Goal: Task Accomplishment & Management: Complete application form

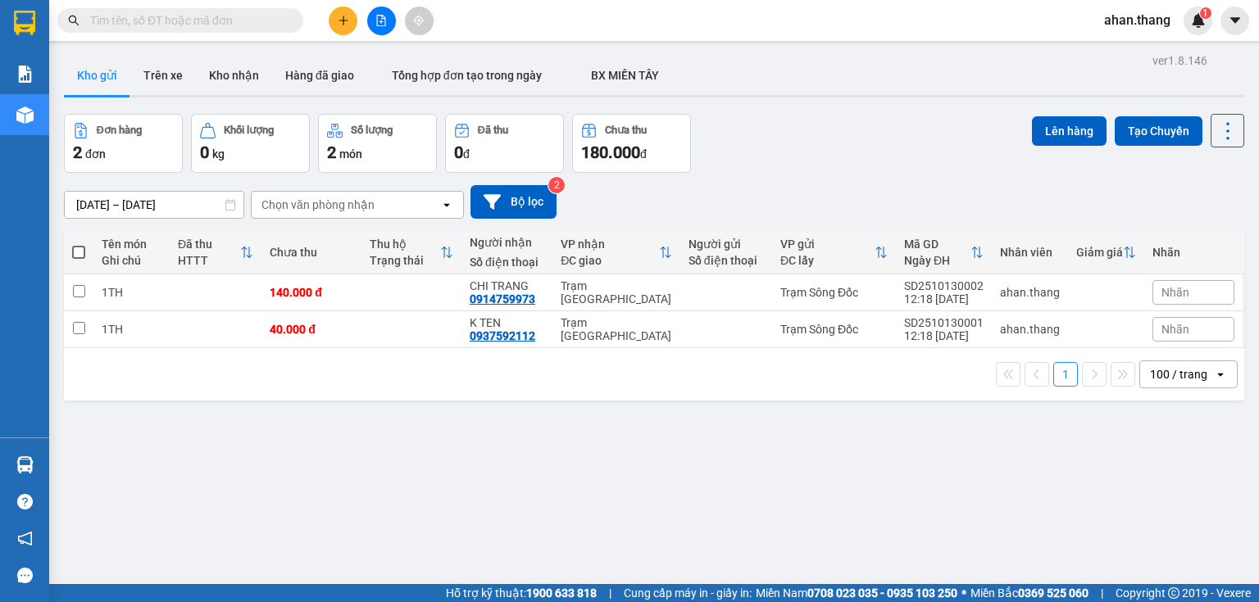
click at [343, 32] on button at bounding box center [343, 21] width 29 height 29
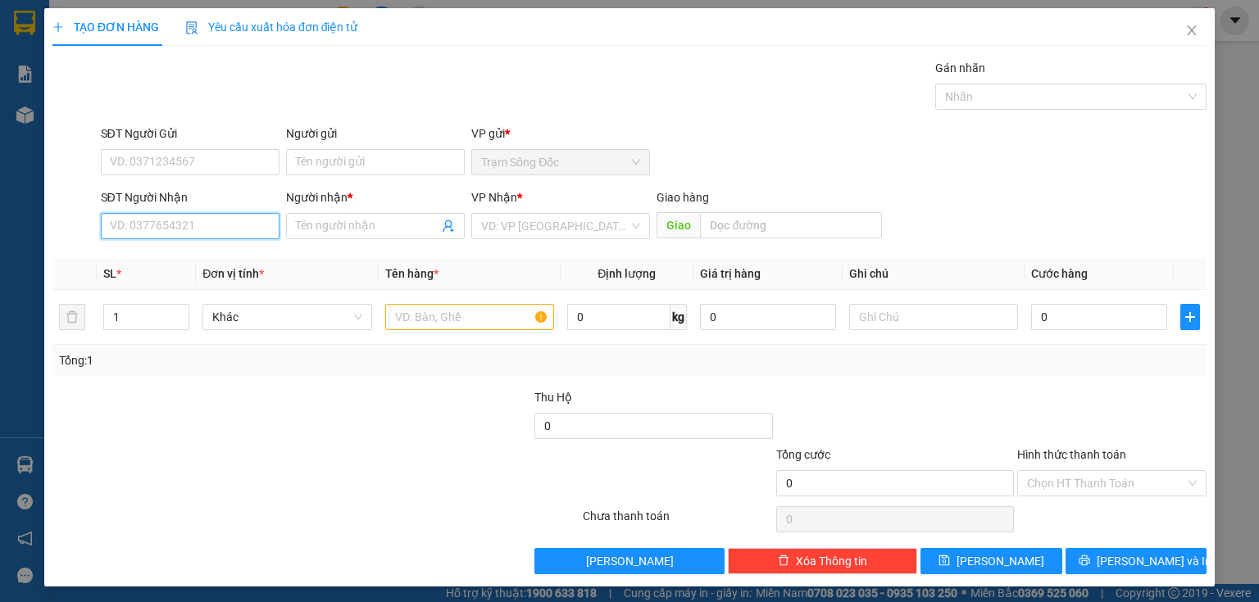
click at [242, 230] on input "SĐT Người Nhận" at bounding box center [190, 226] width 179 height 26
click at [244, 257] on div "0938415119 - SG" at bounding box center [188, 258] width 157 height 18
type input "0938415119"
type input "SG"
type input "0938415119"
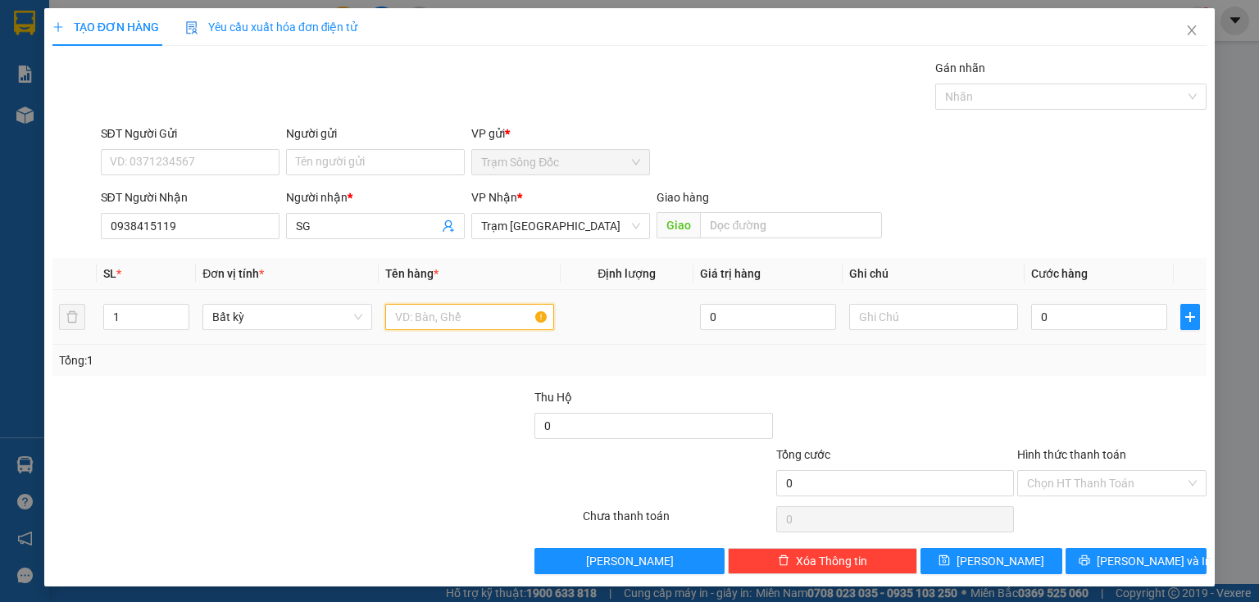
click at [402, 308] on input "text" at bounding box center [469, 317] width 169 height 26
type input "2TH"
click at [1046, 314] on input "0" at bounding box center [1099, 317] width 136 height 26
type input "1"
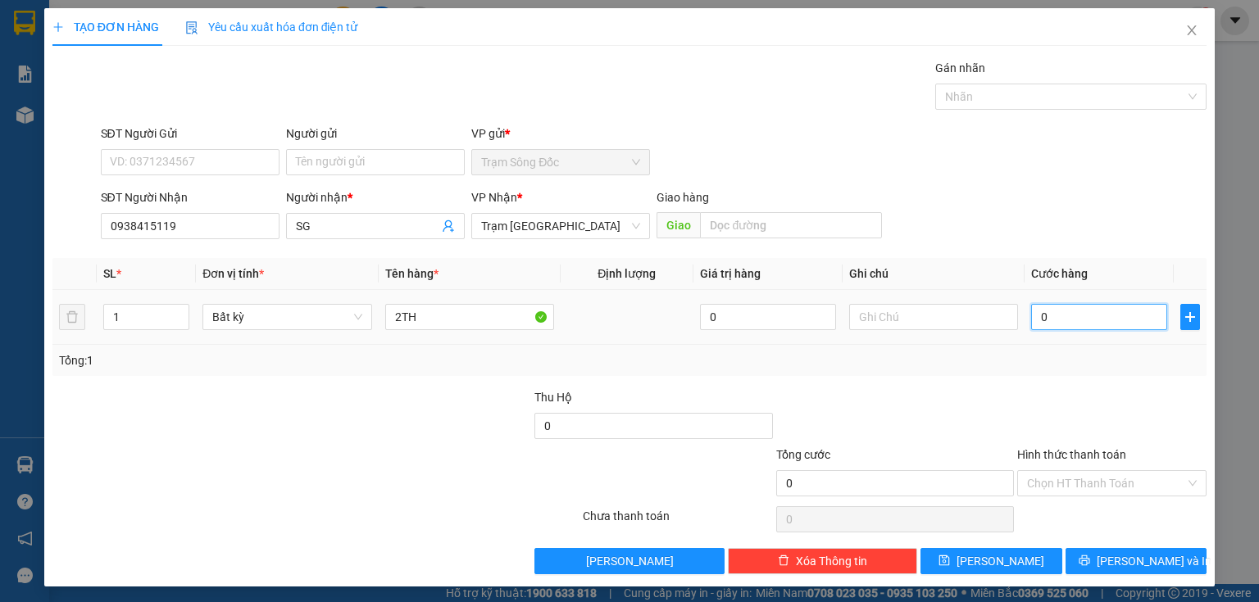
type input "1"
type input "10"
type input "100"
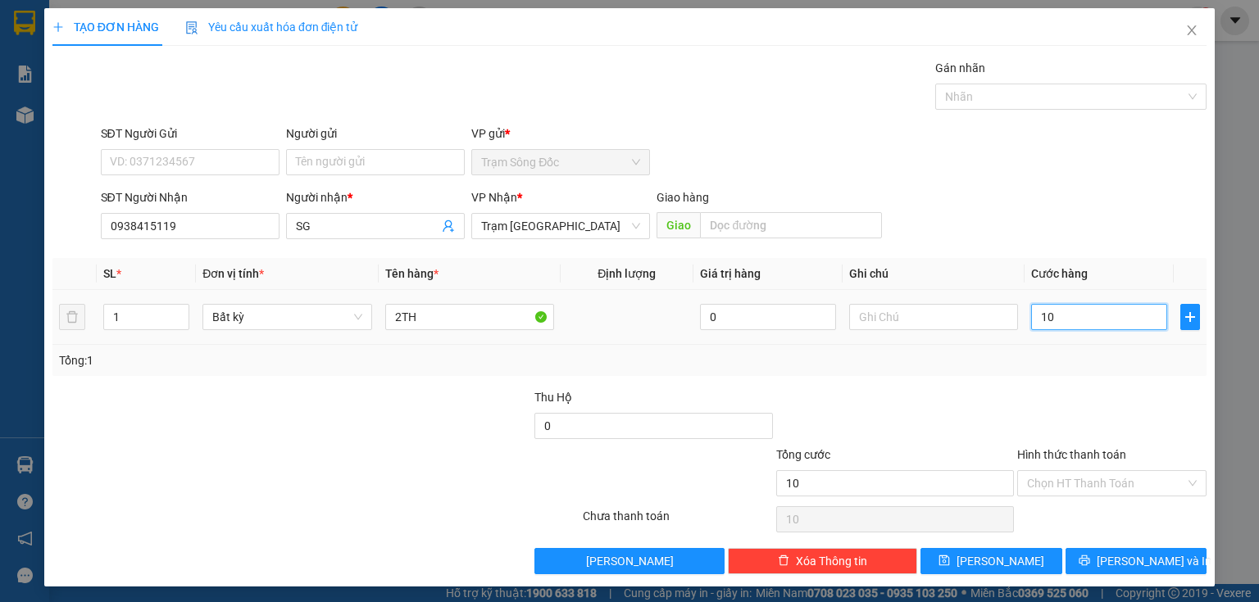
type input "100"
type input "100.000"
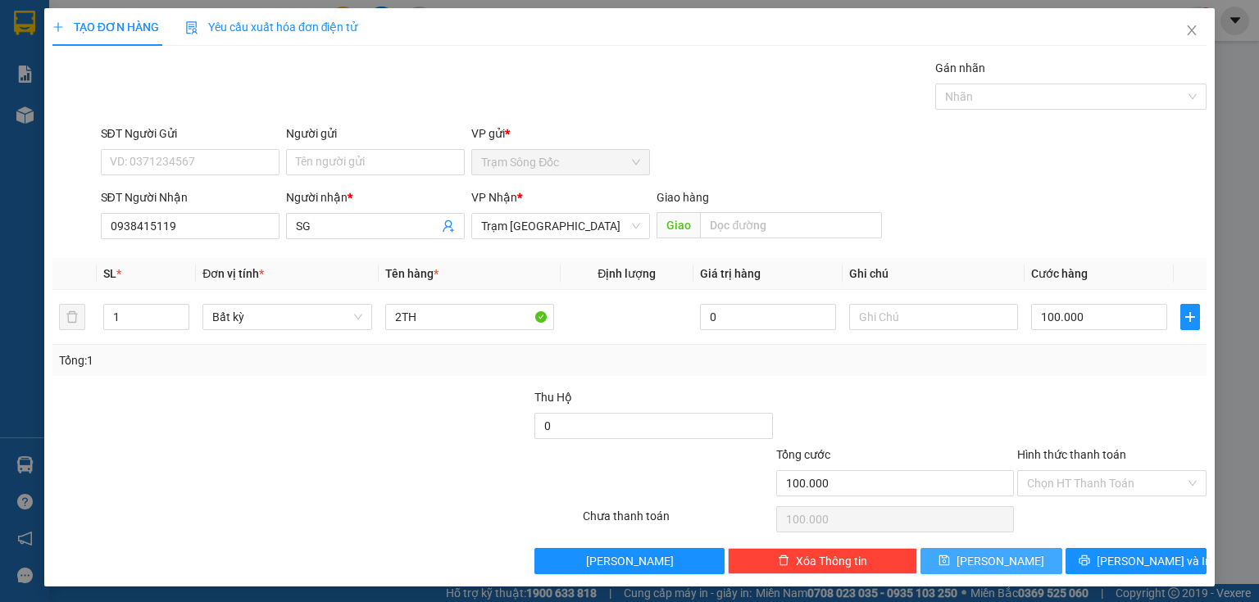
click at [1033, 554] on button "[PERSON_NAME]" at bounding box center [991, 561] width 142 height 26
type input "0"
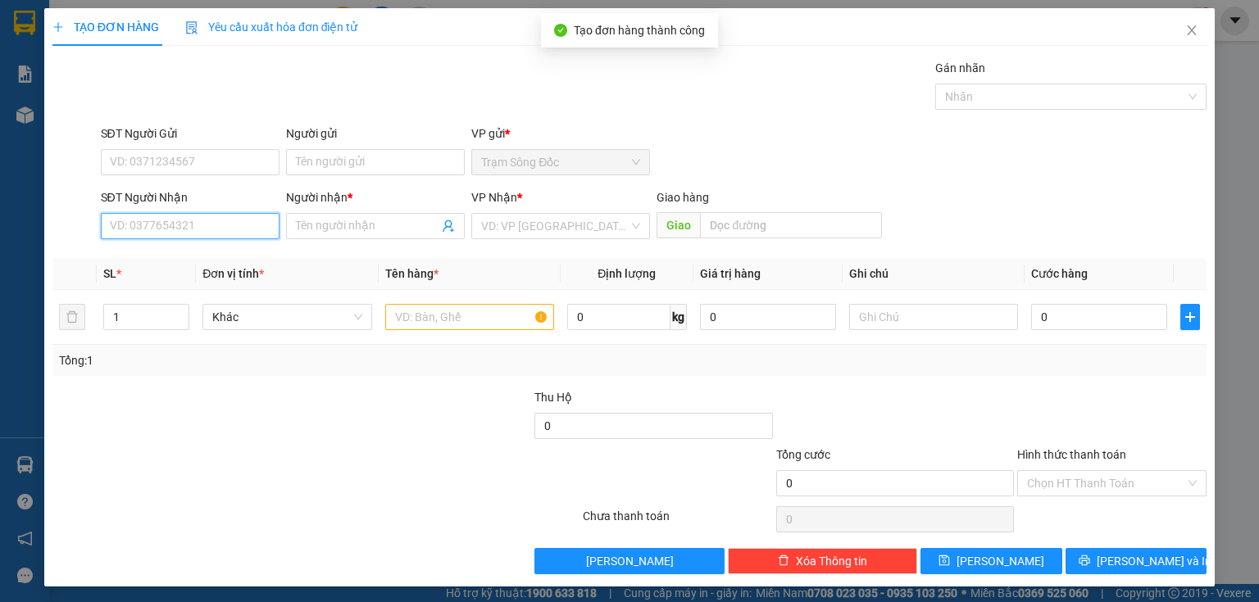
click at [265, 229] on input "SĐT Người Nhận" at bounding box center [190, 226] width 179 height 26
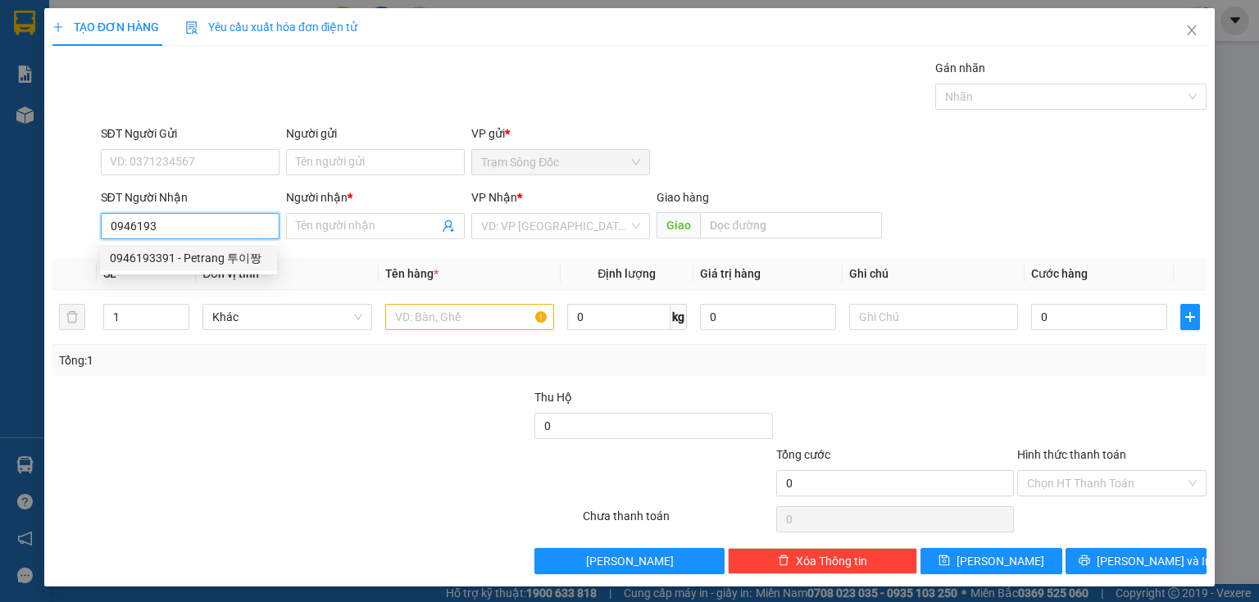
click at [232, 262] on div "0946193391 - Petrang 투이짱" at bounding box center [188, 258] width 157 height 18
type input "0946193391"
type input "Petrang 투이짱"
type input "0946193391"
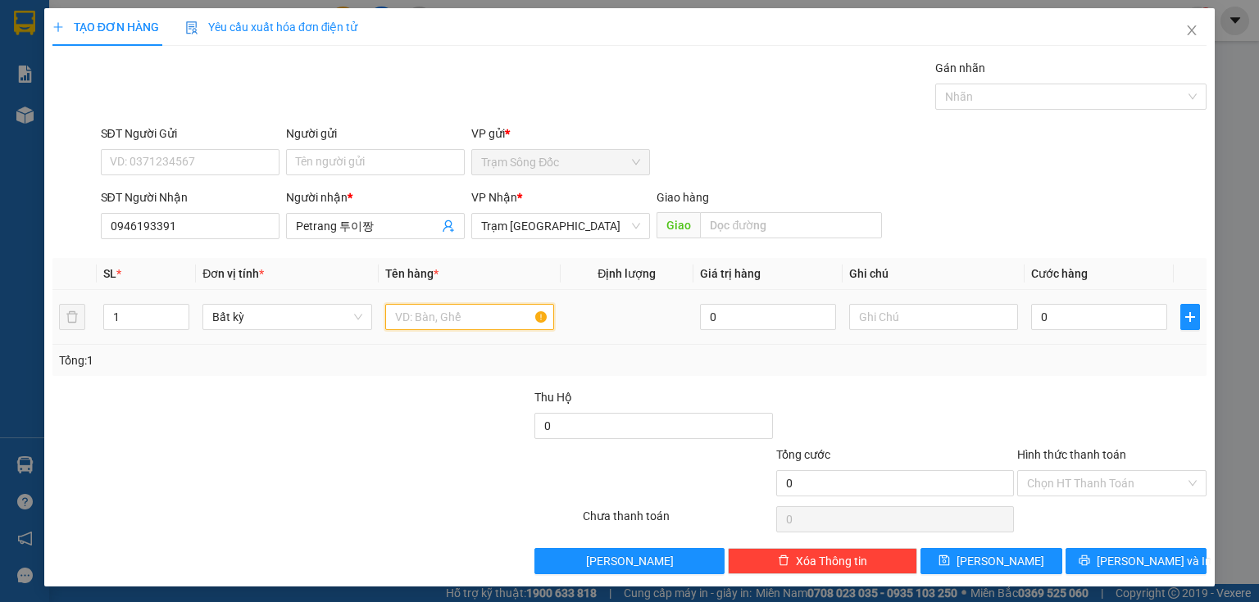
click at [414, 319] on input "text" at bounding box center [469, 317] width 169 height 26
type input "1TH"
click at [1090, 318] on input "0" at bounding box center [1099, 317] width 136 height 26
type input "4"
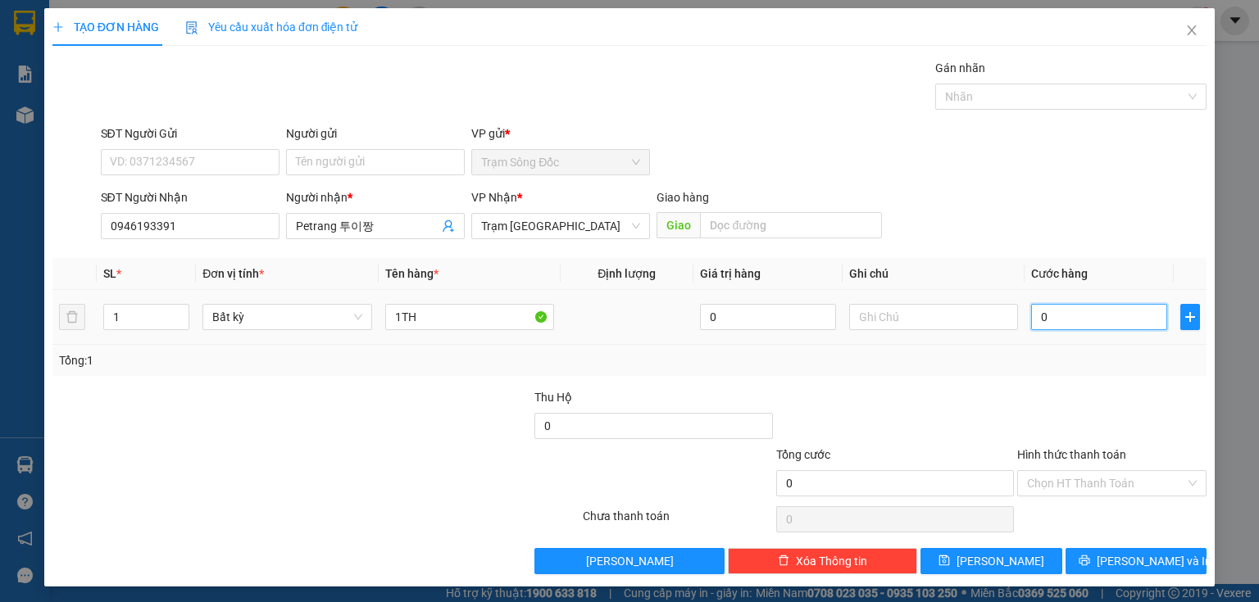
type input "4"
type input "40"
type input "40.000"
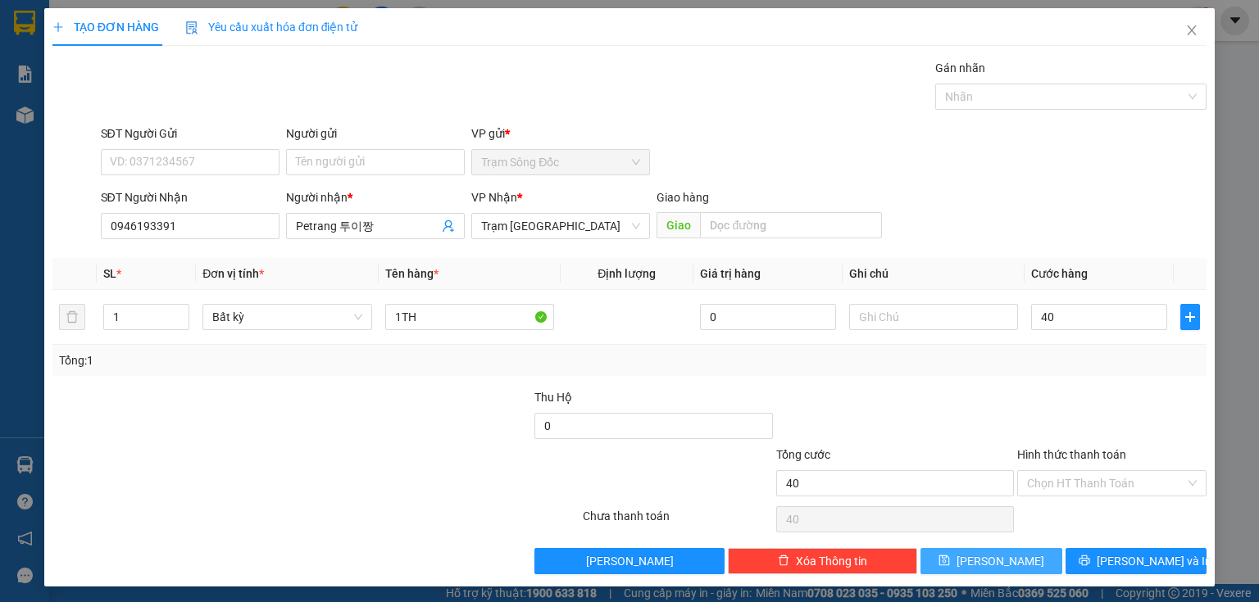
type input "40.000"
click at [1029, 549] on button "[PERSON_NAME]" at bounding box center [991, 561] width 142 height 26
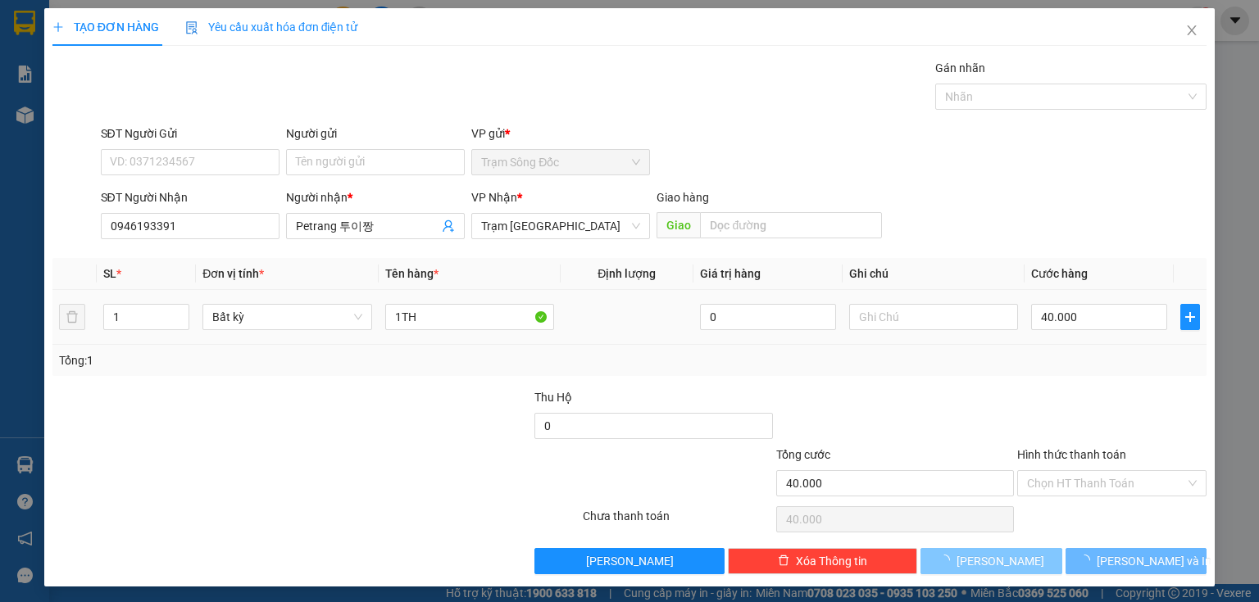
type input "0"
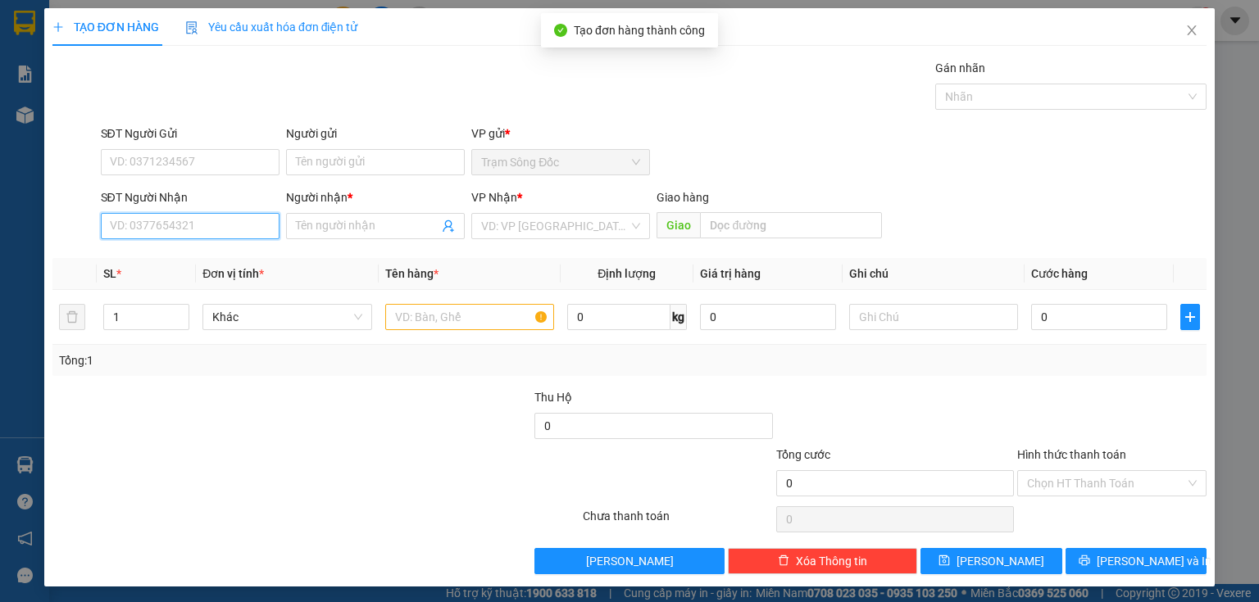
click at [190, 229] on input "SĐT Người Nhận" at bounding box center [190, 226] width 179 height 26
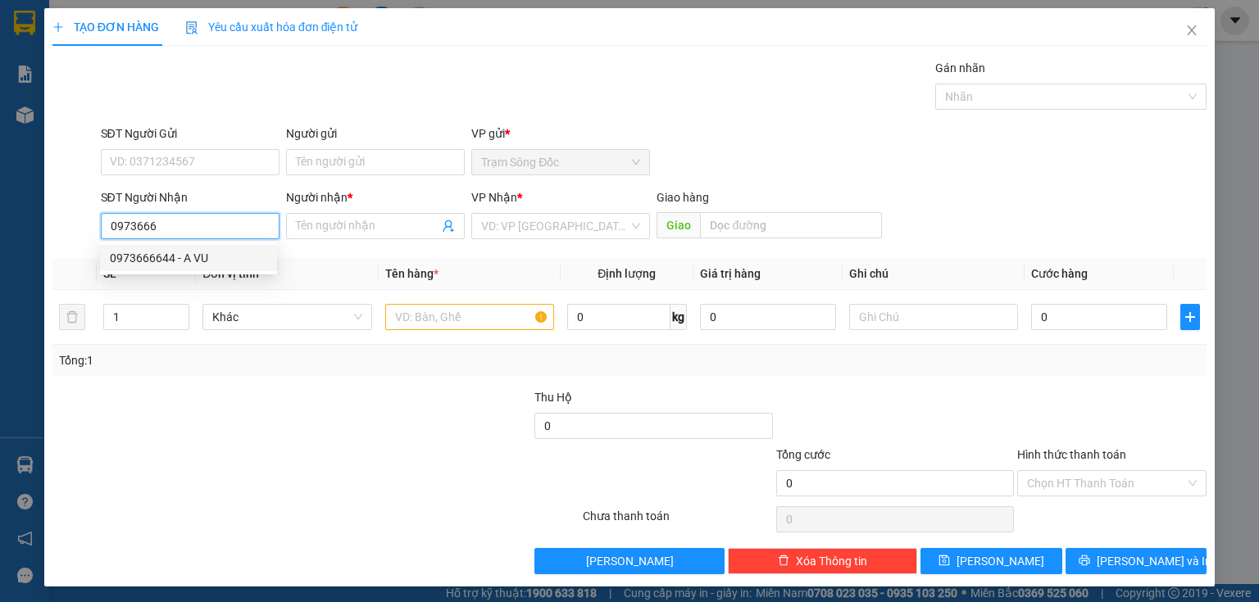
click at [237, 264] on div "0973666644 - A VU" at bounding box center [188, 258] width 157 height 18
type input "0973666644"
type input "A VU"
type input "0973666644"
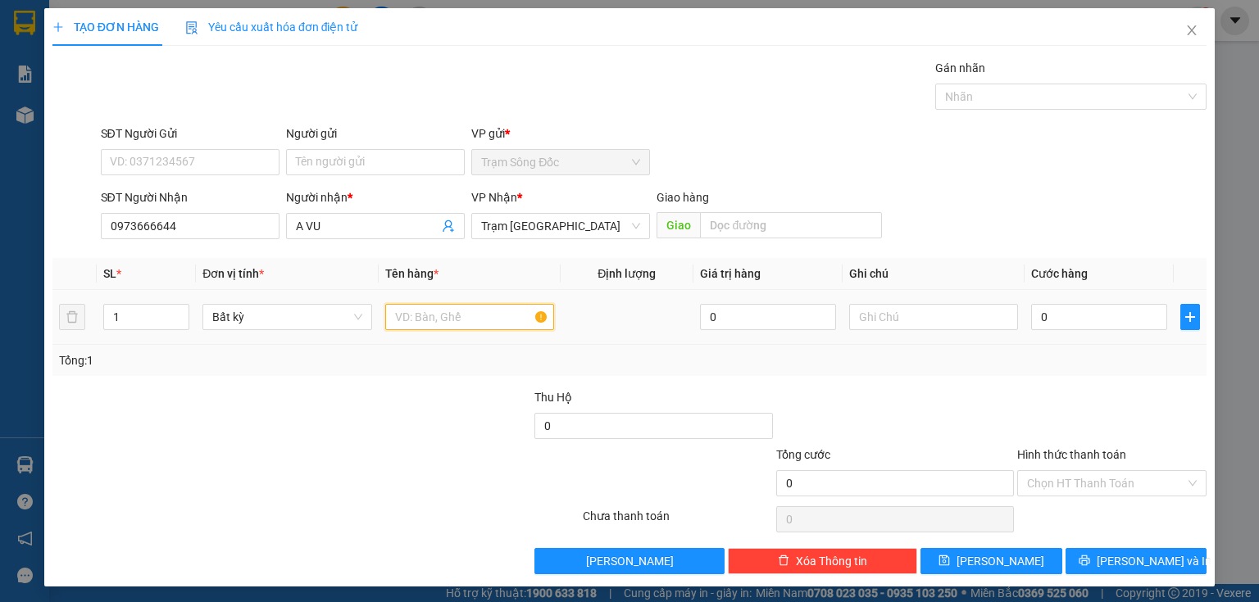
click at [411, 317] on input "text" at bounding box center [469, 317] width 169 height 26
type input "1TH"
click at [1047, 321] on input "0" at bounding box center [1099, 317] width 136 height 26
type input "3"
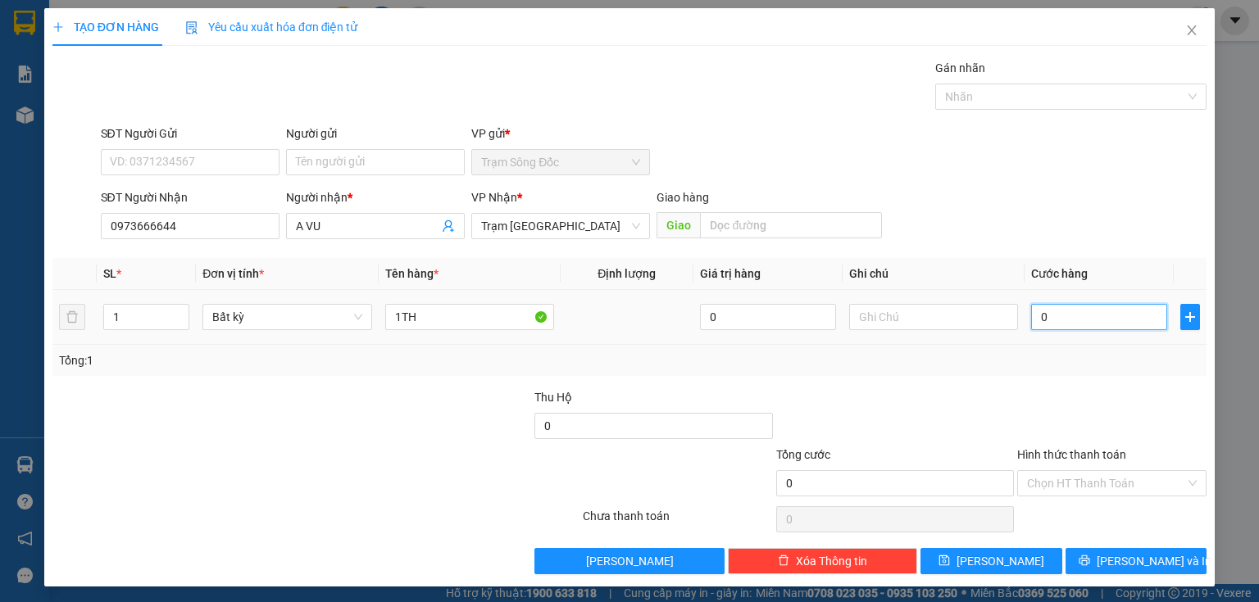
type input "3"
type input "30"
type input "30.000"
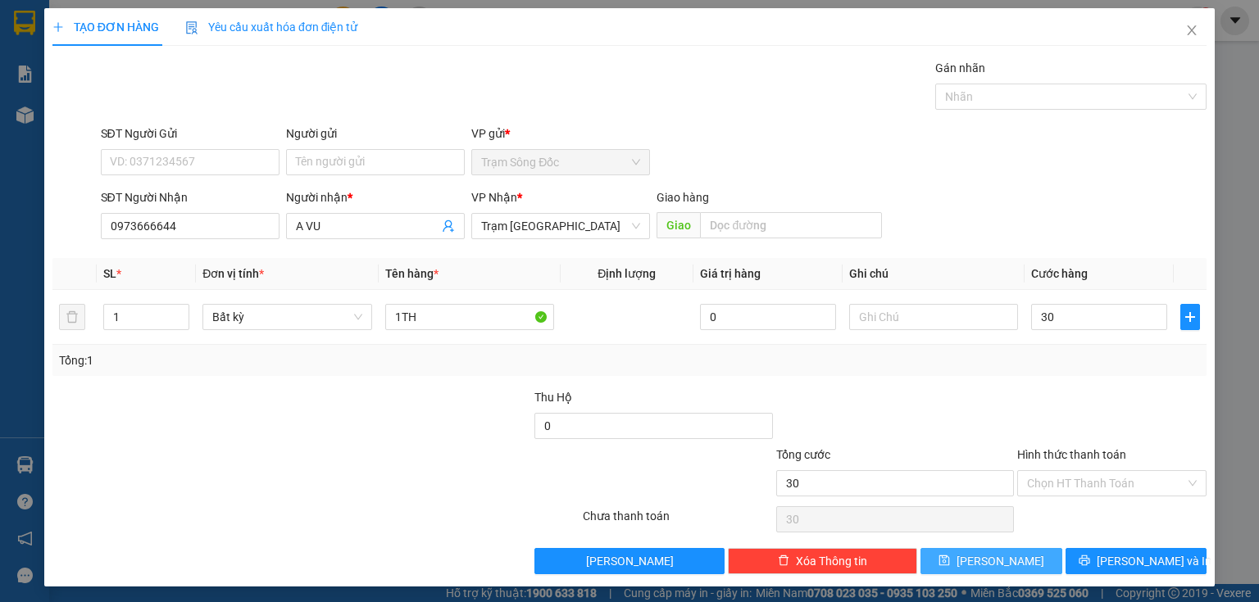
type input "30.000"
click at [946, 565] on button "[PERSON_NAME]" at bounding box center [991, 561] width 142 height 26
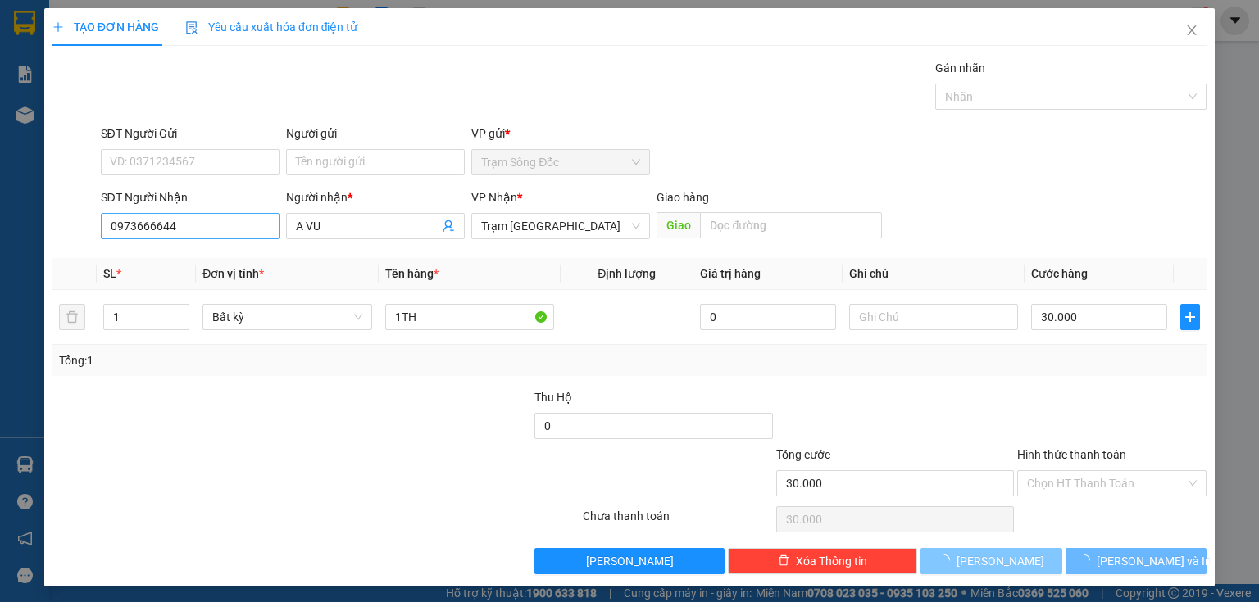
type input "0"
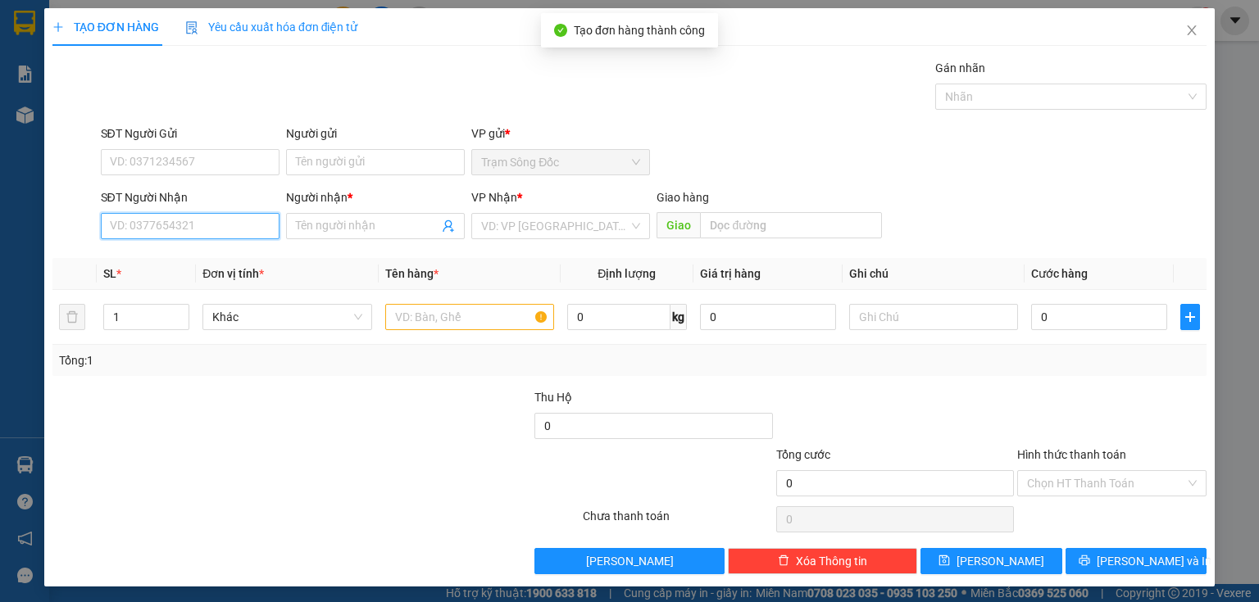
click at [244, 219] on input "SĐT Người Nhận" at bounding box center [190, 226] width 179 height 26
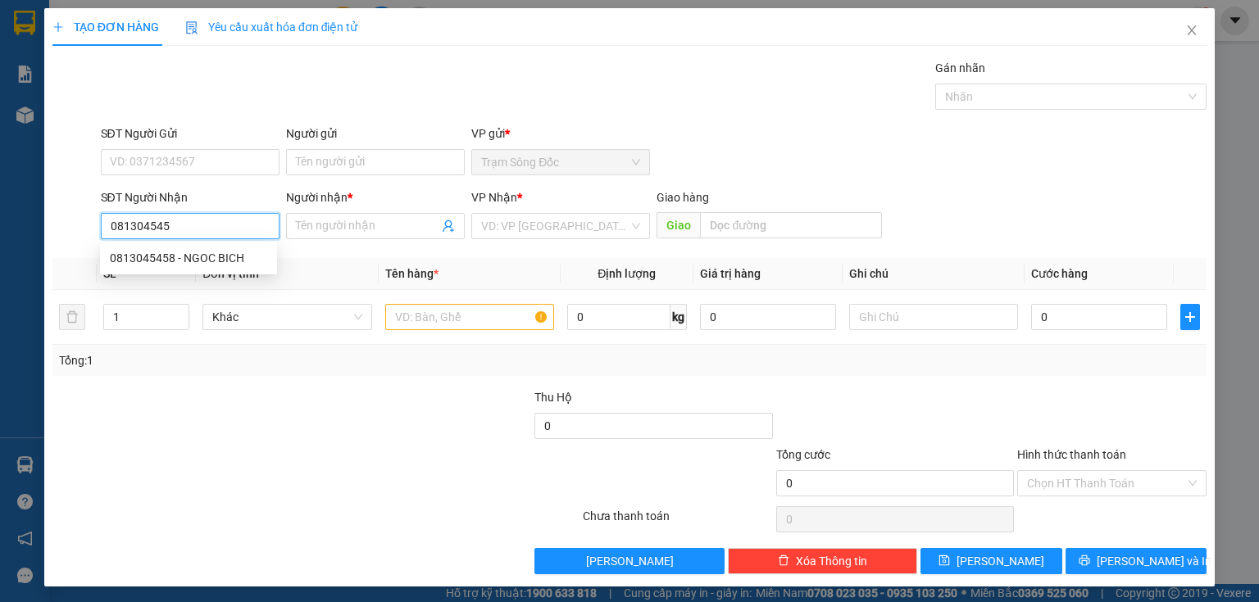
type input "0813045458"
drag, startPoint x: 220, startPoint y: 254, endPoint x: 334, endPoint y: 286, distance: 118.3
click at [221, 254] on div "0813045458 - NGOC BICH" at bounding box center [188, 258] width 157 height 18
type input "NGOC BICH"
type input "0813045458"
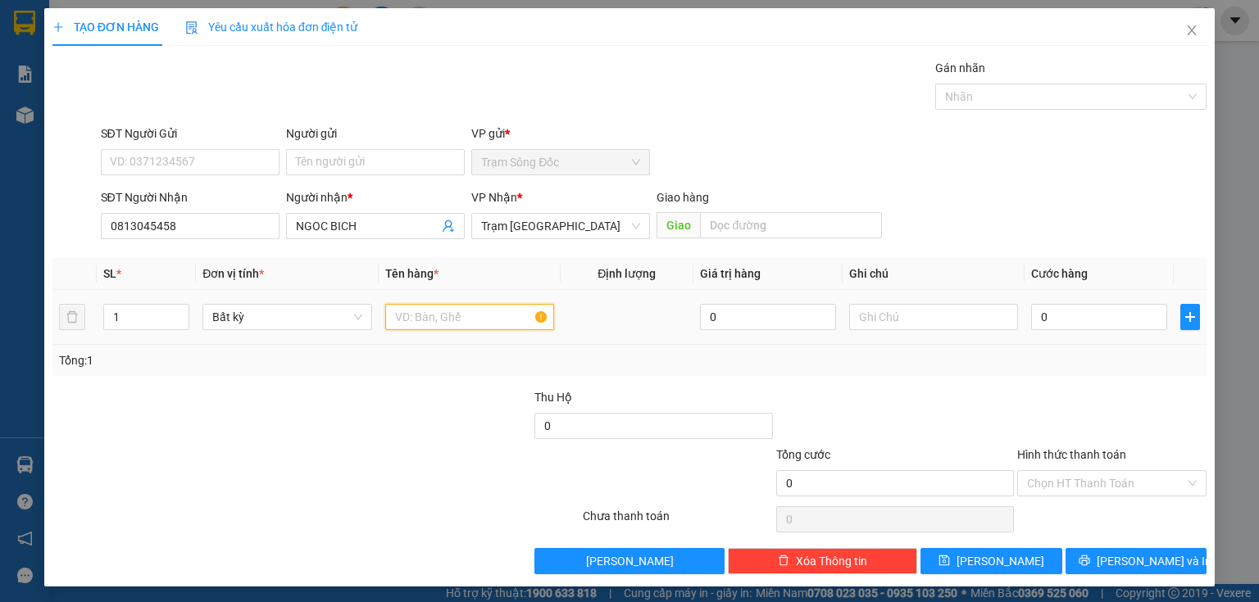
click at [413, 317] on input "text" at bounding box center [469, 317] width 169 height 26
type input "1 BI THU 7TR585"
click at [1038, 317] on input "0" at bounding box center [1099, 317] width 136 height 26
type input "5"
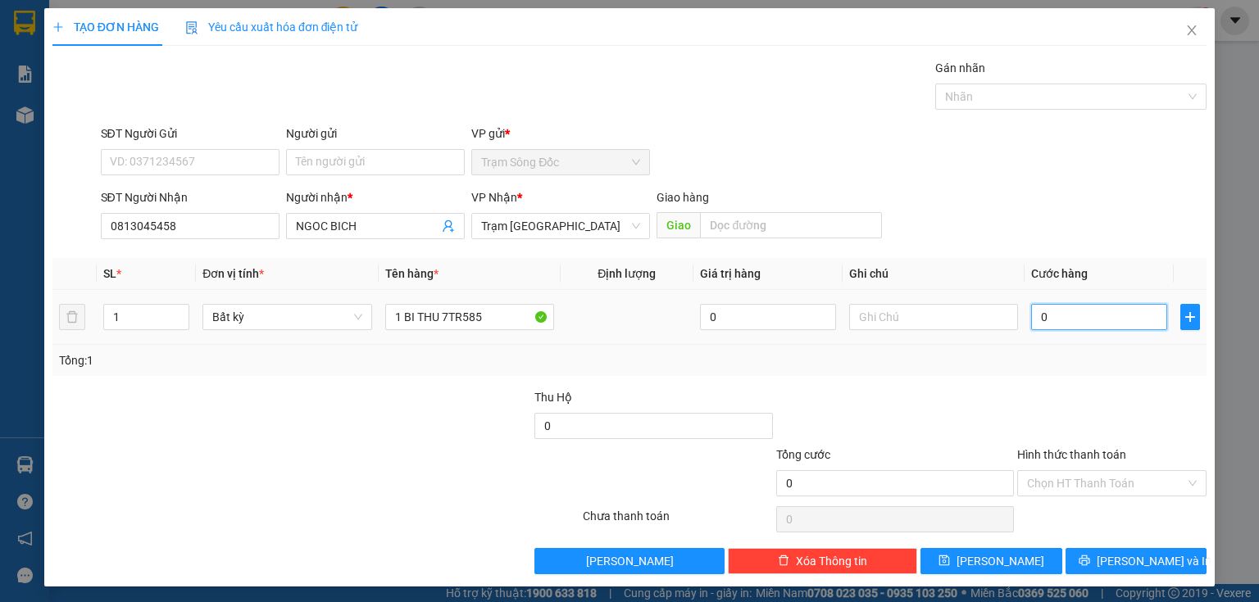
type input "5"
type input "50"
type input "500"
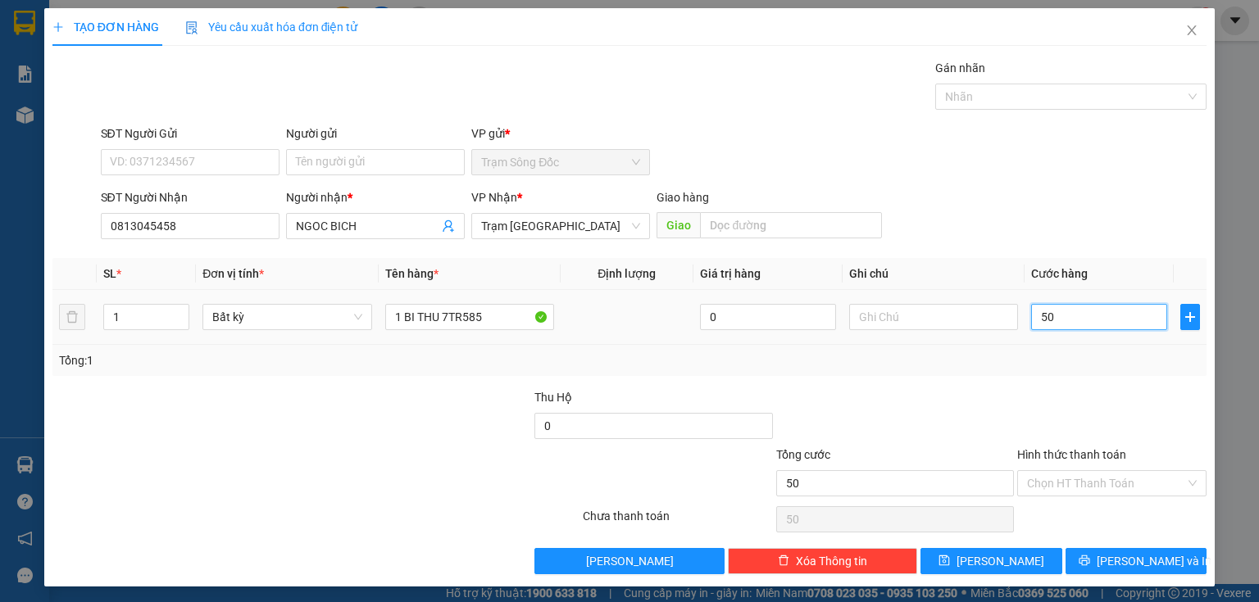
type input "500"
type input "5.000"
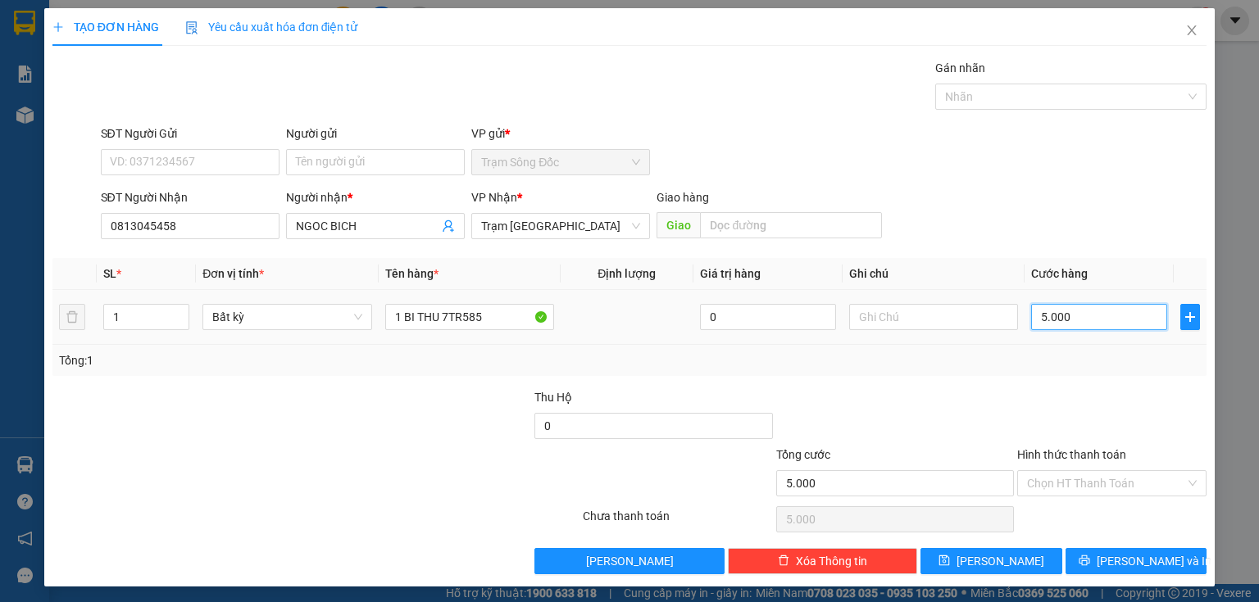
type input "500"
type input "50"
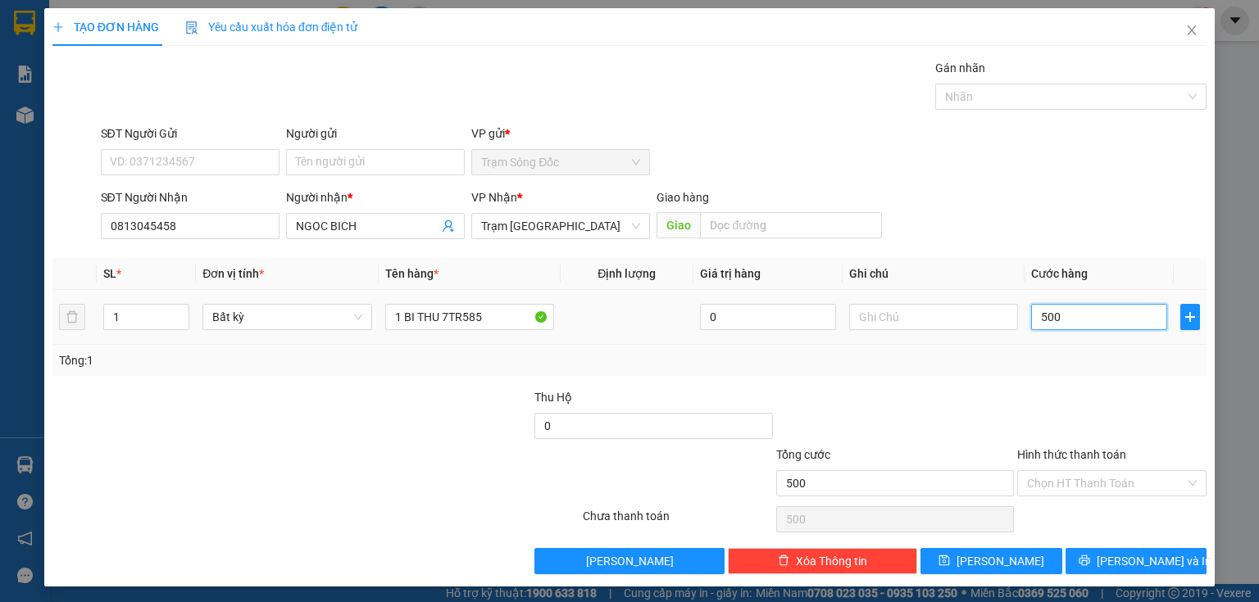
type input "50"
type input "50.000"
click at [1080, 488] on input "Hình thức thanh toán" at bounding box center [1106, 483] width 158 height 25
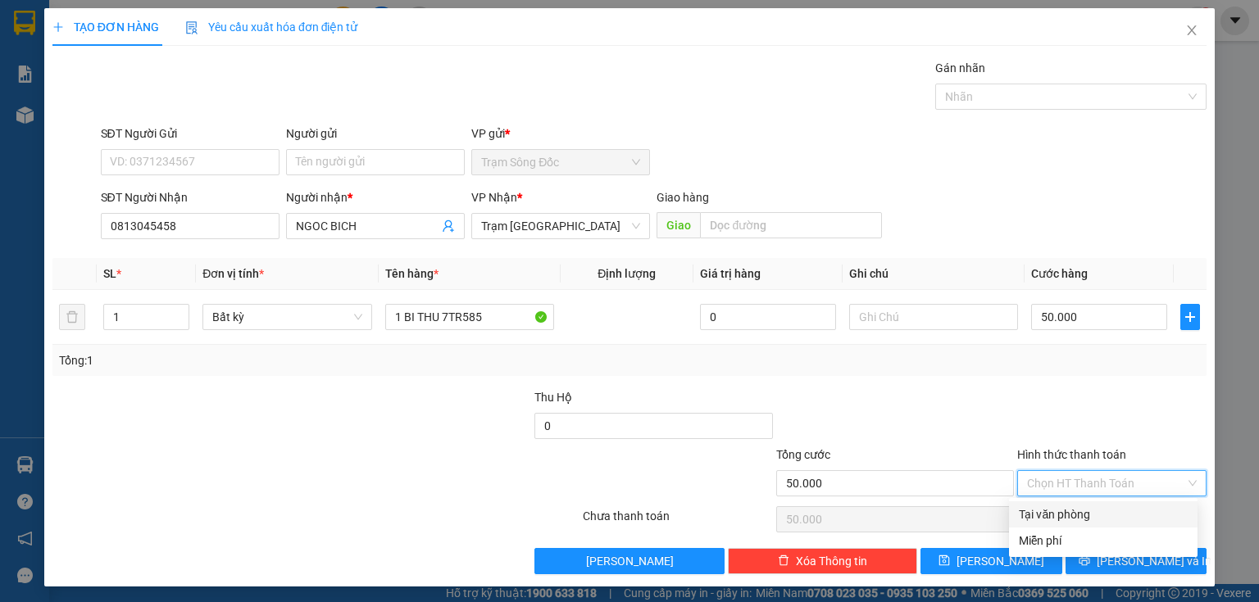
click at [1082, 518] on div "Tại văn phòng" at bounding box center [1103, 515] width 169 height 18
type input "0"
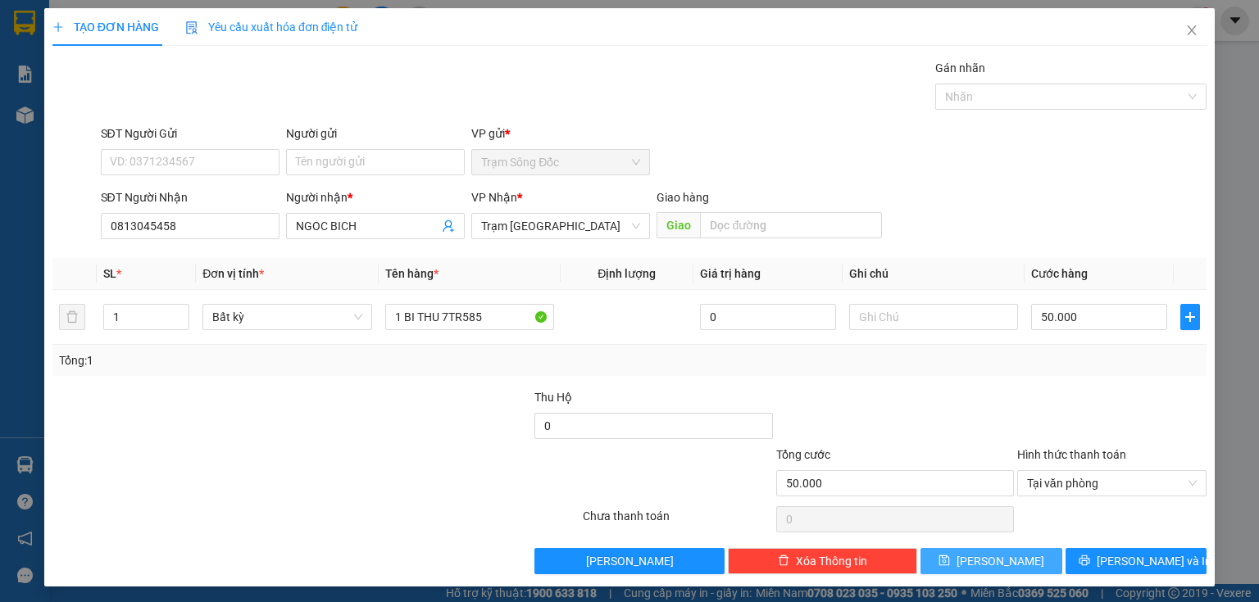
click at [1003, 565] on button "[PERSON_NAME]" at bounding box center [991, 561] width 142 height 26
type input "0"
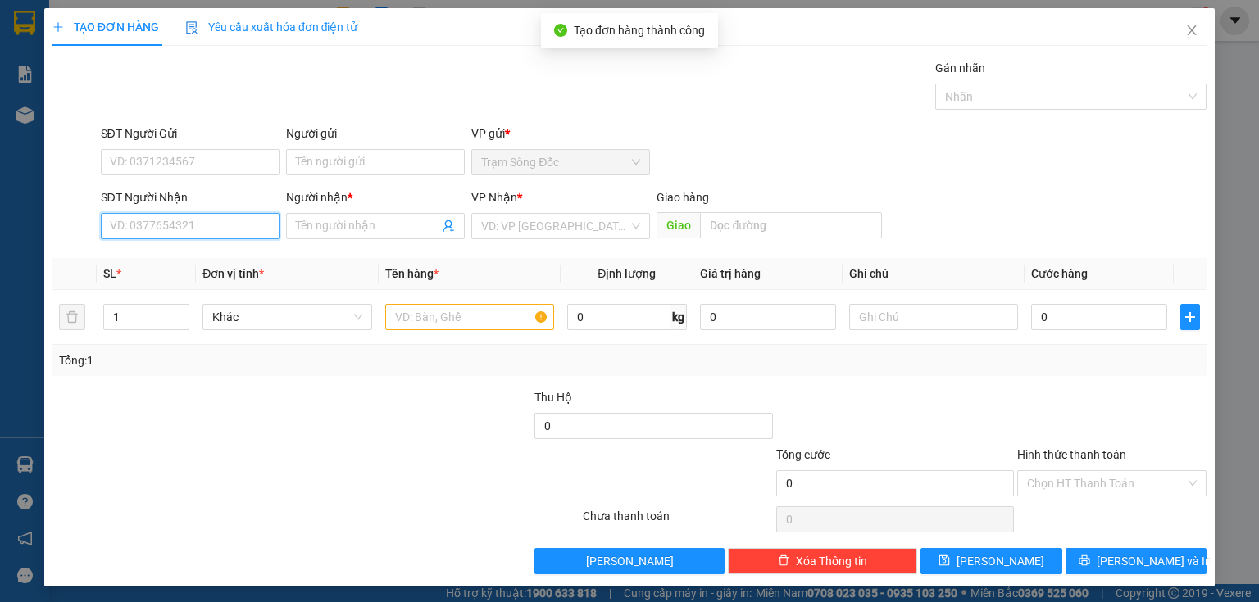
click at [213, 228] on input "SĐT Người Nhận" at bounding box center [190, 226] width 179 height 26
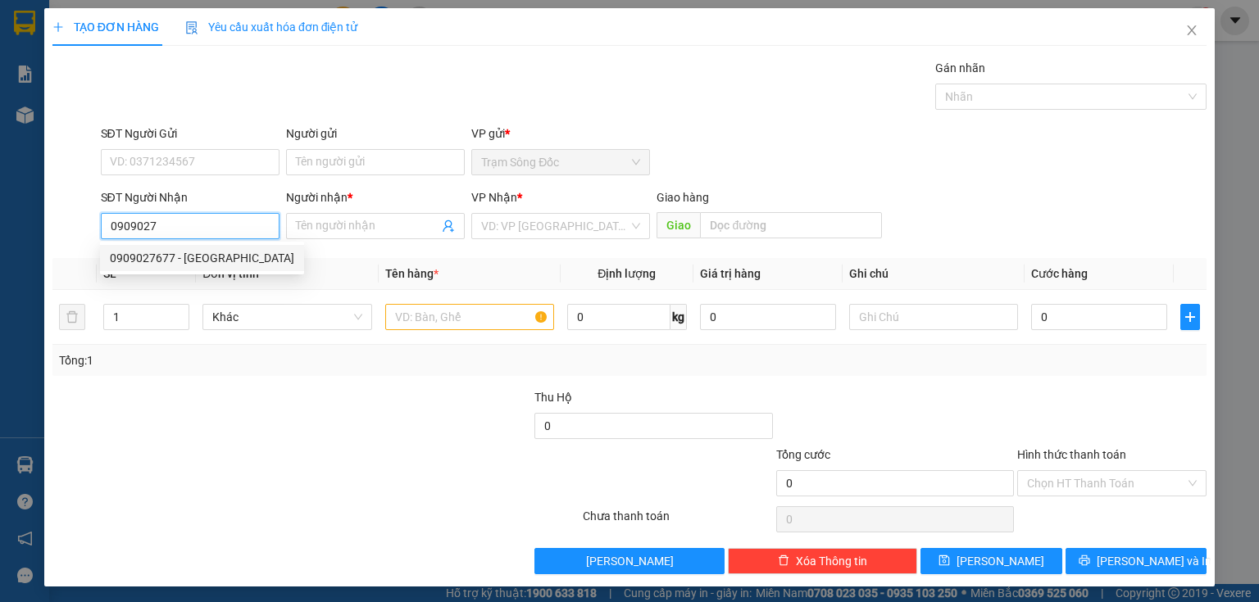
click at [224, 254] on div "0909027677 - [GEOGRAPHIC_DATA]" at bounding box center [202, 258] width 184 height 18
type input "0909027677"
type input "[PERSON_NAME]"
type input "0909027677"
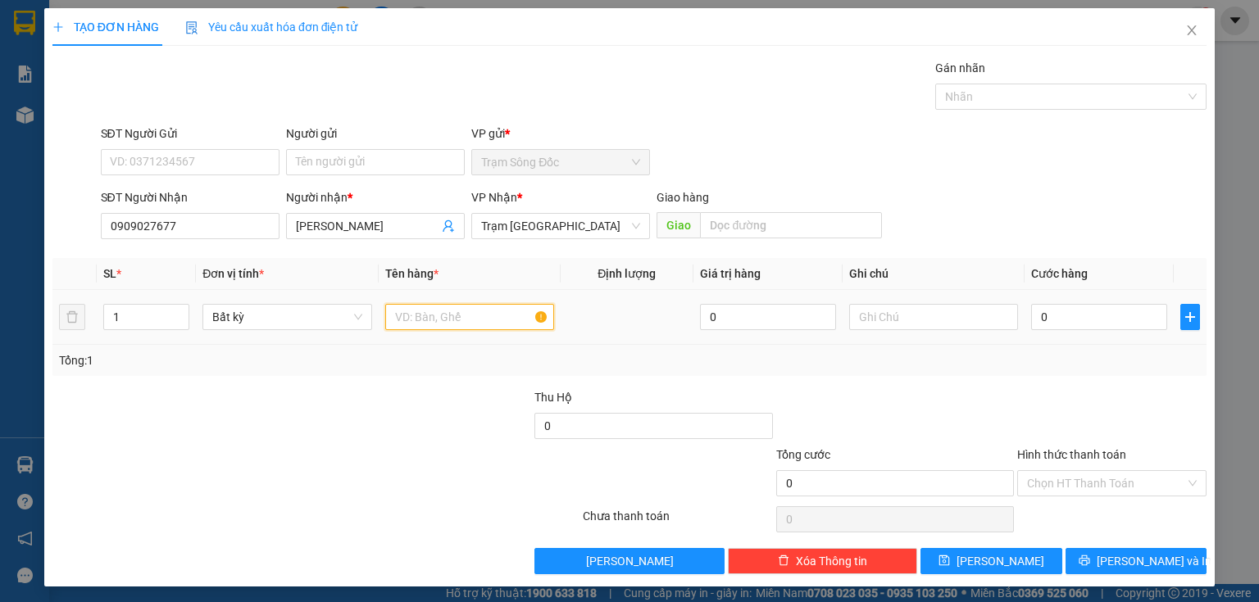
click at [422, 317] on input "text" at bounding box center [469, 317] width 169 height 26
type input "1 CUC"
click at [1053, 321] on input "0" at bounding box center [1099, 317] width 136 height 26
type input "3"
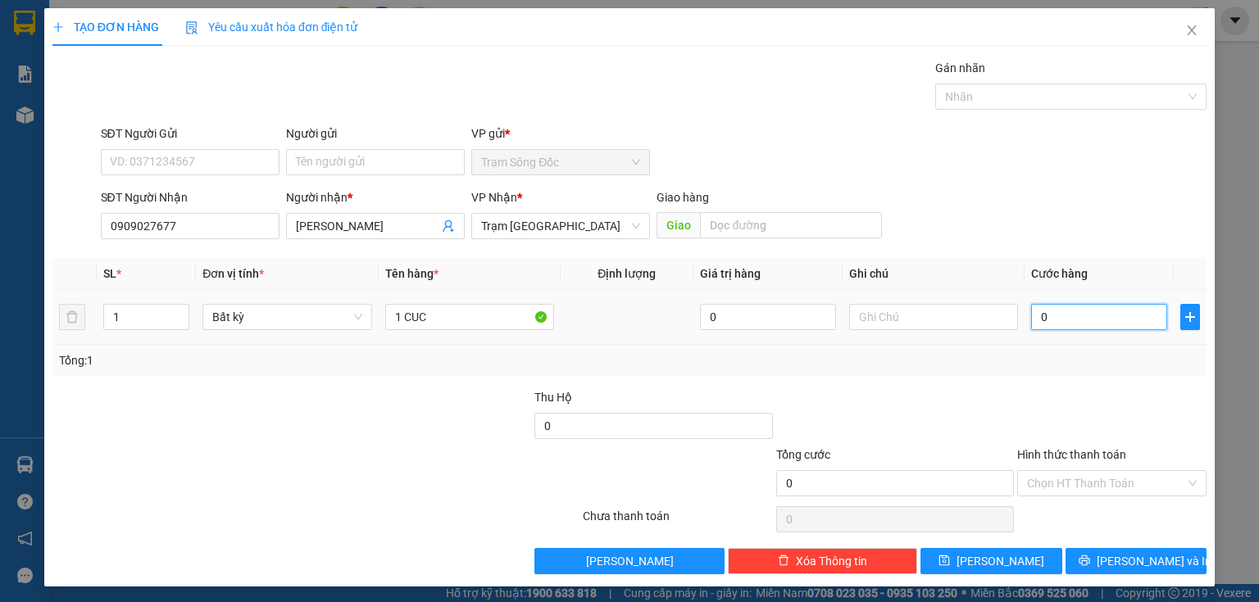
type input "3"
type input "30"
type input "30.000"
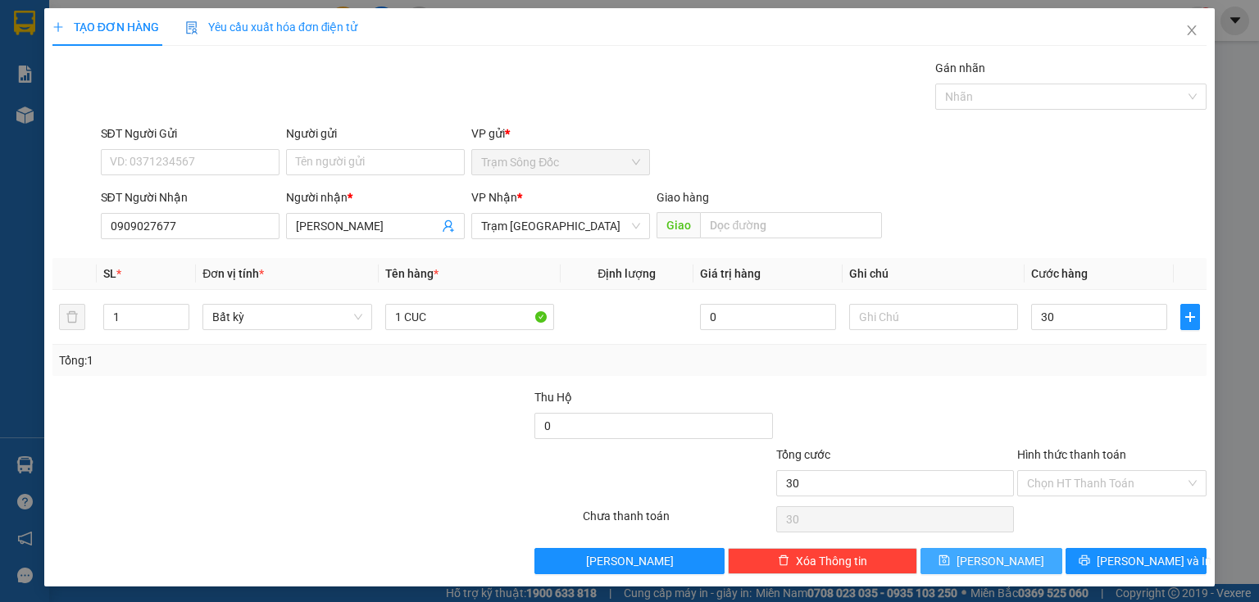
type input "30.000"
click at [950, 556] on icon "save" at bounding box center [944, 561] width 11 height 11
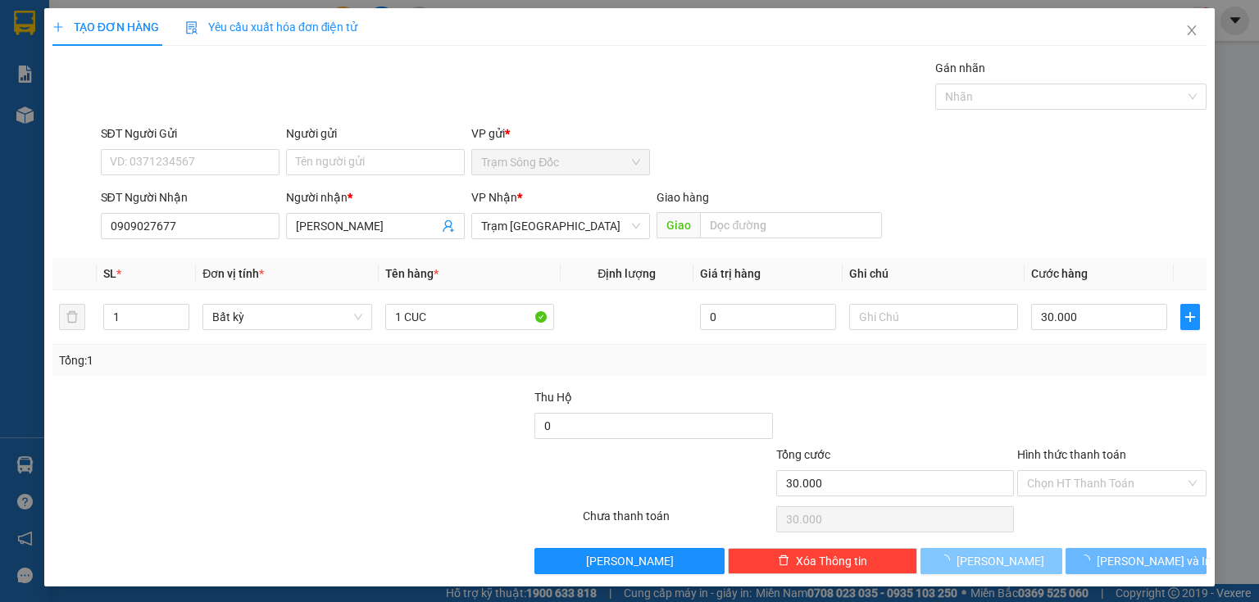
type input "0"
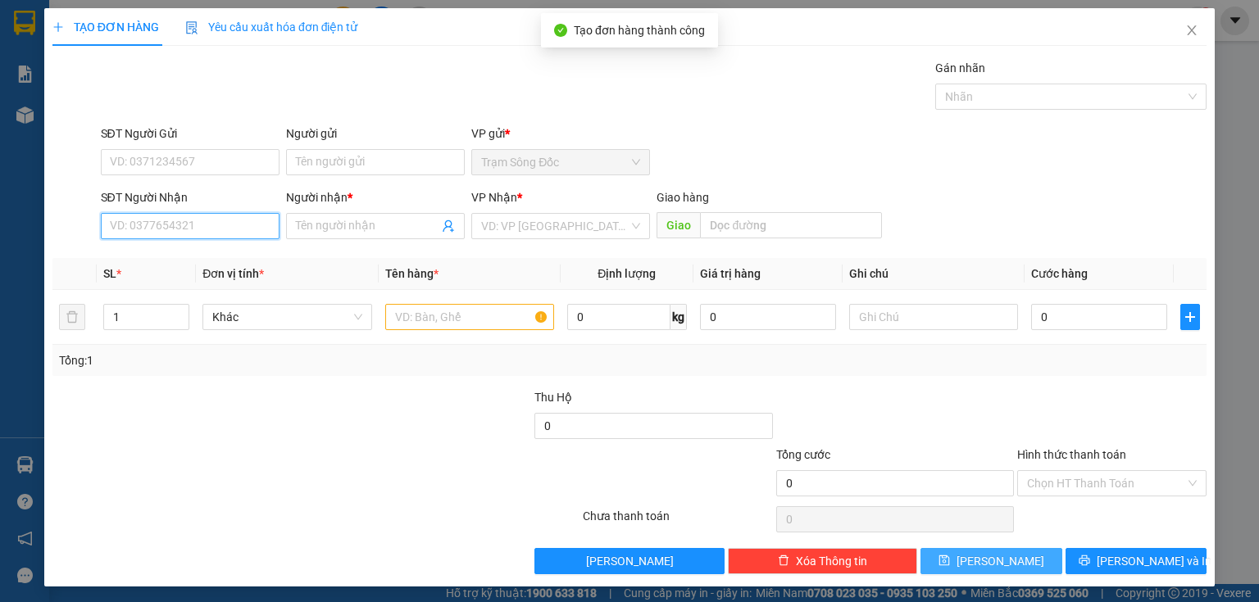
click at [216, 222] on input "SĐT Người Nhận" at bounding box center [190, 226] width 179 height 26
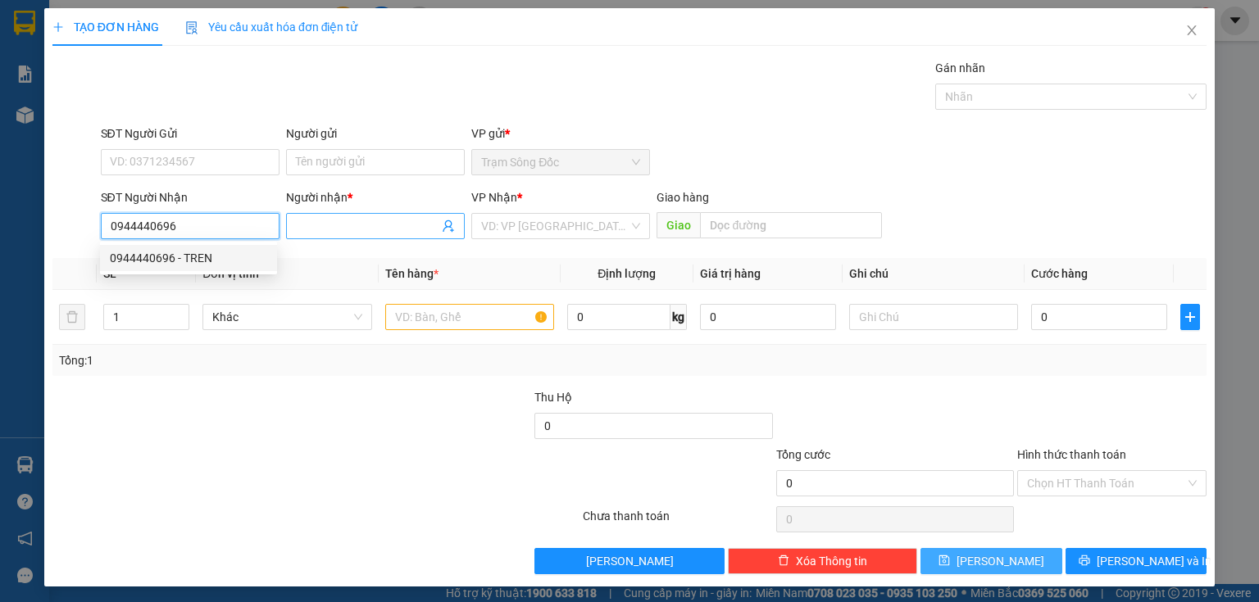
type input "0944440696"
click at [316, 225] on input "Người nhận *" at bounding box center [367, 226] width 143 height 18
click at [243, 252] on div "Transit Pickup Surcharge Ids Transit Deliver Surcharge Ids Transit Deliver Surc…" at bounding box center [629, 316] width 1154 height 515
click at [217, 217] on input "0944440696" at bounding box center [190, 226] width 179 height 26
click at [207, 252] on div "0944440696 - TREN" at bounding box center [188, 258] width 157 height 18
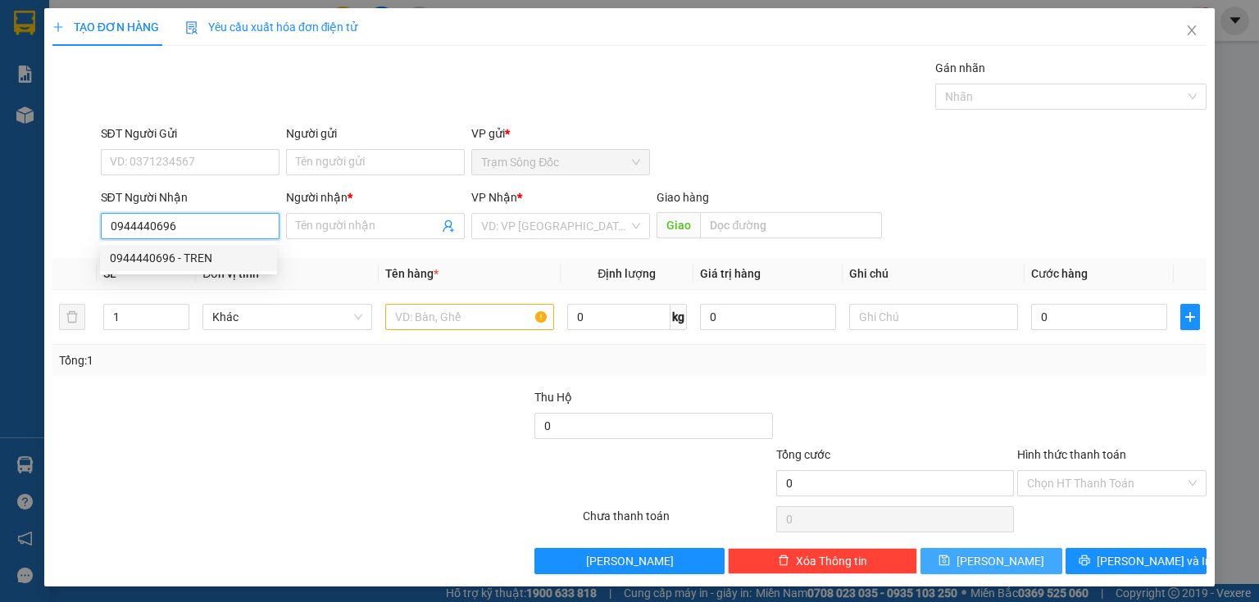
type input "TREN"
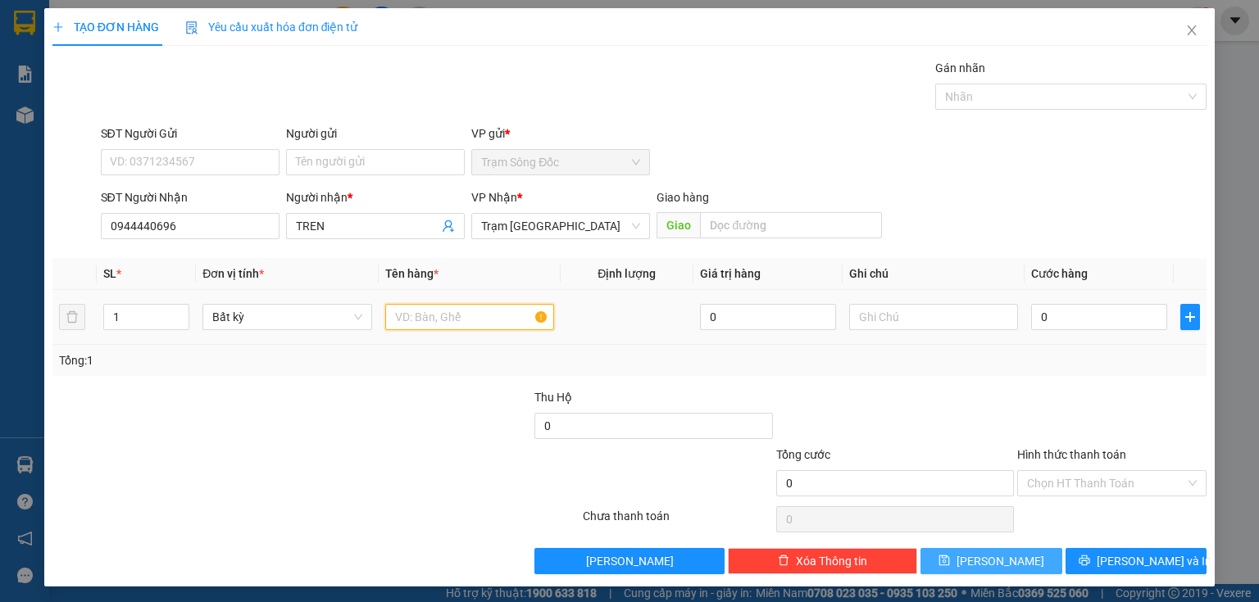
click at [436, 324] on input "text" at bounding box center [469, 317] width 169 height 26
type input "1B"
click at [1082, 324] on input "0" at bounding box center [1099, 317] width 136 height 26
type input "1"
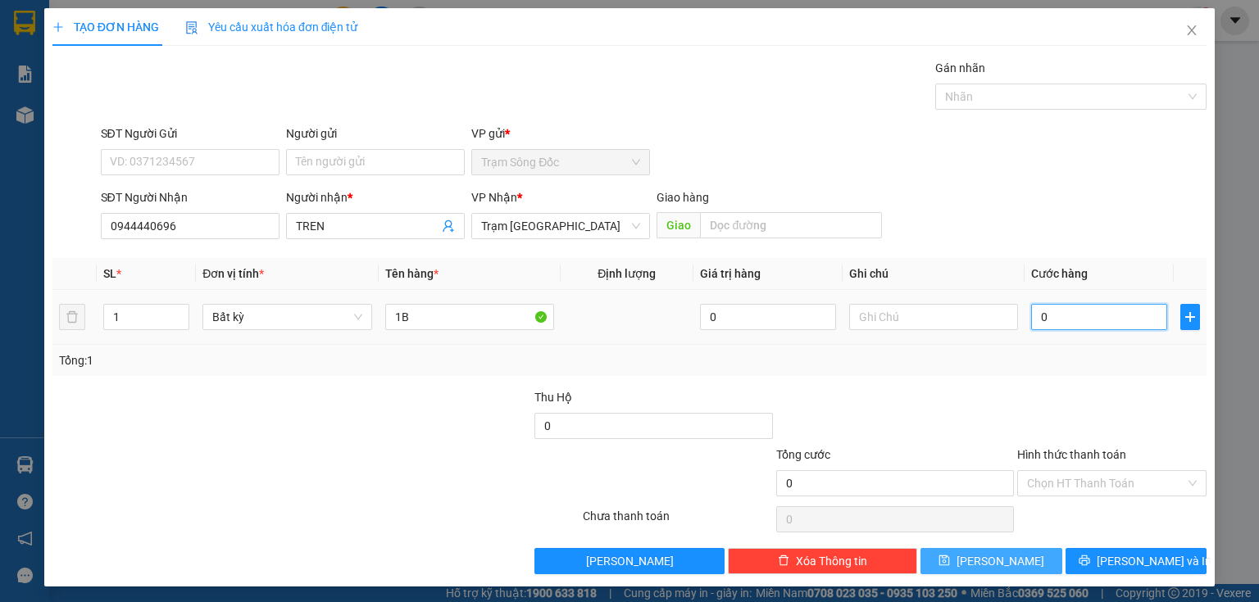
type input "1"
type input "10"
type input "100"
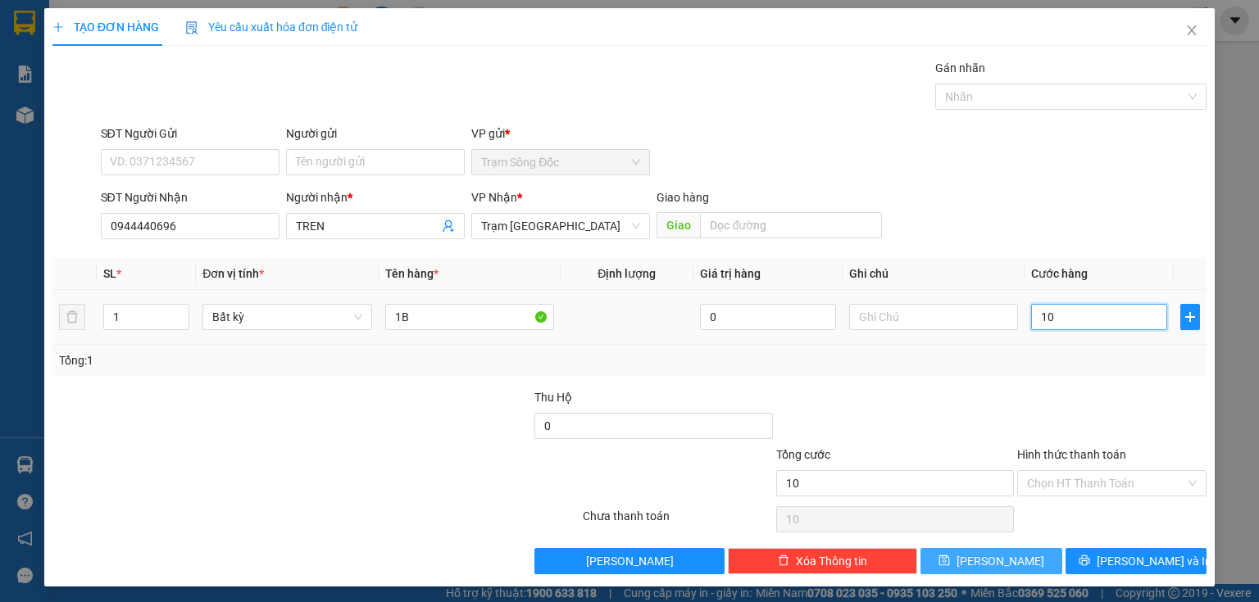
type input "100"
type input "100.000"
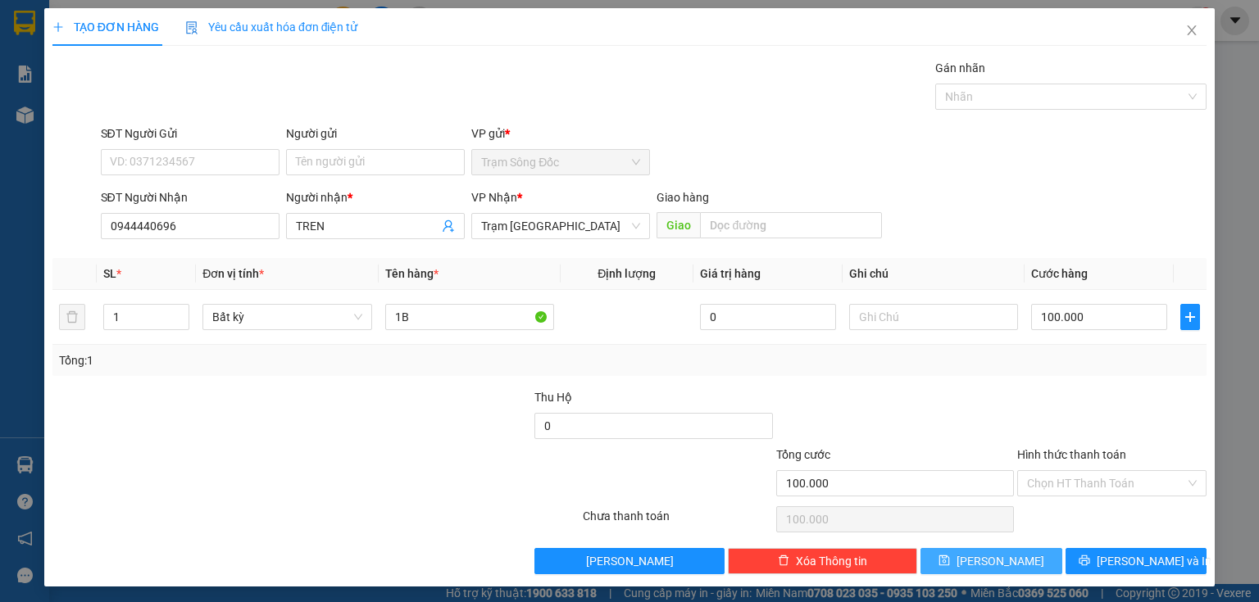
click at [1025, 552] on button "[PERSON_NAME]" at bounding box center [991, 561] width 142 height 26
type input "0"
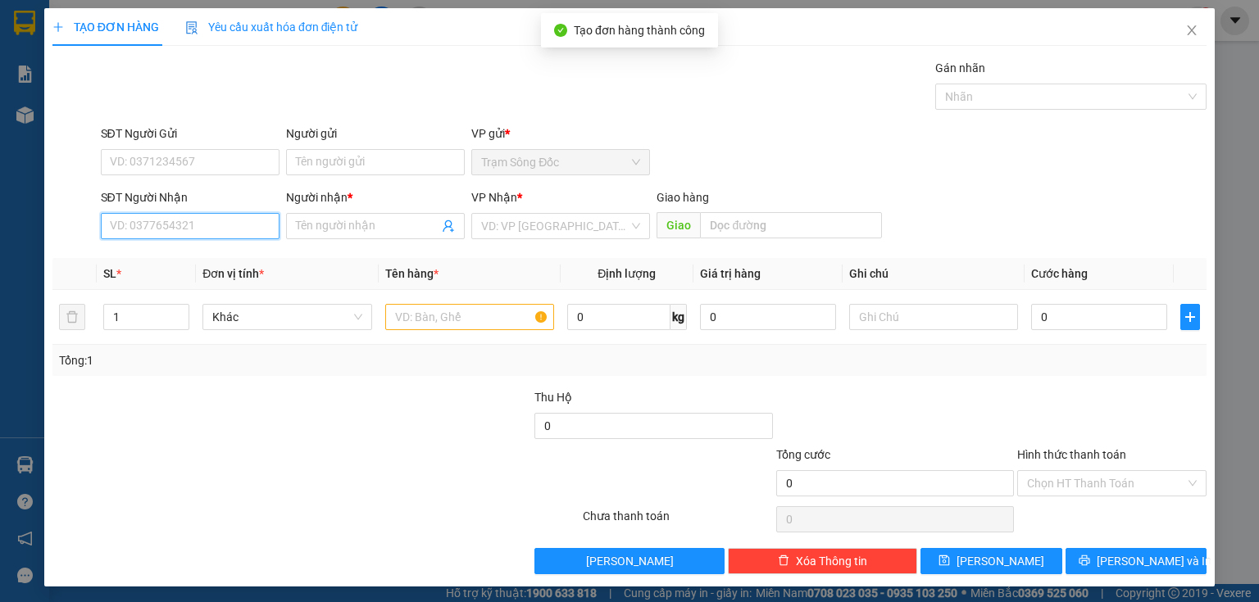
click at [183, 231] on input "SĐT Người Nhận" at bounding box center [190, 226] width 179 height 26
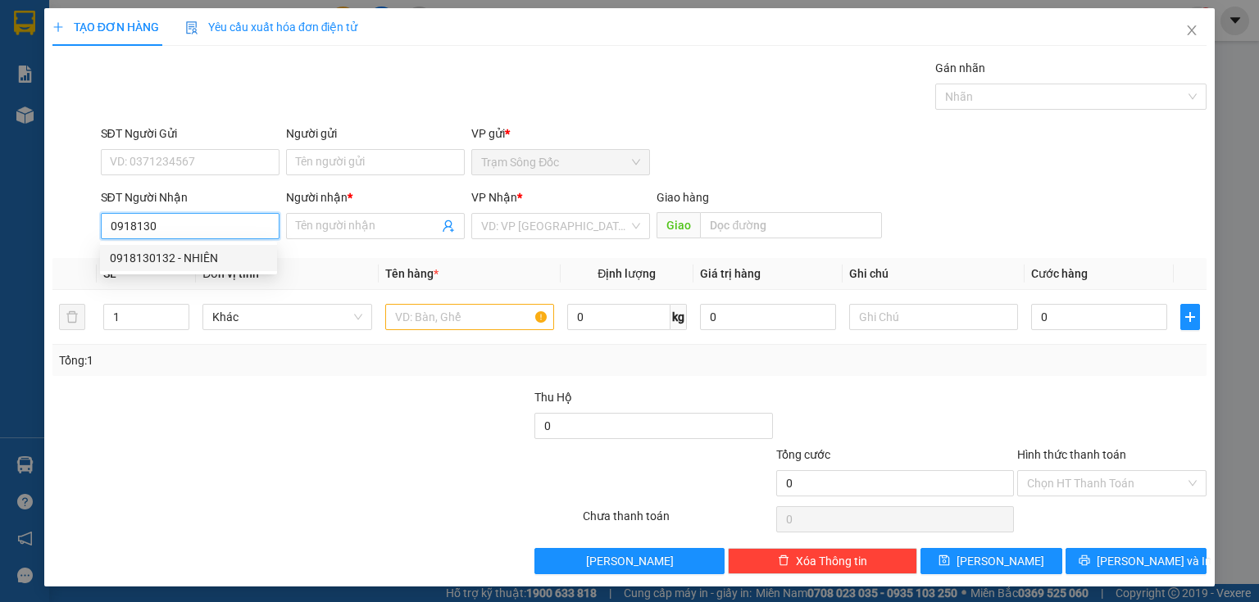
click at [175, 262] on div "0918130132 - NHIÊN" at bounding box center [188, 258] width 157 height 18
type input "0918130132"
type input "NHIÊN"
type input "0918130132"
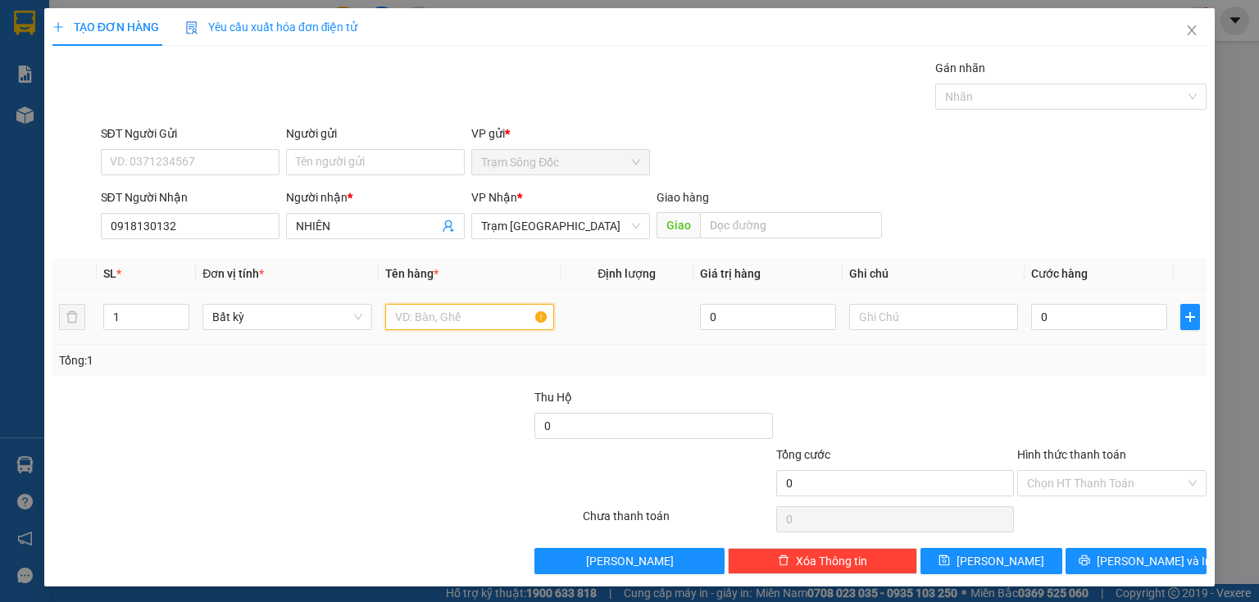
click at [406, 316] on input "text" at bounding box center [469, 317] width 169 height 26
type input "1TH"
click at [1060, 318] on input "0" at bounding box center [1099, 317] width 136 height 26
type input "2"
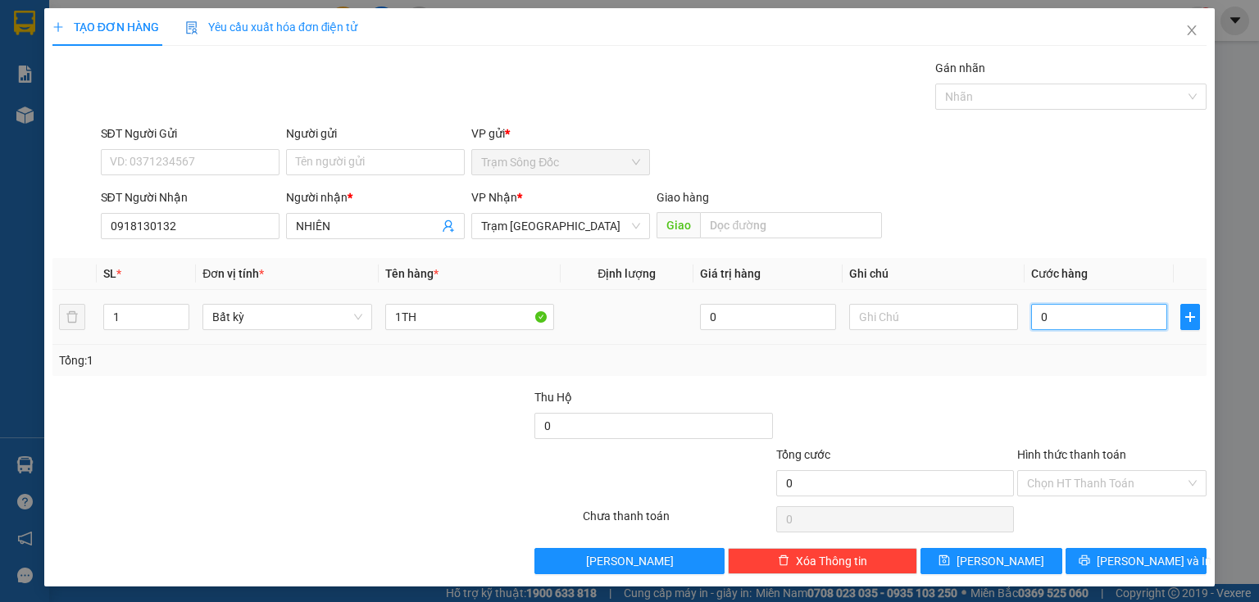
type input "2"
type input "0"
click at [1031, 317] on input "0" at bounding box center [1099, 317] width 136 height 26
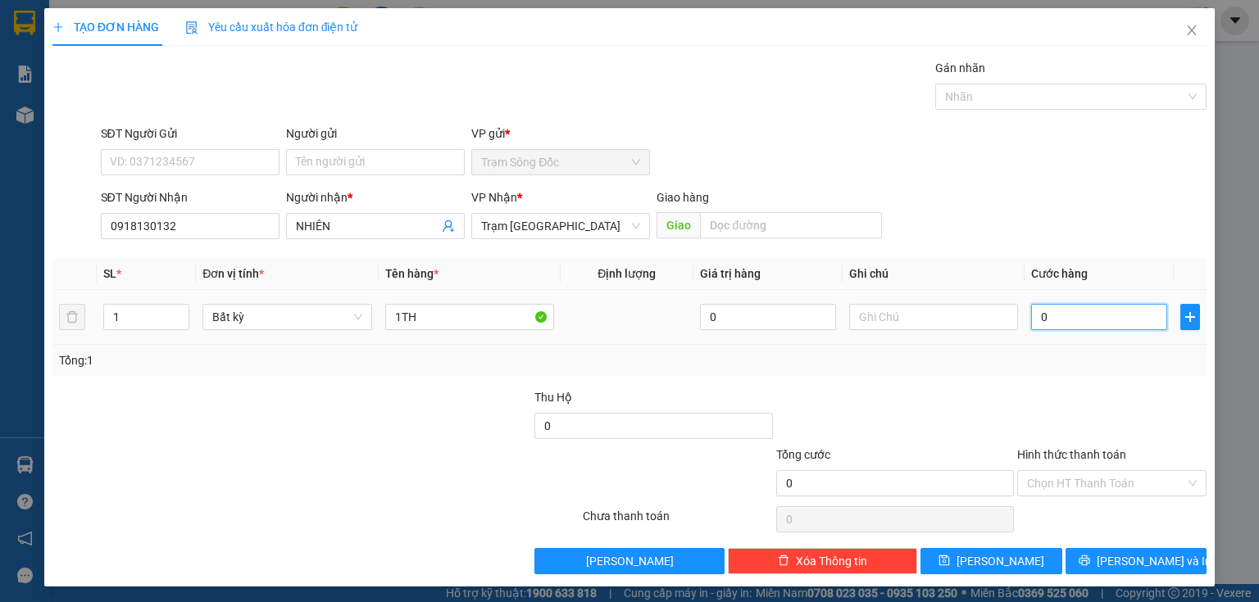
type input "50"
type input "50.000"
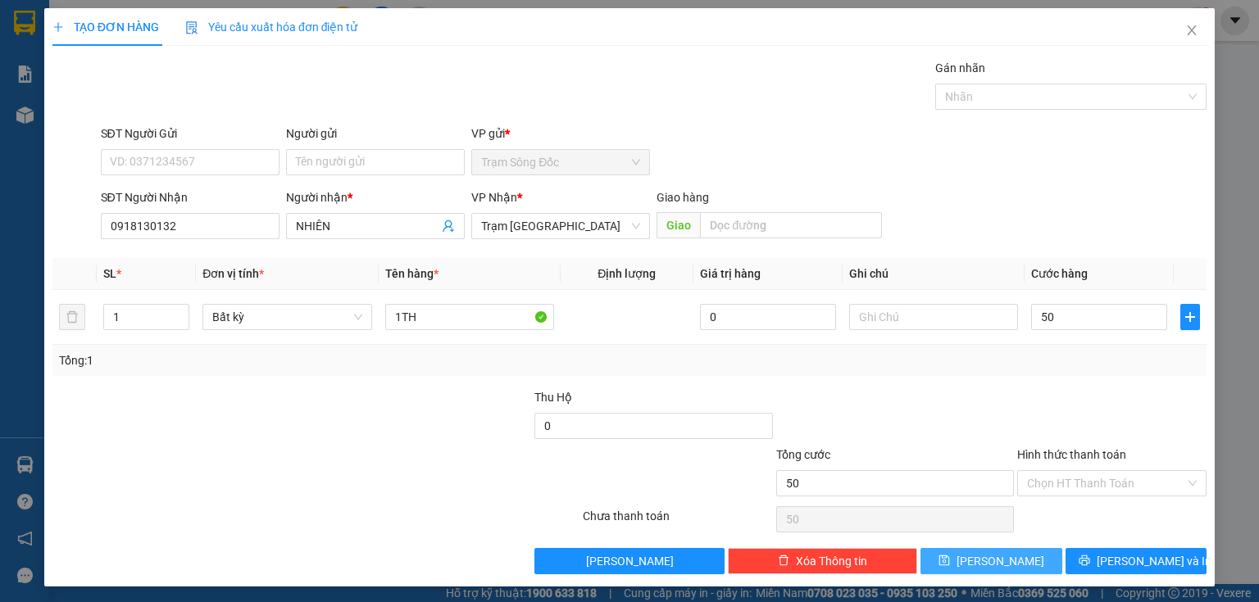
type input "50.000"
click at [993, 554] on span "[PERSON_NAME]" at bounding box center [1000, 561] width 88 height 18
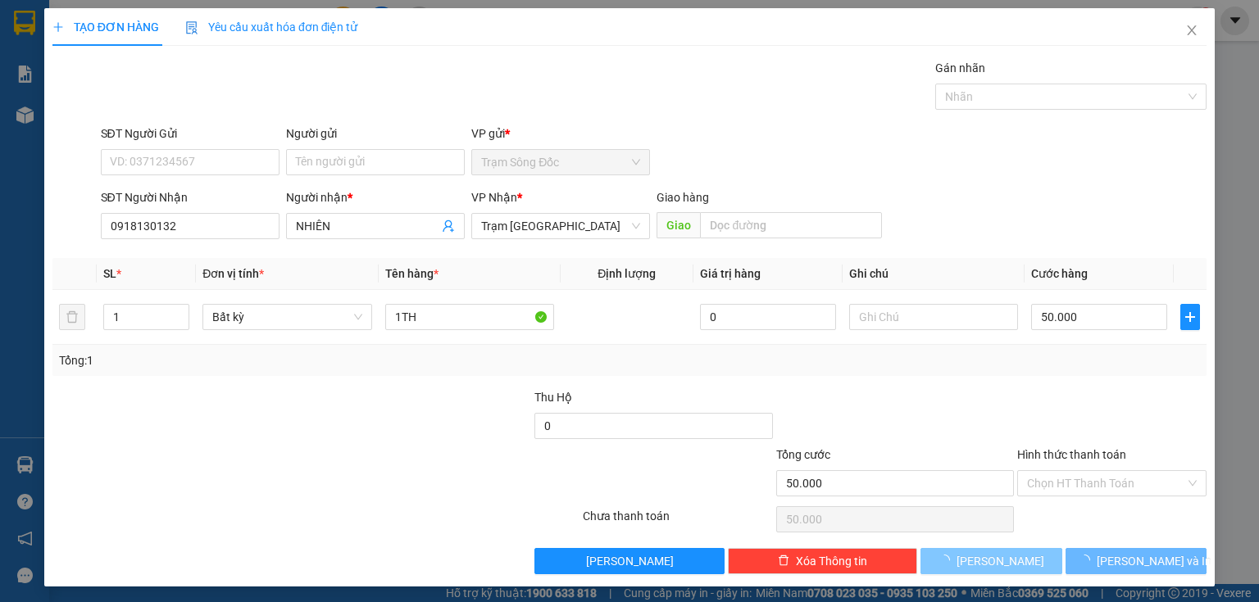
type input "0"
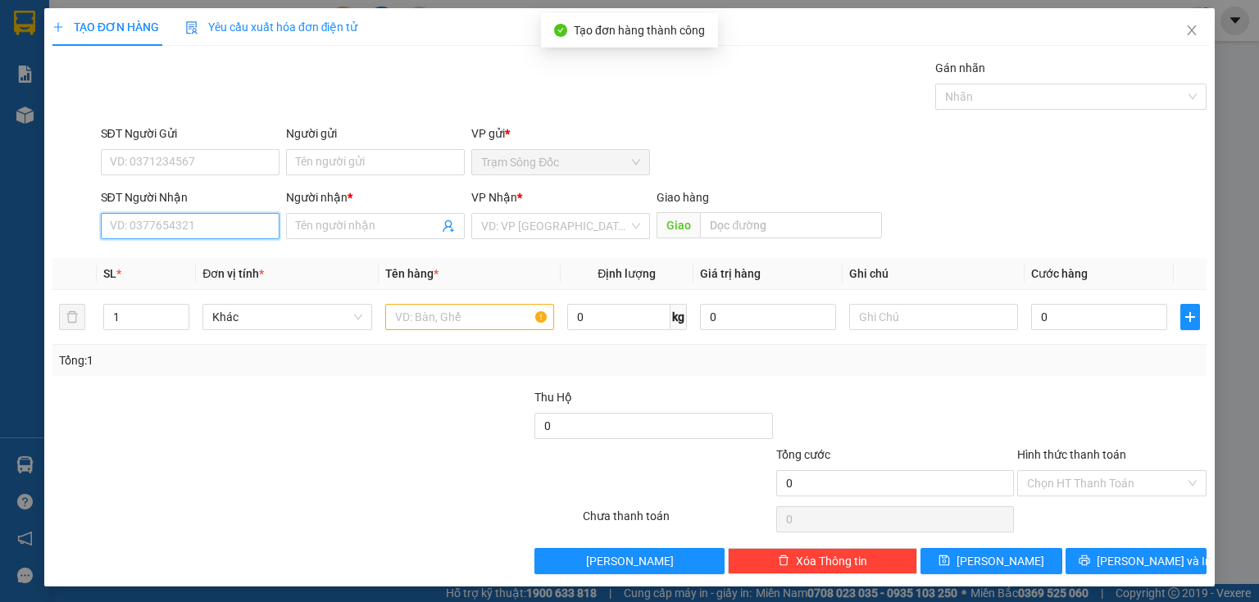
click at [233, 232] on input "SĐT Người Nhận" at bounding box center [190, 226] width 179 height 26
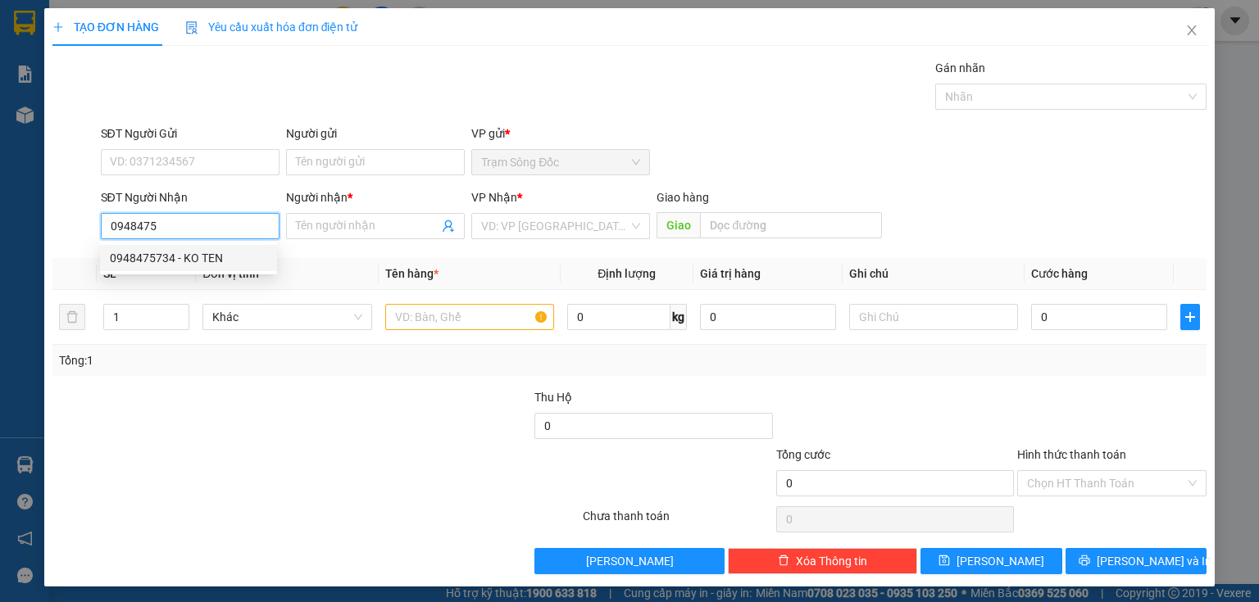
drag, startPoint x: 181, startPoint y: 264, endPoint x: 199, endPoint y: 265, distance: 18.0
click at [182, 264] on div "0948475734 - KO TEN" at bounding box center [188, 258] width 157 height 18
type input "0948475734"
type input "KO TEN"
type input "0948475734"
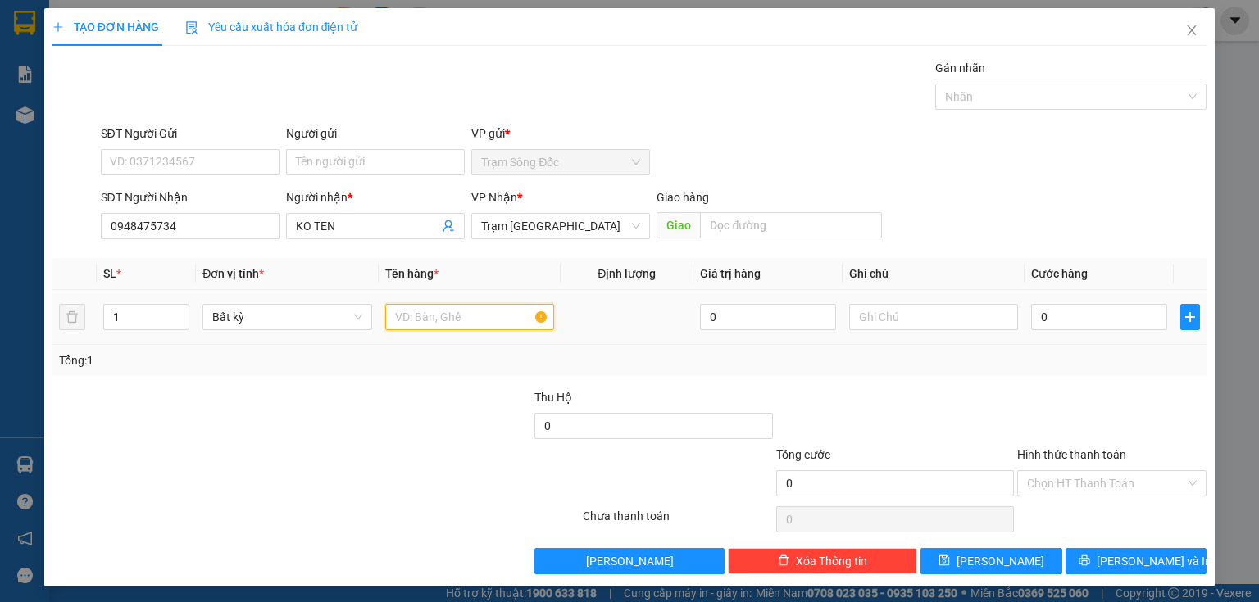
click at [400, 320] on input "text" at bounding box center [469, 317] width 169 height 26
type input "1TH"
click at [1052, 321] on input "0" at bounding box center [1099, 317] width 136 height 26
type input "1"
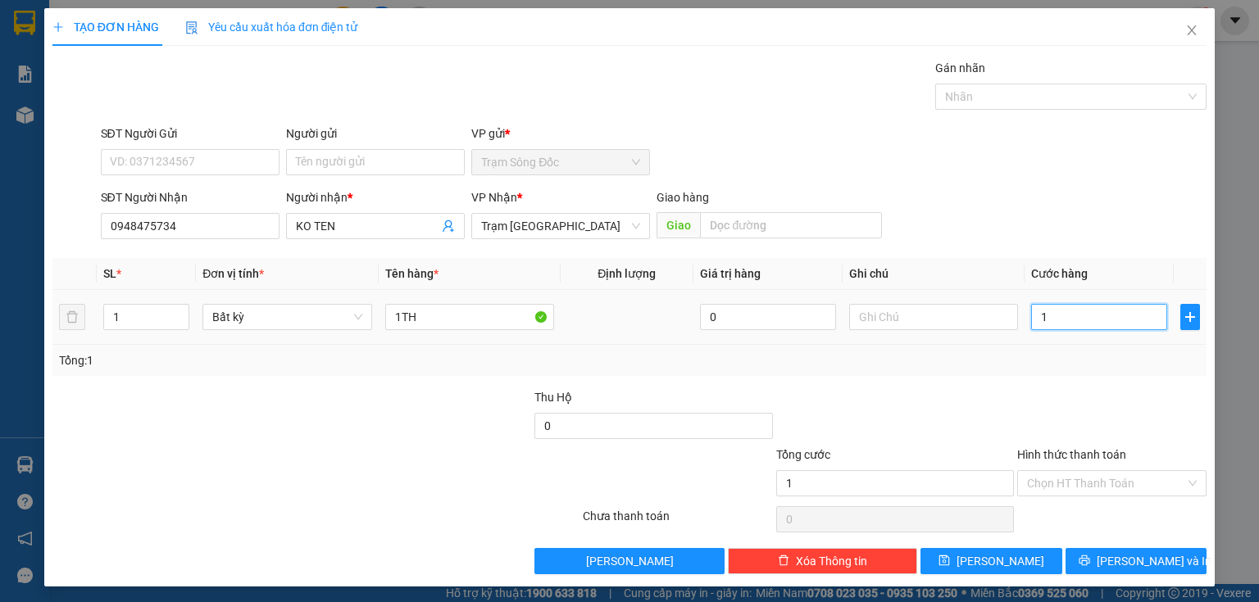
type input "1"
type input "10"
type input "100"
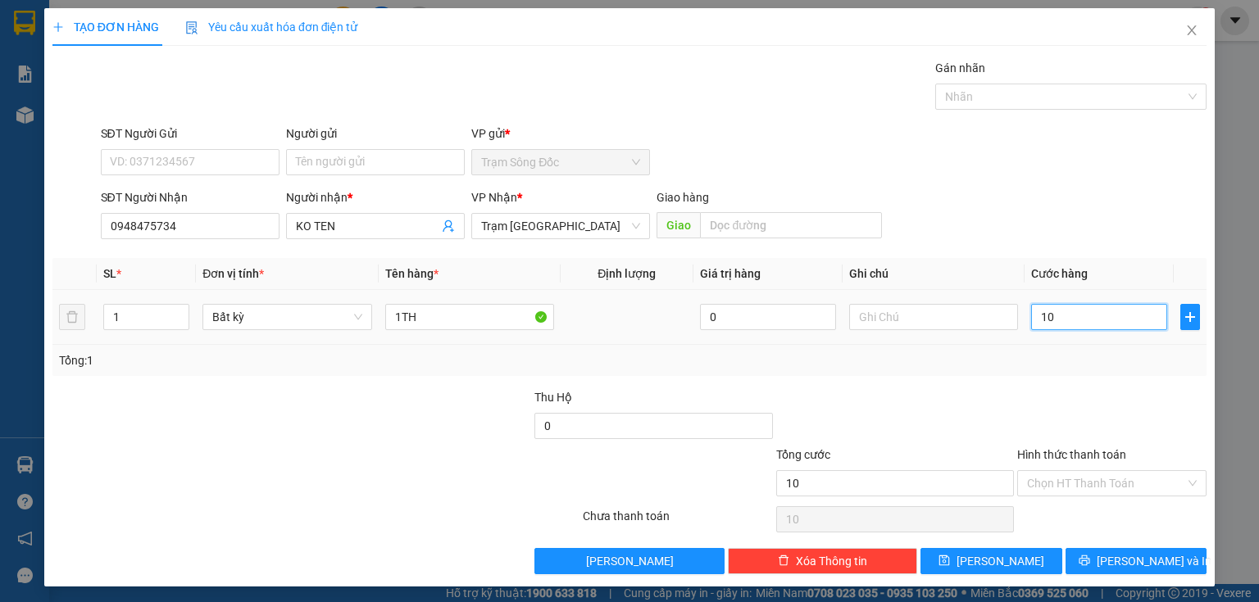
type input "100"
type input "100.000"
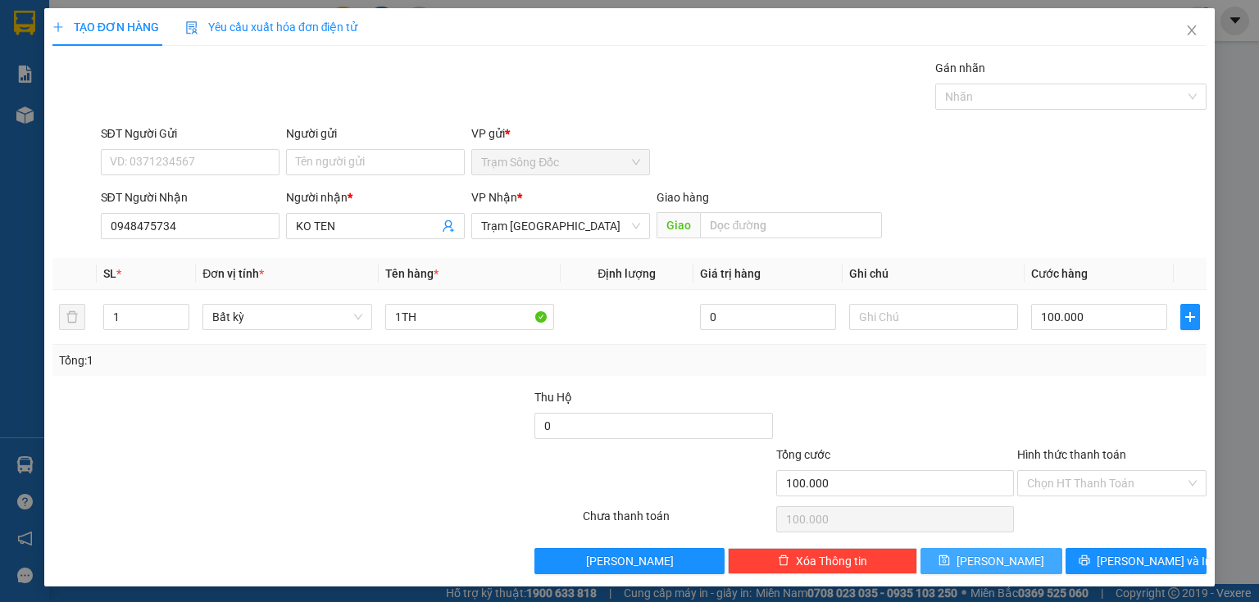
click at [960, 561] on button "[PERSON_NAME]" at bounding box center [991, 561] width 142 height 26
type input "0"
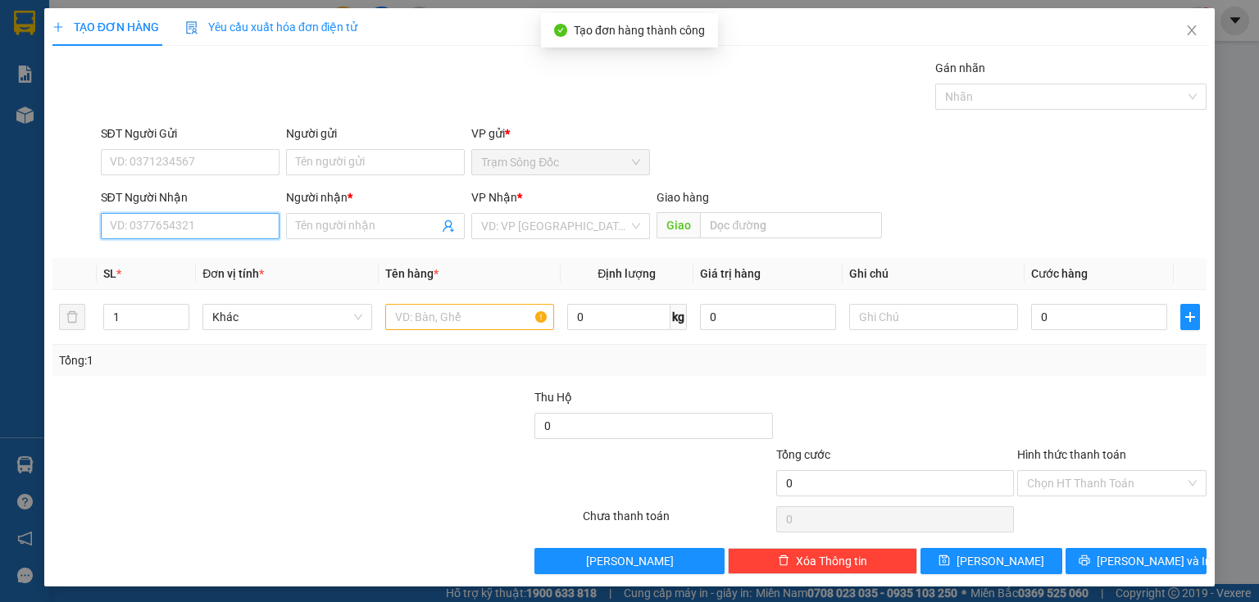
click at [191, 229] on input "SĐT Người Nhận" at bounding box center [190, 226] width 179 height 26
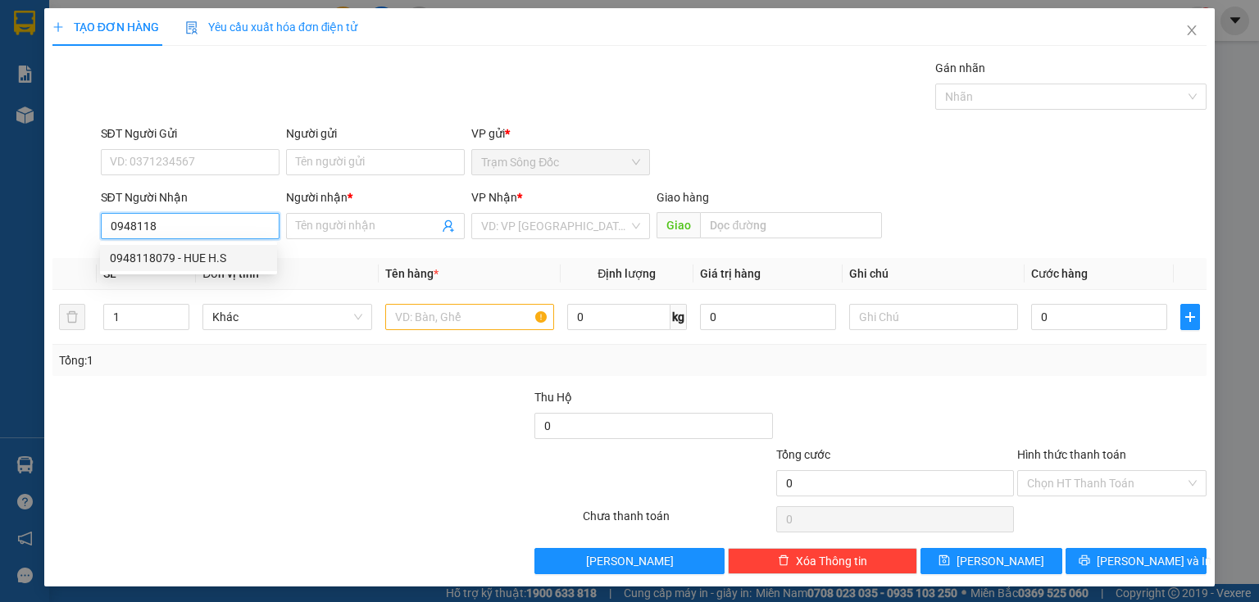
click at [207, 266] on div "0948118079 - HUE H.S" at bounding box center [188, 258] width 157 height 18
type input "0948118079"
type input "HUE H.S"
type input "0948118079"
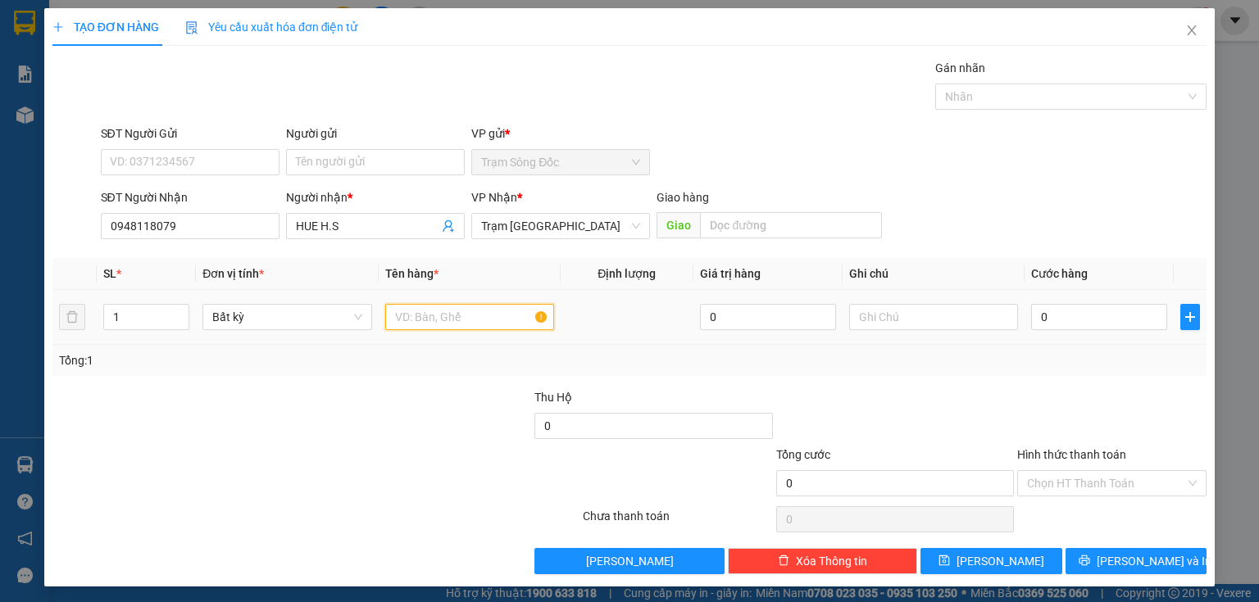
click at [422, 312] on input "text" at bounding box center [469, 317] width 169 height 26
type input "1TH"
click at [1086, 314] on input "0" at bounding box center [1099, 317] width 136 height 26
type input "4"
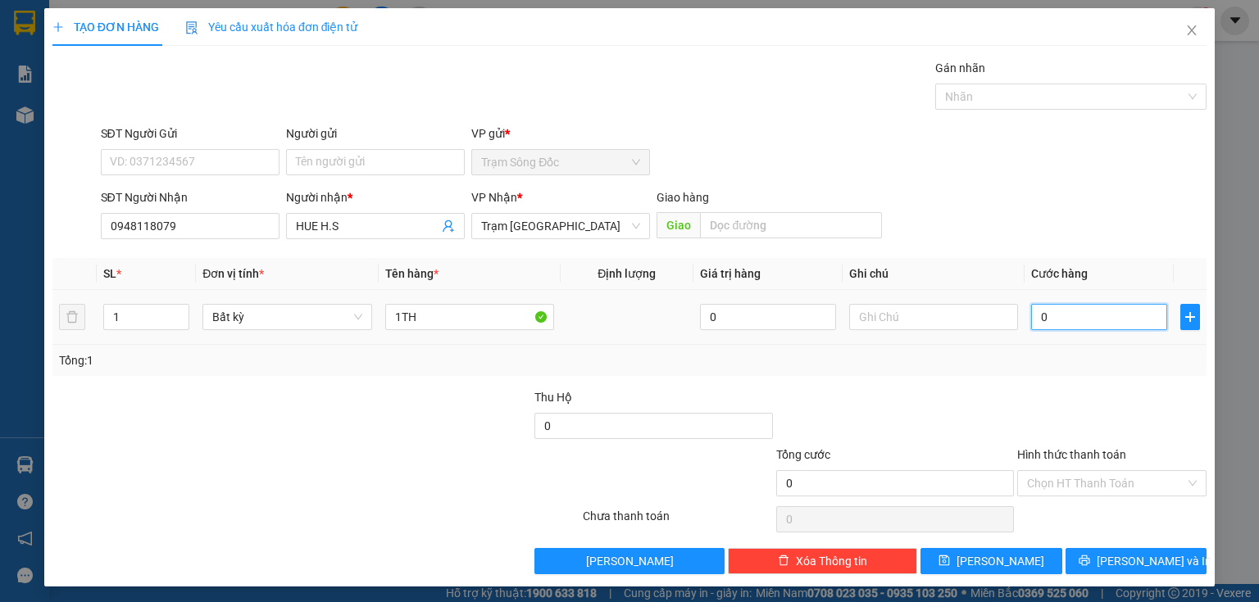
type input "4"
type input "40"
type input "40.000"
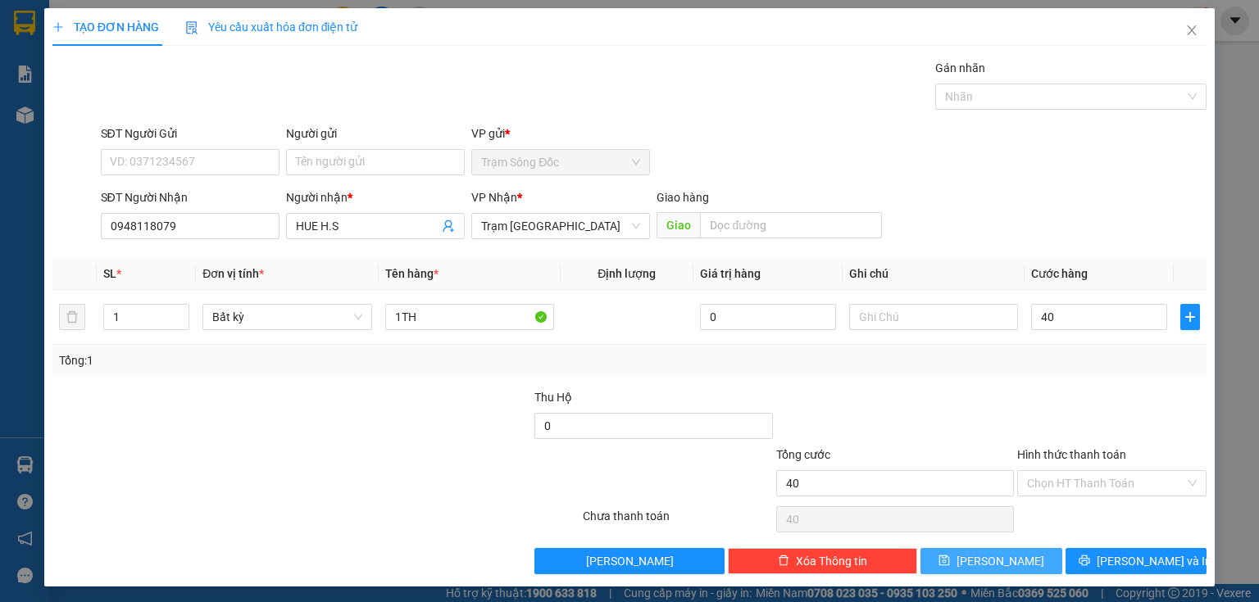
type input "40.000"
click at [1007, 560] on button "[PERSON_NAME]" at bounding box center [991, 561] width 142 height 26
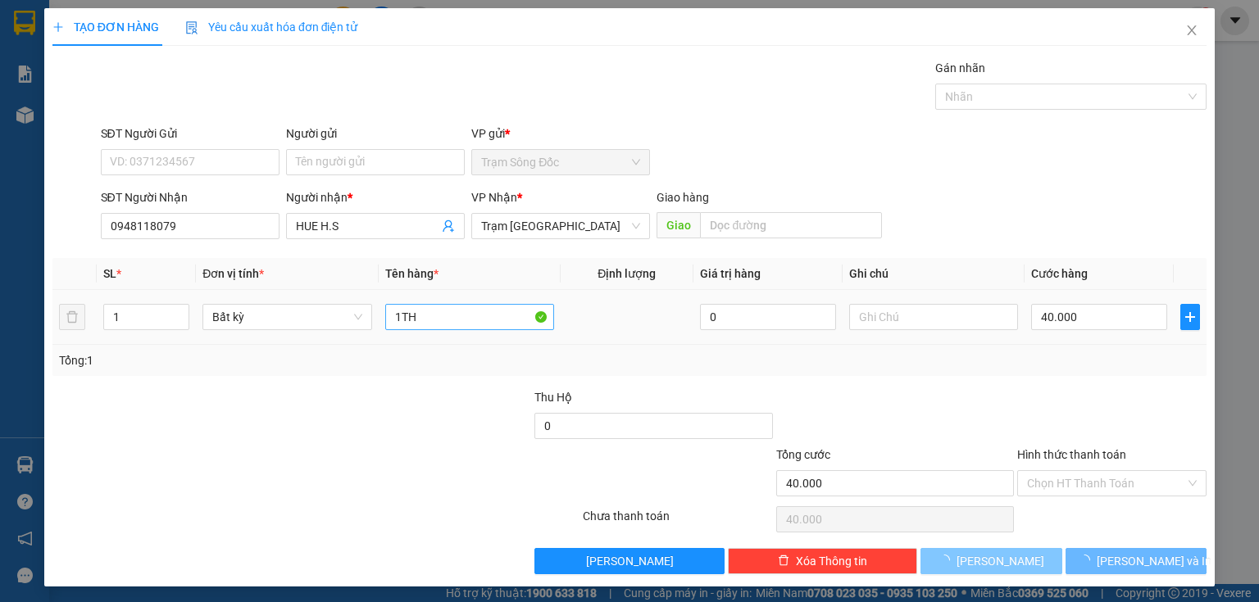
type input "0"
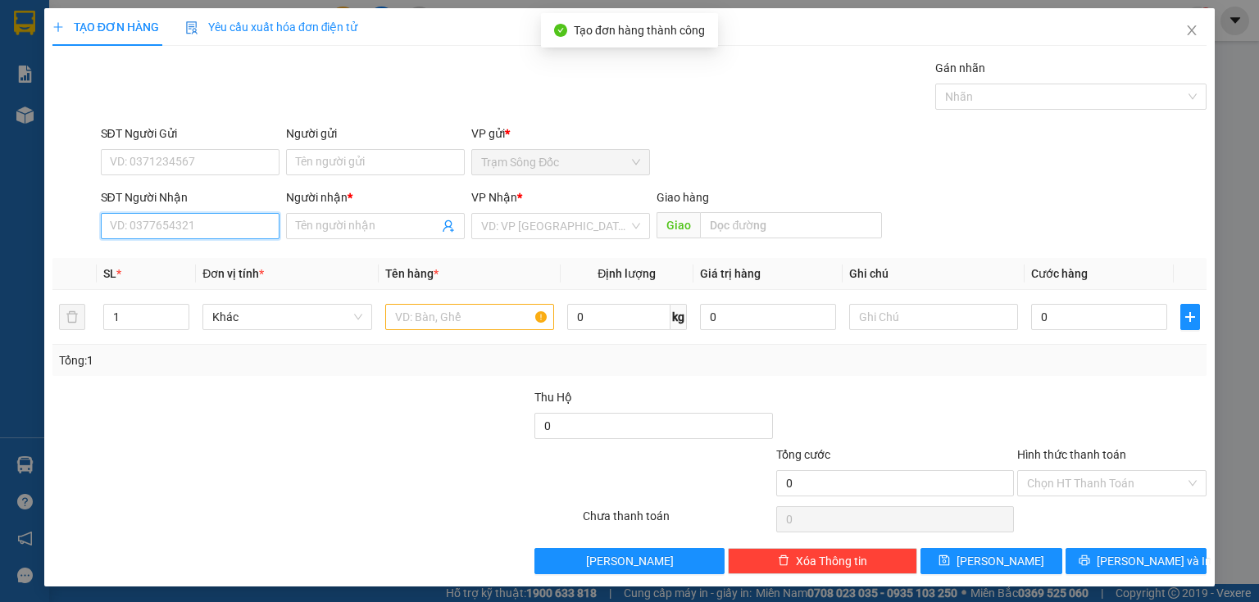
click at [246, 223] on input "SĐT Người Nhận" at bounding box center [190, 226] width 179 height 26
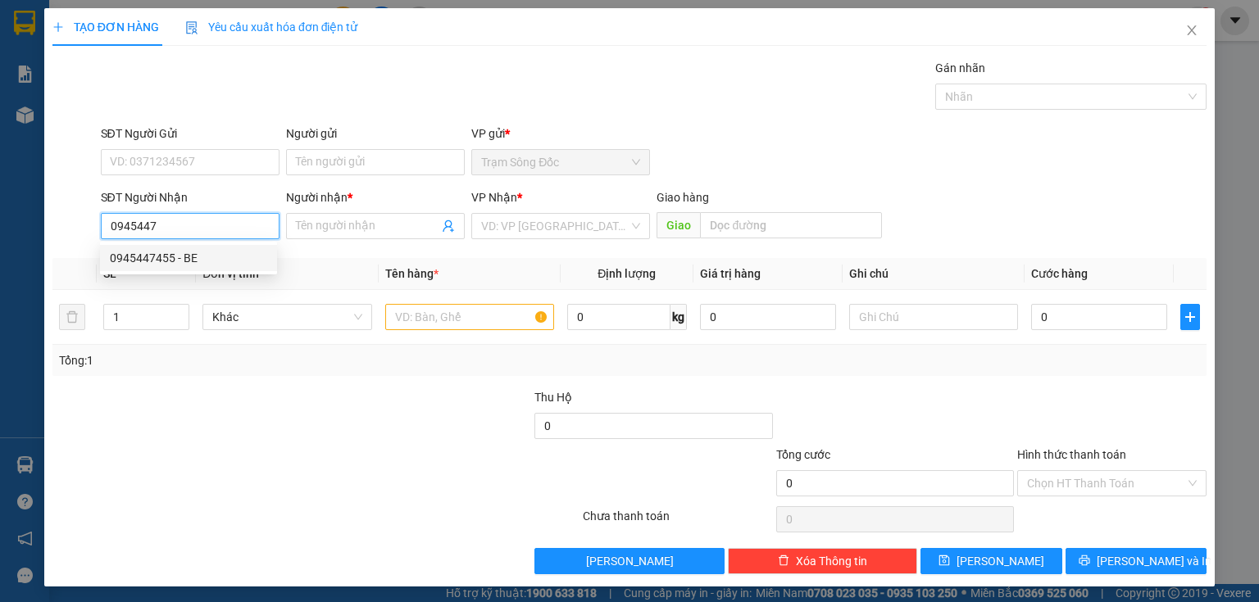
click at [183, 264] on div "0945447455 - BE" at bounding box center [188, 258] width 157 height 18
type input "0945447455"
type input "BE"
type input "VINH LONG"
type input "0945447455"
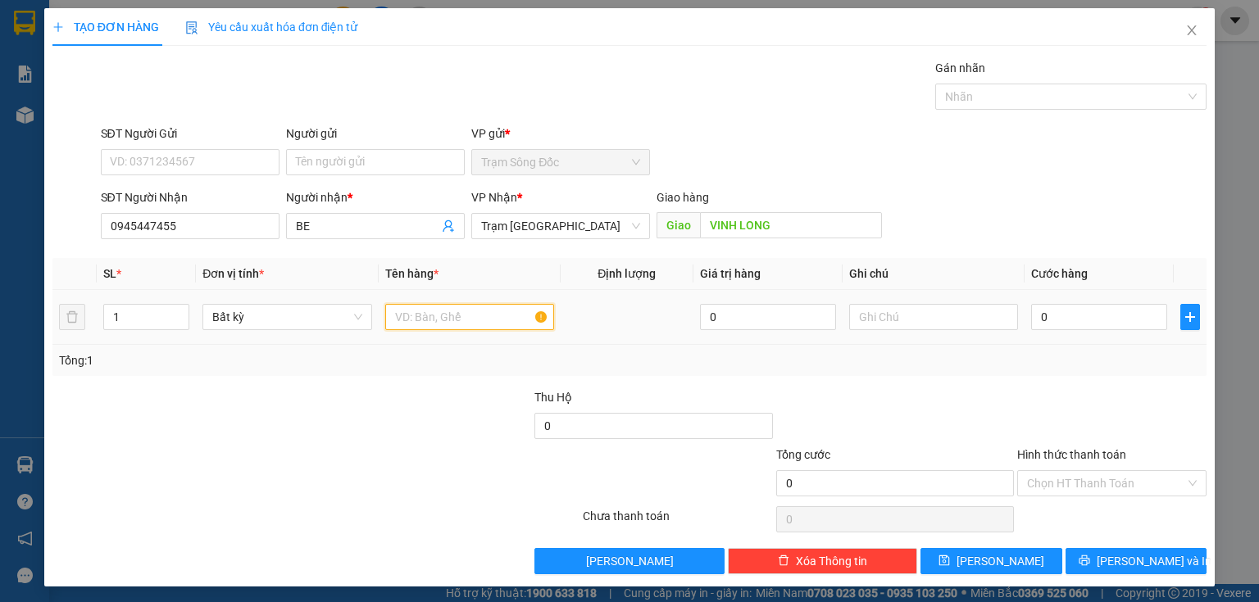
click at [423, 318] on input "text" at bounding box center [469, 317] width 169 height 26
type input "1TH"
click at [1031, 318] on input "0" at bounding box center [1099, 317] width 136 height 26
type input "1"
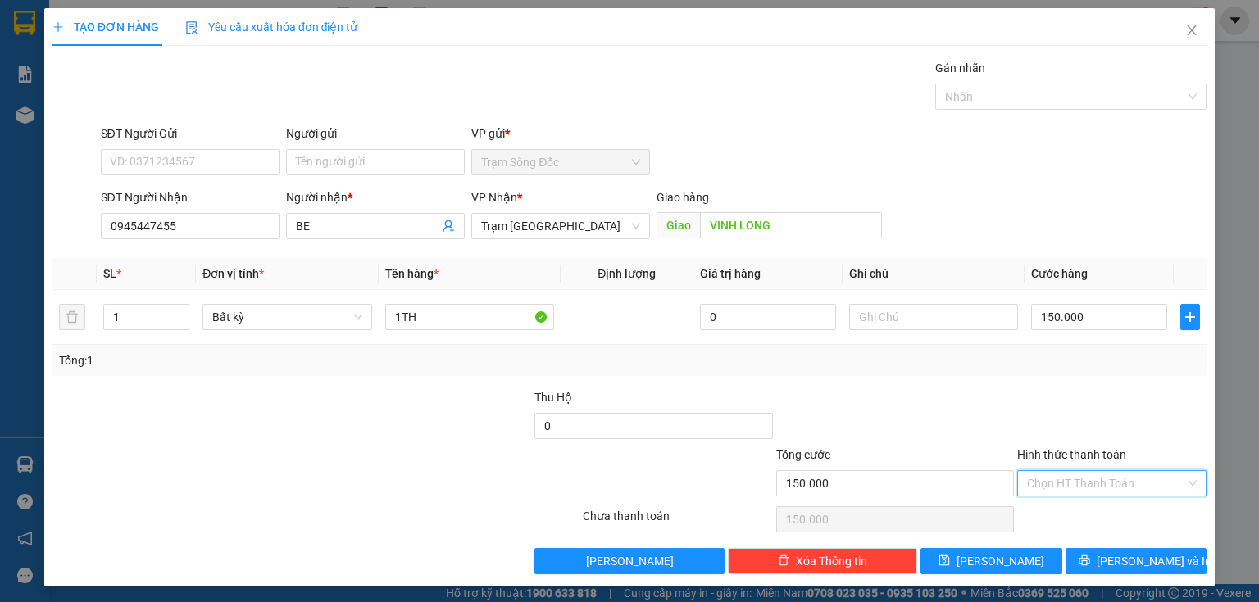
click at [1051, 482] on input "Hình thức thanh toán" at bounding box center [1106, 483] width 158 height 25
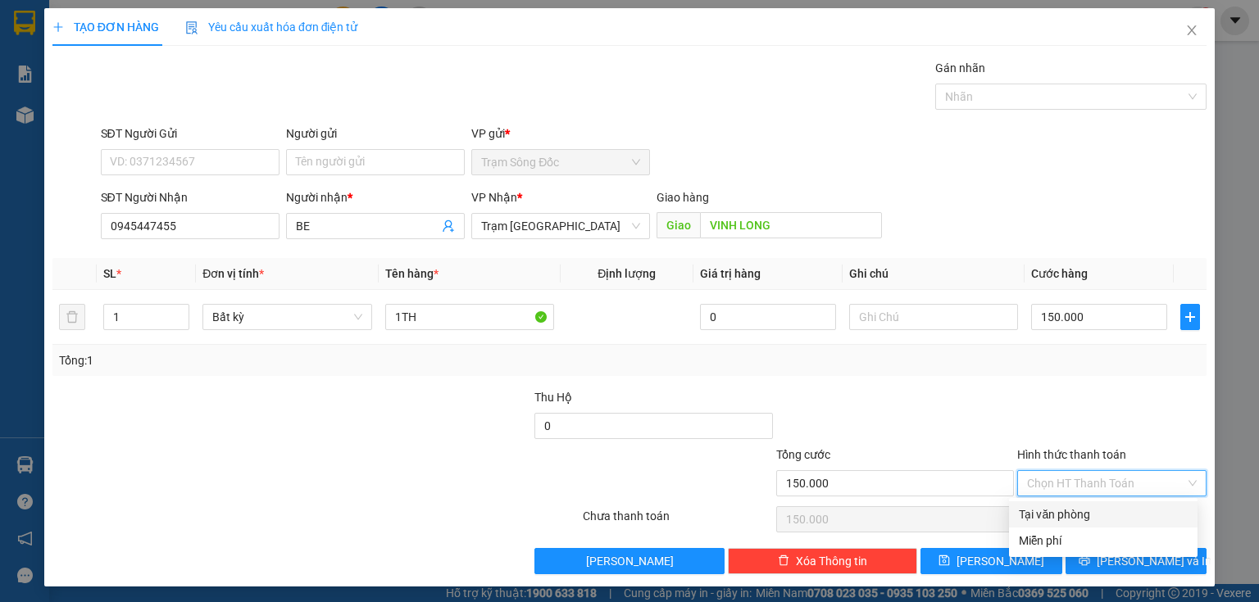
drag, startPoint x: 1047, startPoint y: 517, endPoint x: 1038, endPoint y: 524, distance: 11.6
click at [1046, 518] on div "Tại văn phòng" at bounding box center [1103, 515] width 169 height 18
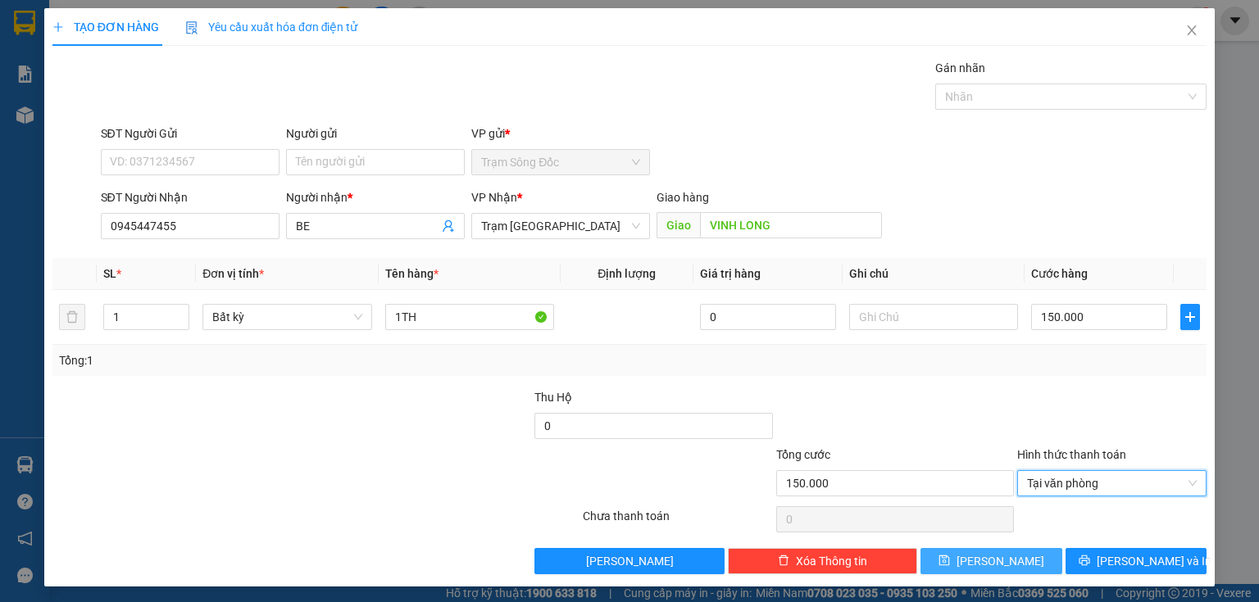
click at [987, 570] on button "[PERSON_NAME]" at bounding box center [991, 561] width 142 height 26
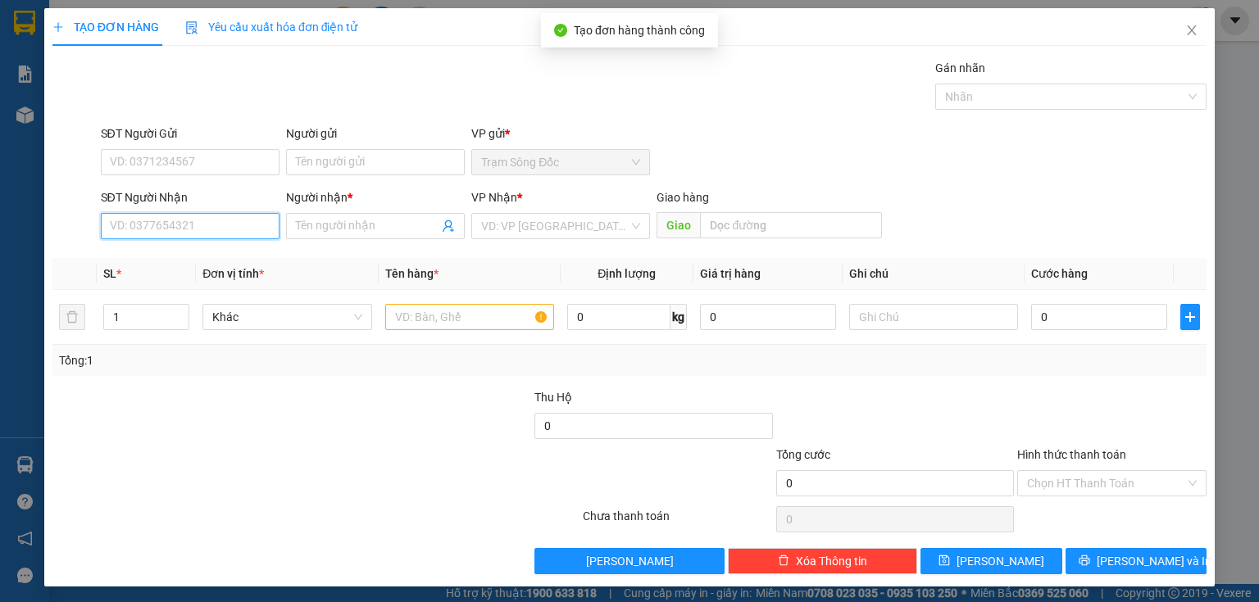
click at [254, 222] on input "SĐT Người Nhận" at bounding box center [190, 226] width 179 height 26
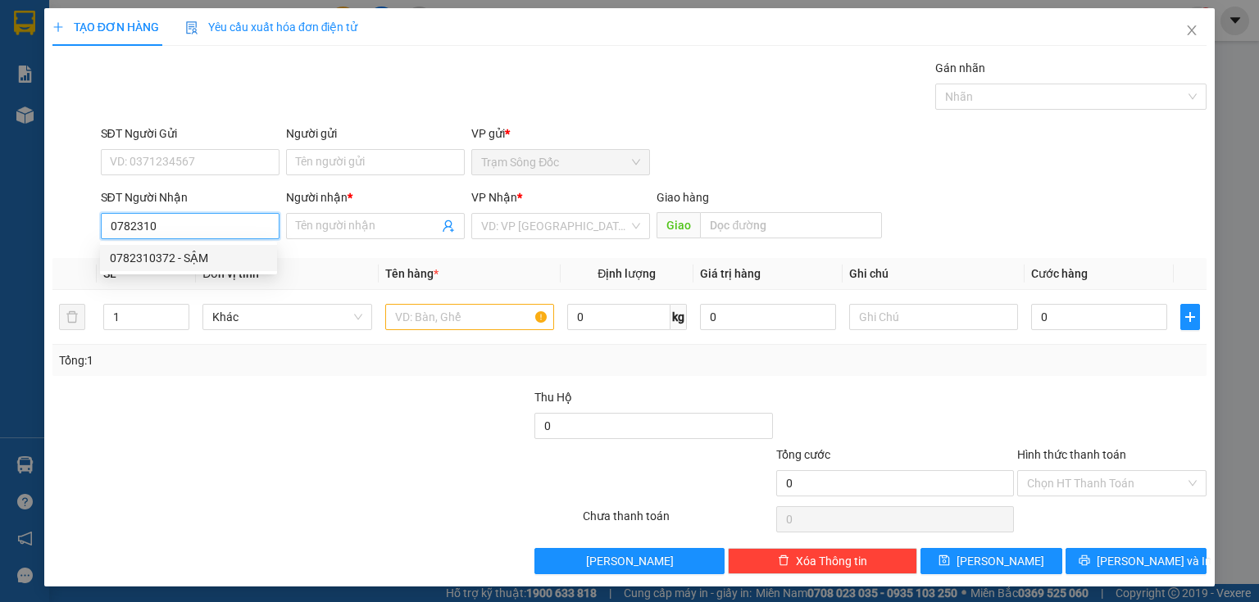
click at [233, 253] on div "0782310372 - SẬM" at bounding box center [188, 258] width 157 height 18
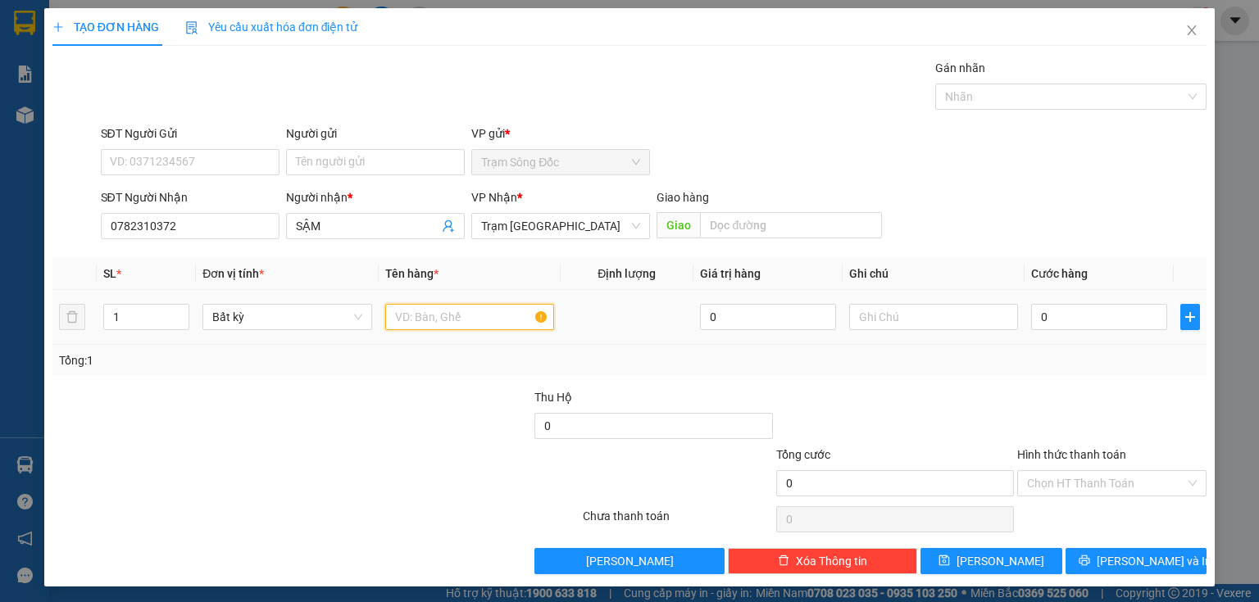
click at [404, 315] on input "text" at bounding box center [469, 317] width 169 height 26
click at [1044, 320] on input "0" at bounding box center [1099, 317] width 136 height 26
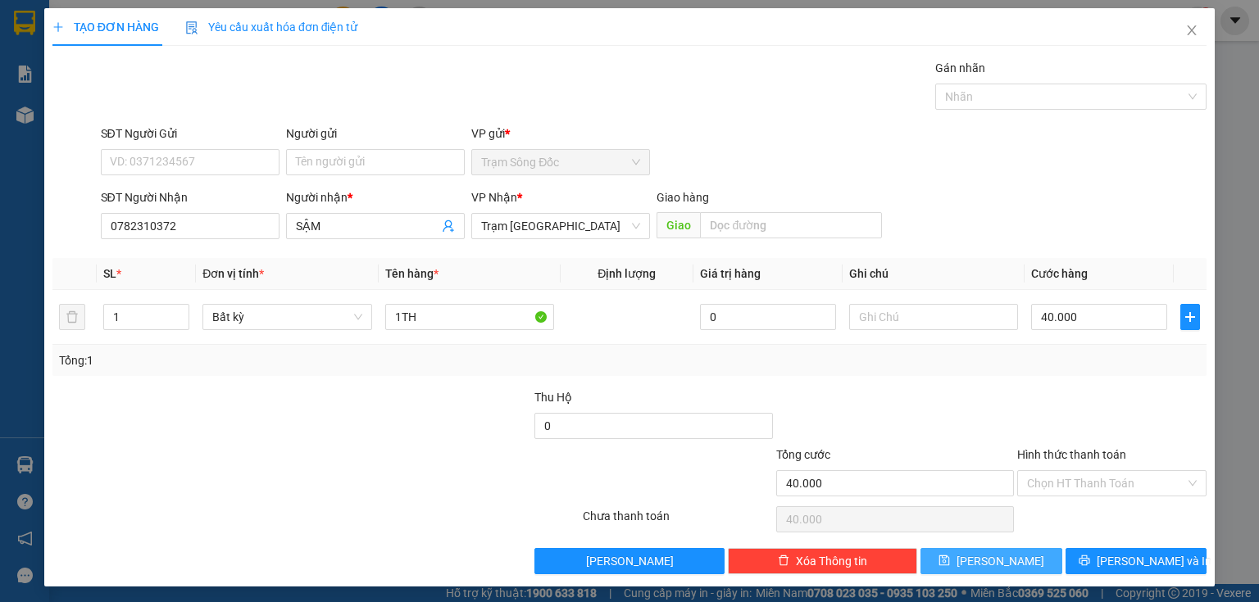
click at [1006, 559] on button "[PERSON_NAME]" at bounding box center [991, 561] width 142 height 26
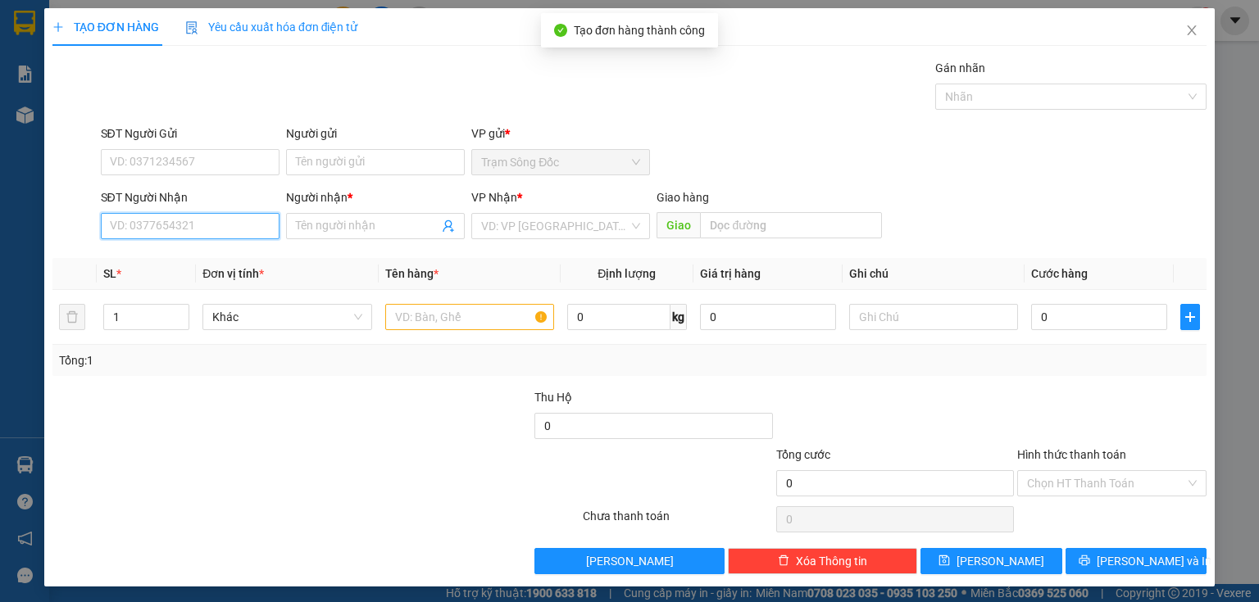
click at [224, 225] on input "SĐT Người Nhận" at bounding box center [190, 226] width 179 height 26
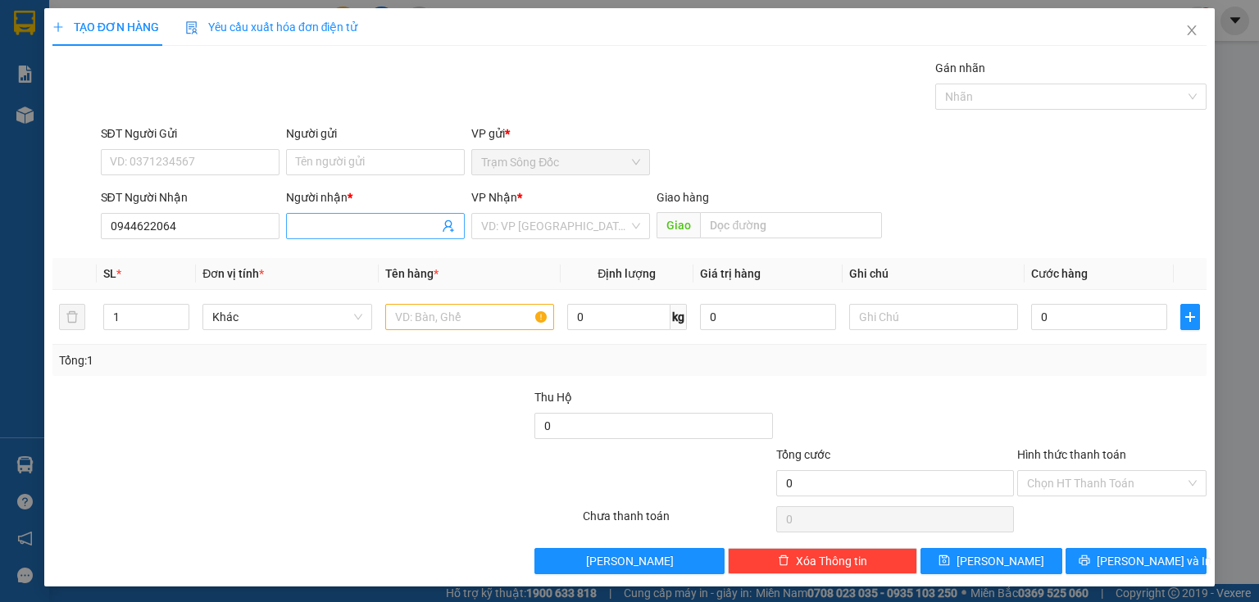
click at [349, 230] on input "Người nhận *" at bounding box center [367, 226] width 143 height 18
click at [496, 223] on input "search" at bounding box center [555, 226] width 148 height 25
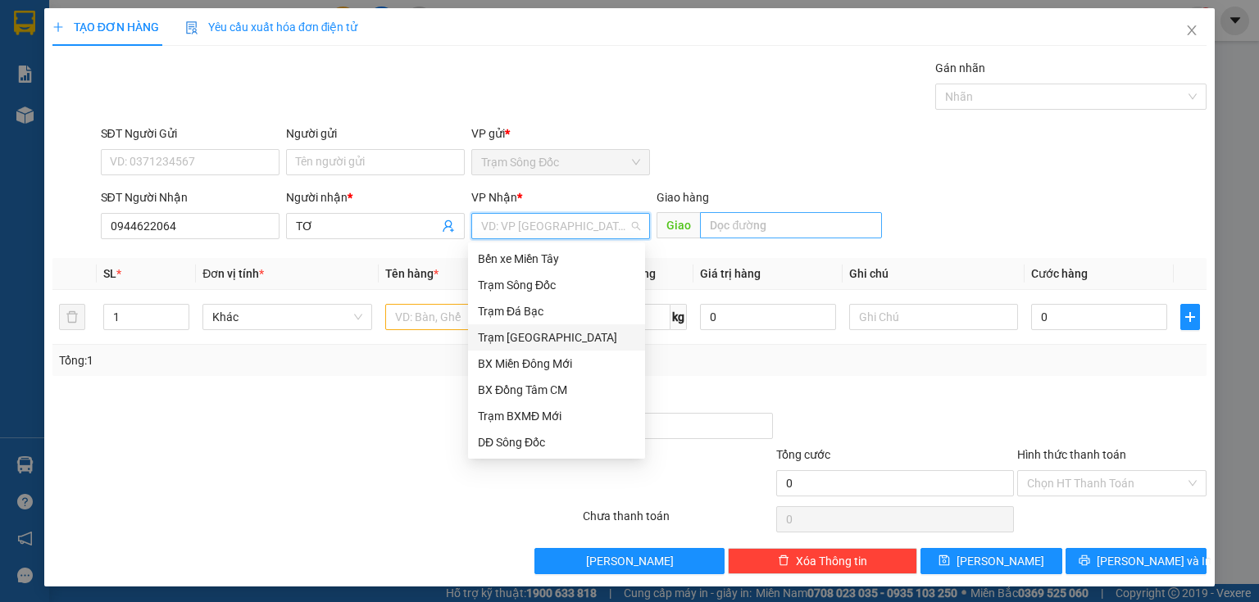
drag, startPoint x: 524, startPoint y: 336, endPoint x: 725, endPoint y: 235, distance: 225.4
click at [524, 337] on div "Trạm [GEOGRAPHIC_DATA]" at bounding box center [556, 338] width 157 height 18
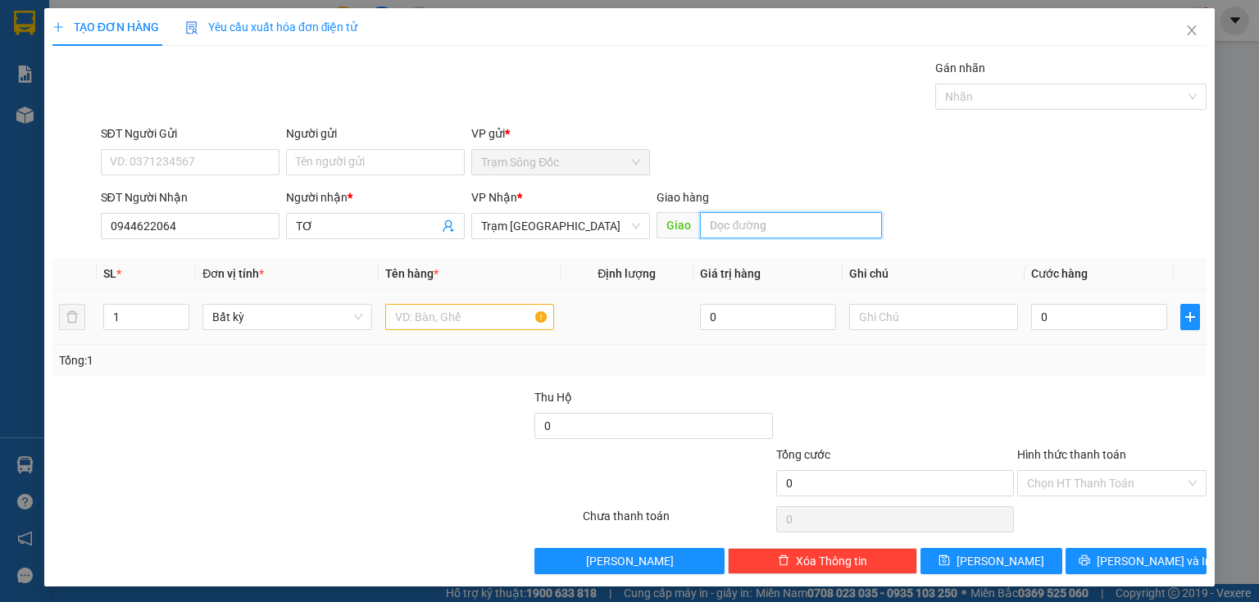
click at [727, 226] on input "text" at bounding box center [791, 225] width 182 height 26
click at [474, 320] on input "text" at bounding box center [469, 317] width 169 height 26
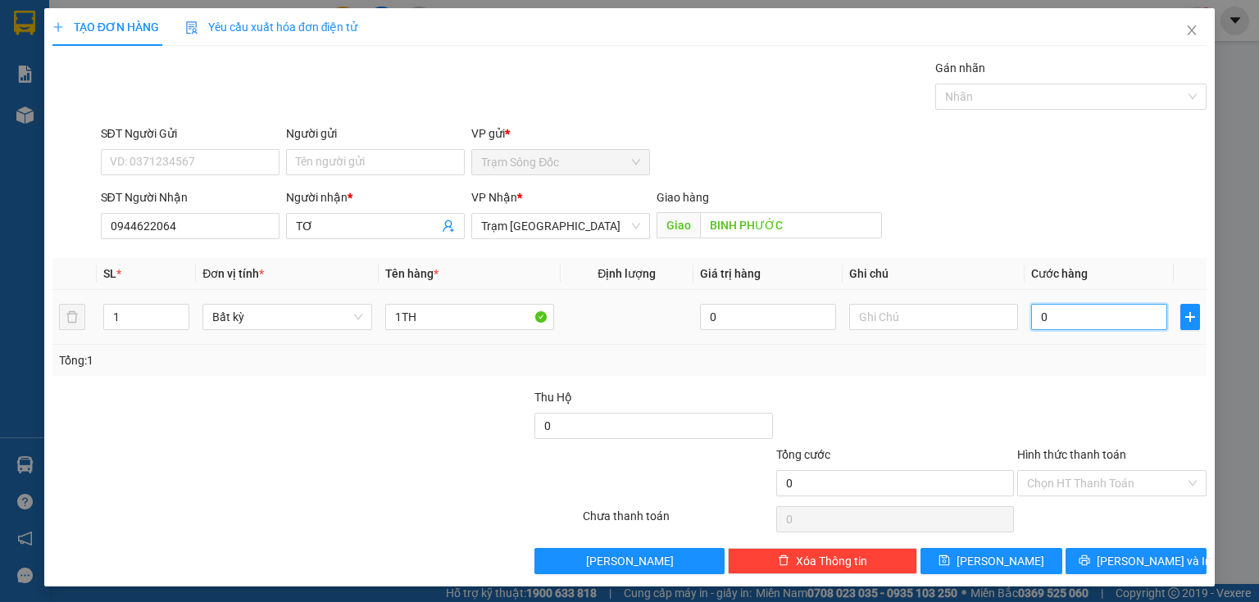
click at [1067, 326] on input "0" at bounding box center [1099, 317] width 136 height 26
click at [1010, 567] on button "[PERSON_NAME]" at bounding box center [991, 561] width 142 height 26
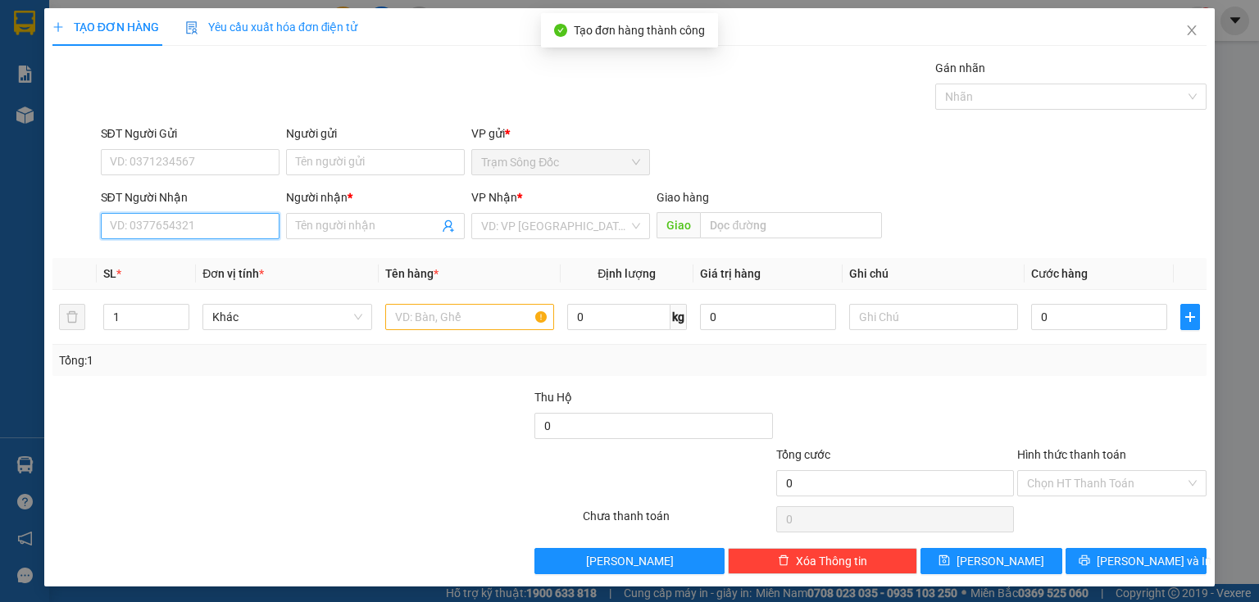
click at [227, 227] on input "SĐT Người Nhận" at bounding box center [190, 226] width 179 height 26
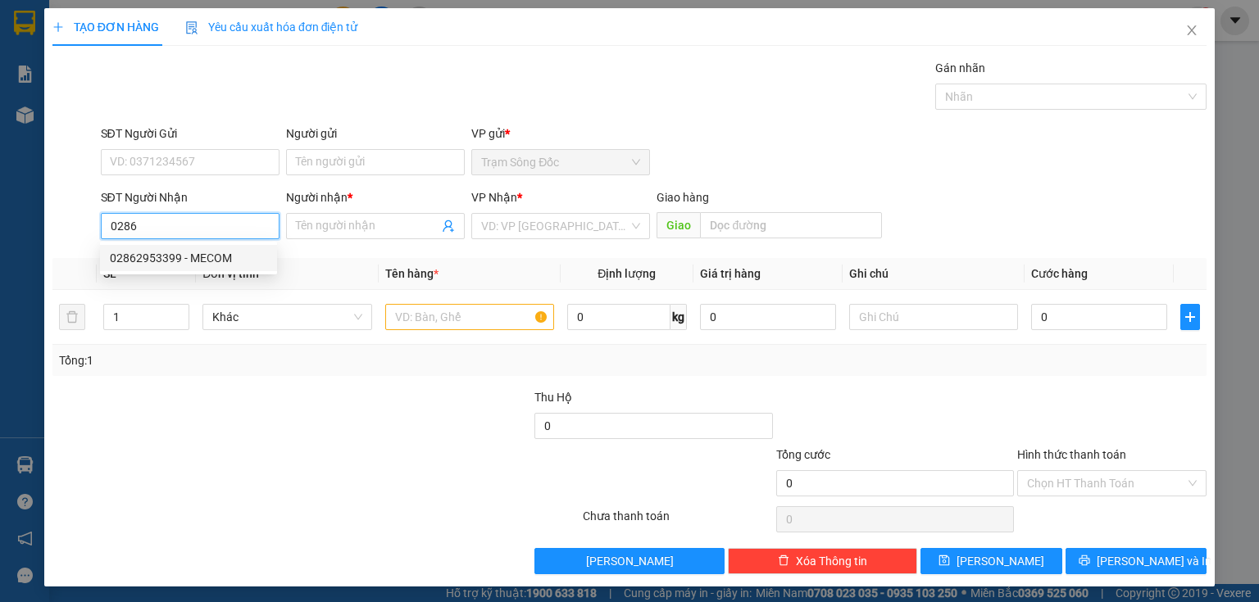
click at [238, 257] on div "02862953399 - MECOM" at bounding box center [188, 258] width 157 height 18
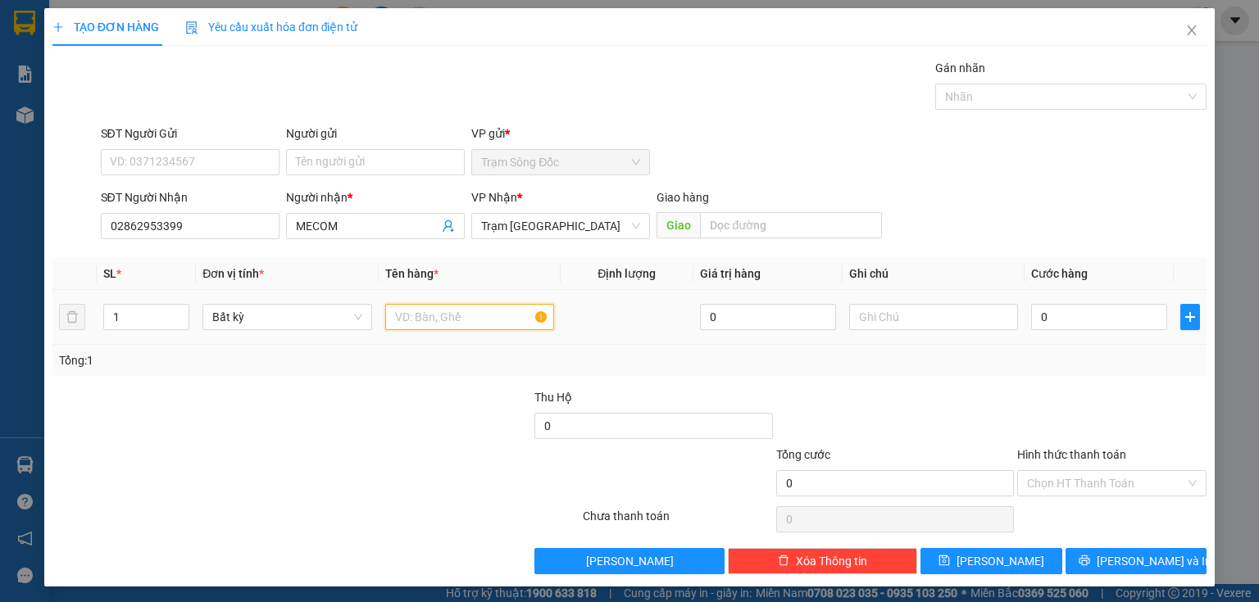
click at [423, 316] on input "text" at bounding box center [469, 317] width 169 height 26
click at [1045, 318] on input "0" at bounding box center [1099, 317] width 136 height 26
click at [1041, 476] on input "Hình thức thanh toán" at bounding box center [1106, 483] width 158 height 25
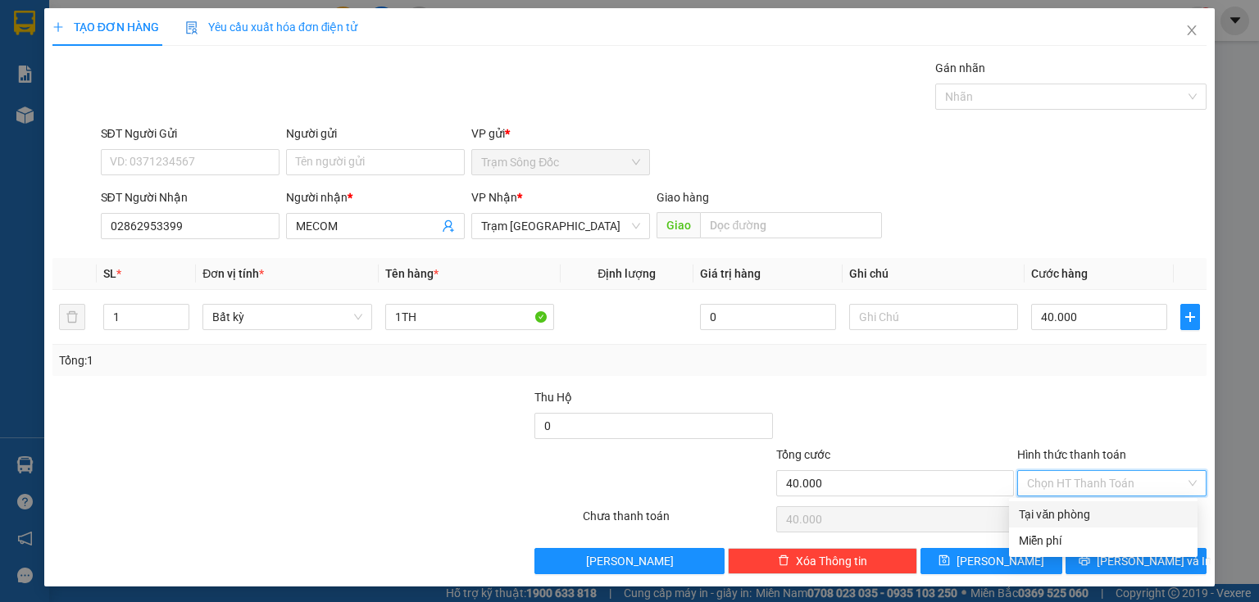
drag, startPoint x: 1043, startPoint y: 511, endPoint x: 1036, endPoint y: 518, distance: 9.9
click at [1043, 511] on div "Tại văn phòng" at bounding box center [1103, 515] width 169 height 18
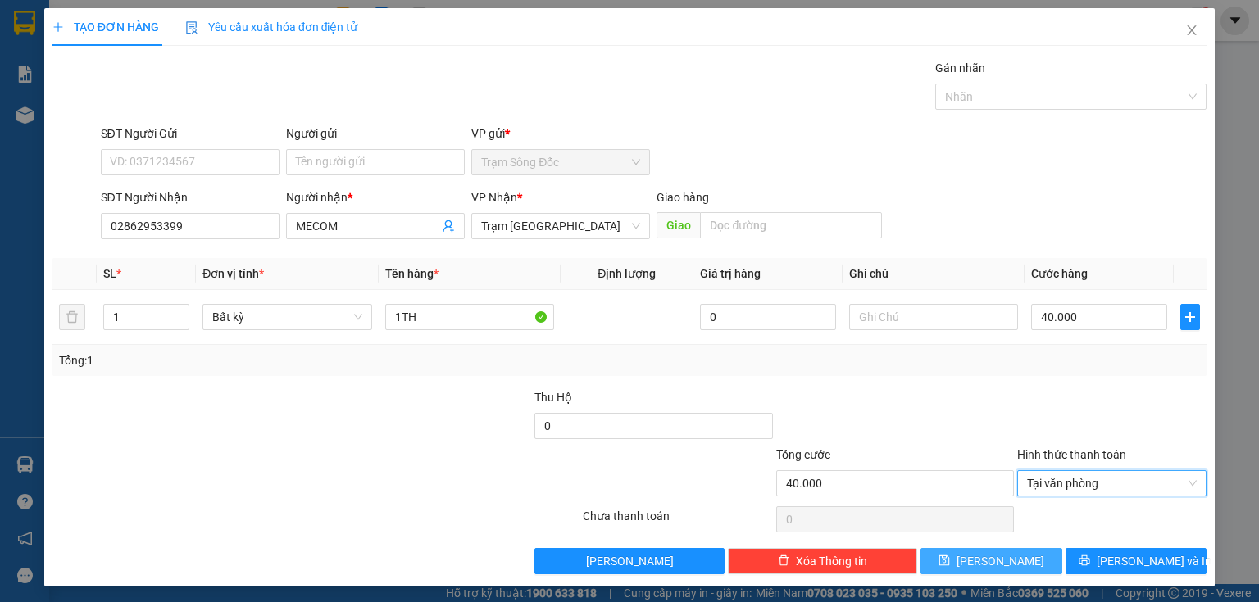
click at [1006, 563] on button "[PERSON_NAME]" at bounding box center [991, 561] width 142 height 26
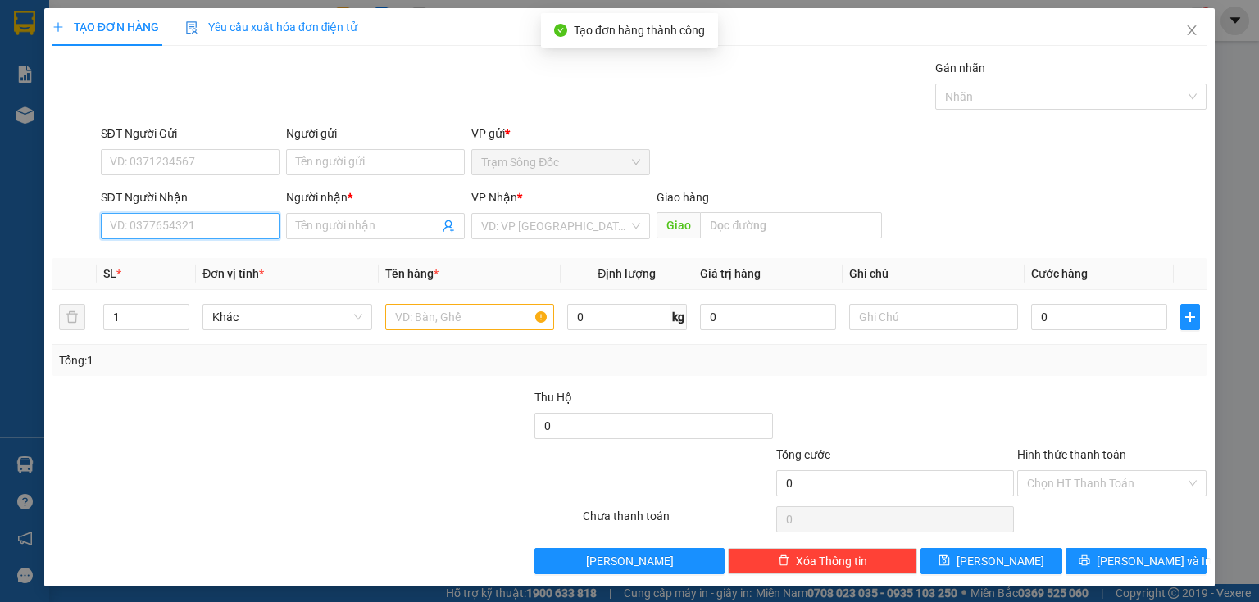
click at [256, 229] on input "SĐT Người Nhận" at bounding box center [190, 226] width 179 height 26
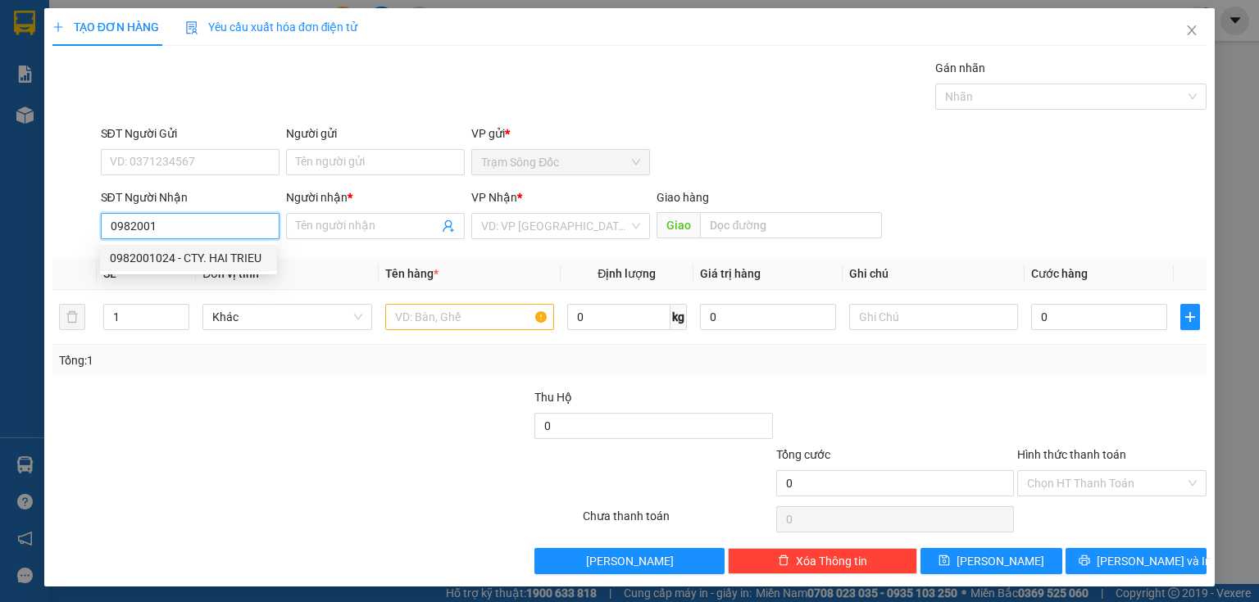
click at [234, 258] on div "0982001024 - CTY. HAI TRIEU" at bounding box center [188, 258] width 157 height 18
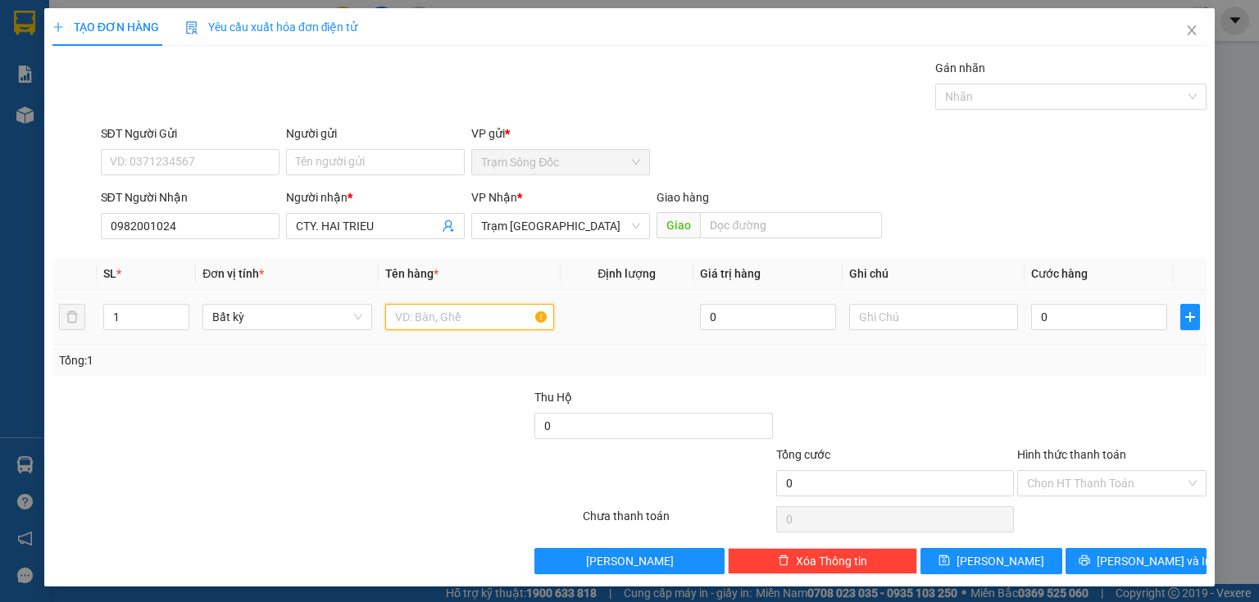
click at [420, 312] on input "text" at bounding box center [469, 317] width 169 height 26
click at [1036, 316] on input "0" at bounding box center [1099, 317] width 136 height 26
click at [1040, 488] on input "Hình thức thanh toán" at bounding box center [1106, 483] width 158 height 25
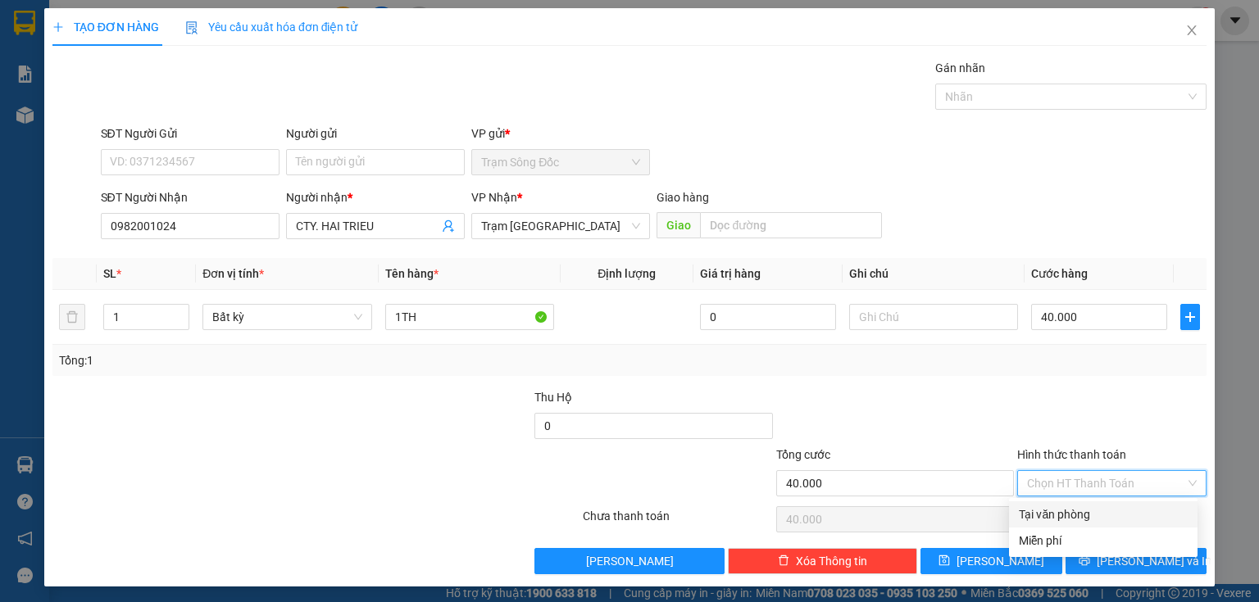
drag, startPoint x: 1044, startPoint y: 515, endPoint x: 1042, endPoint y: 530, distance: 15.7
click at [1043, 516] on div "Tại văn phòng" at bounding box center [1103, 515] width 169 height 18
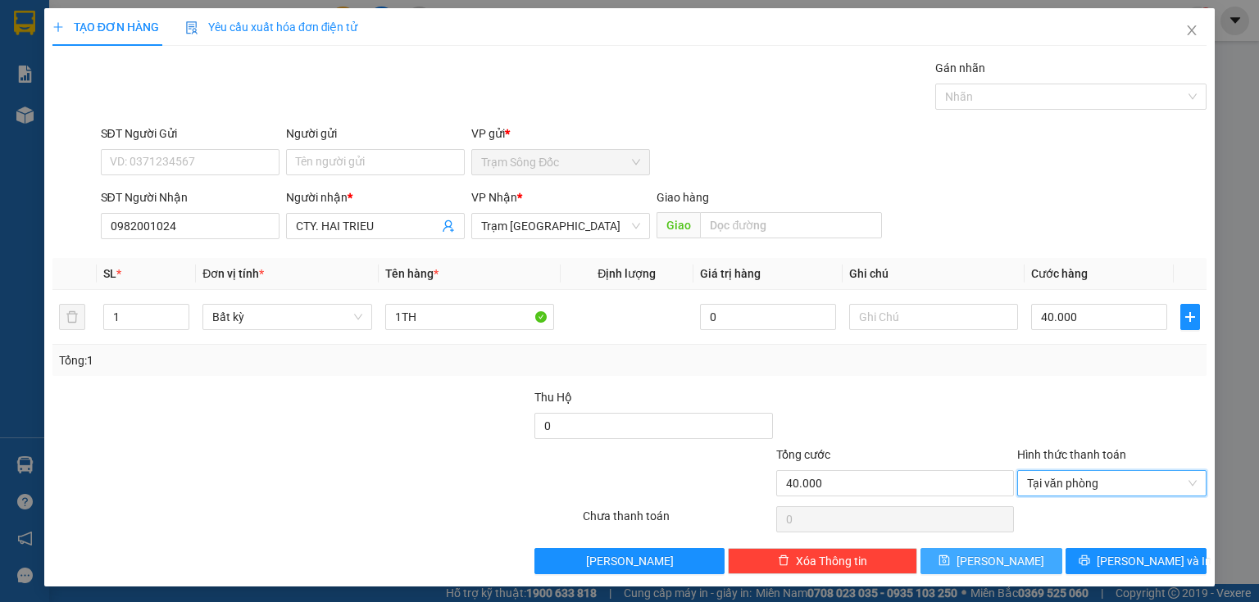
click at [1010, 558] on button "[PERSON_NAME]" at bounding box center [991, 561] width 142 height 26
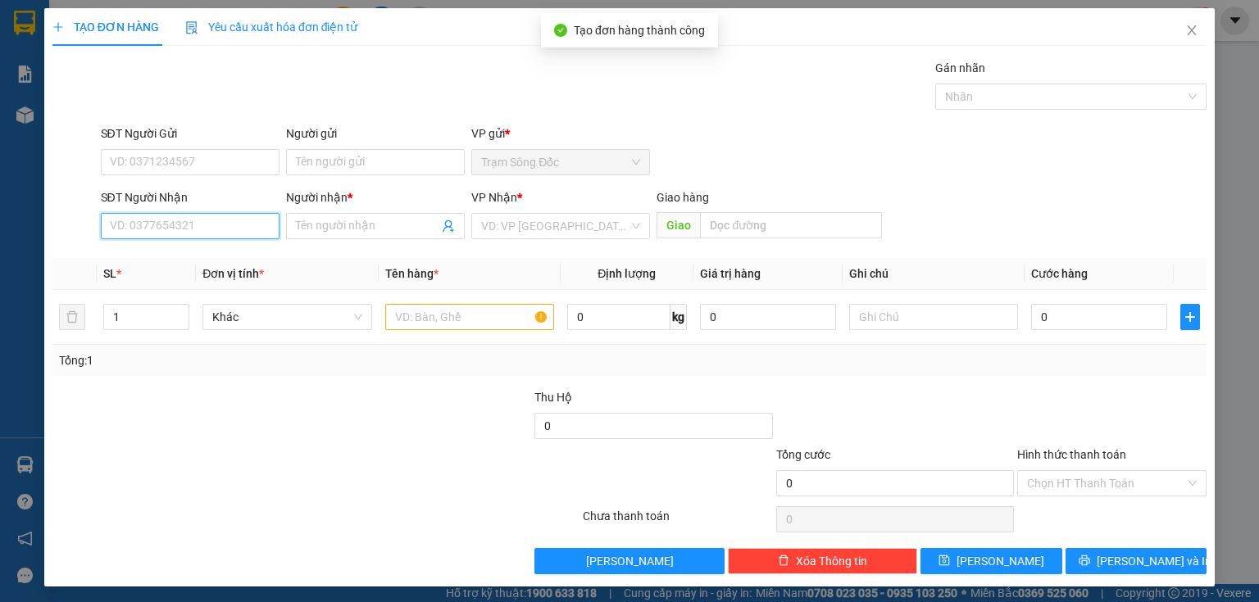
click at [256, 232] on input "SĐT Người Nhận" at bounding box center [190, 226] width 179 height 26
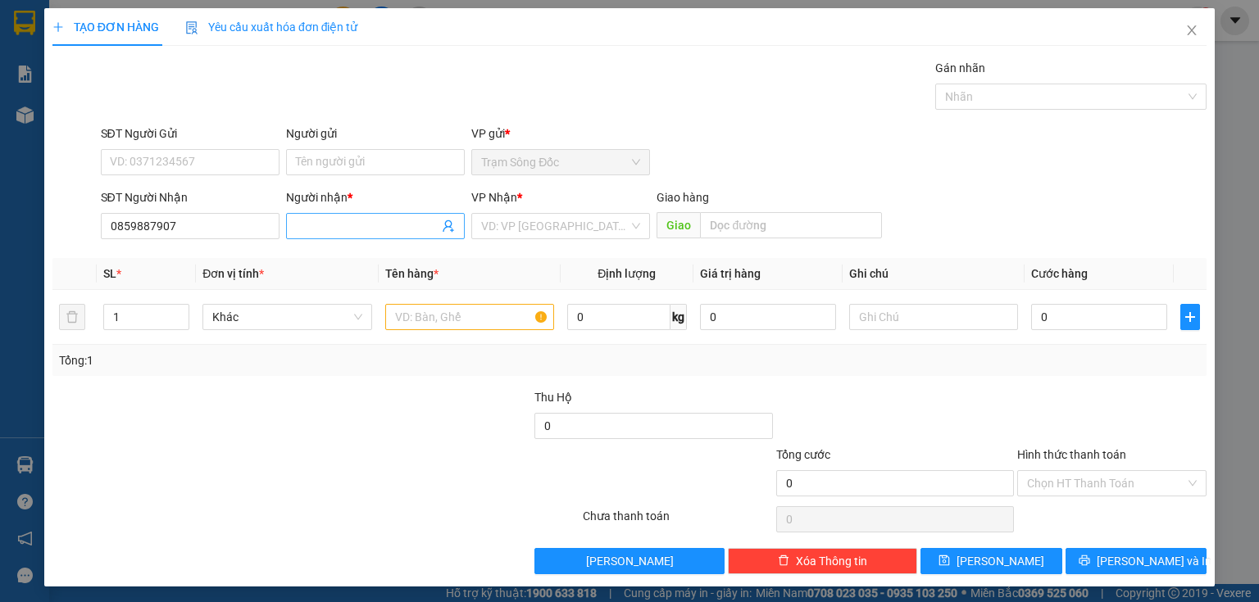
click at [310, 226] on input "Người nhận *" at bounding box center [367, 226] width 143 height 18
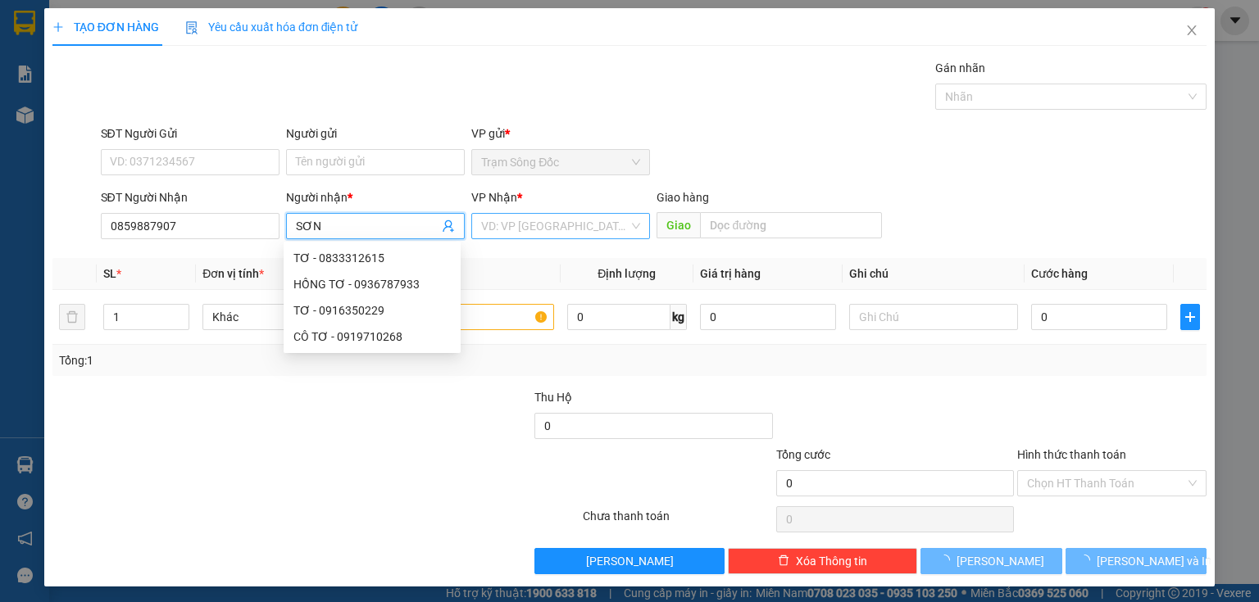
click at [497, 223] on input "search" at bounding box center [555, 226] width 148 height 25
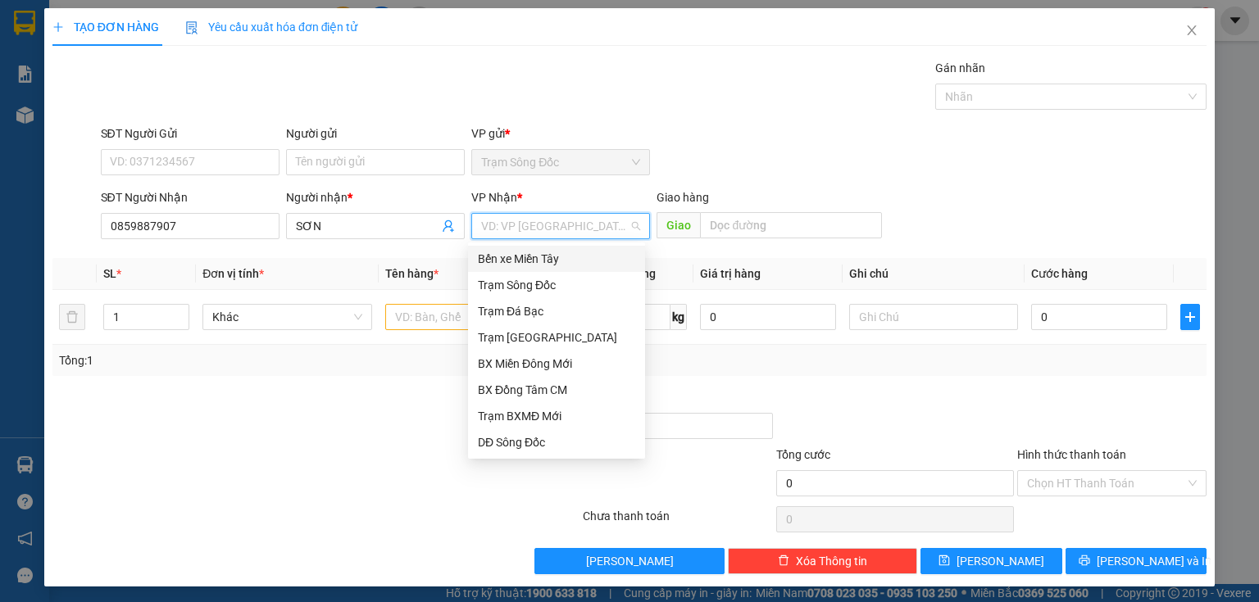
click at [518, 226] on input "search" at bounding box center [555, 226] width 148 height 25
click at [531, 330] on div "Trạm [GEOGRAPHIC_DATA]" at bounding box center [556, 338] width 157 height 18
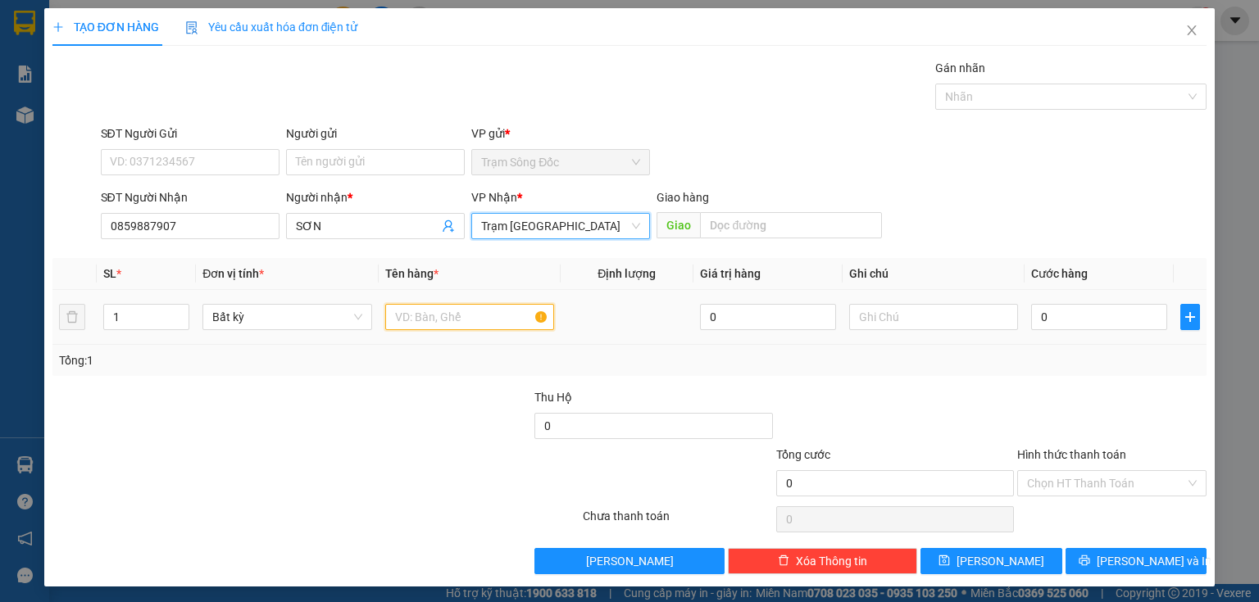
click at [446, 320] on input "text" at bounding box center [469, 317] width 169 height 26
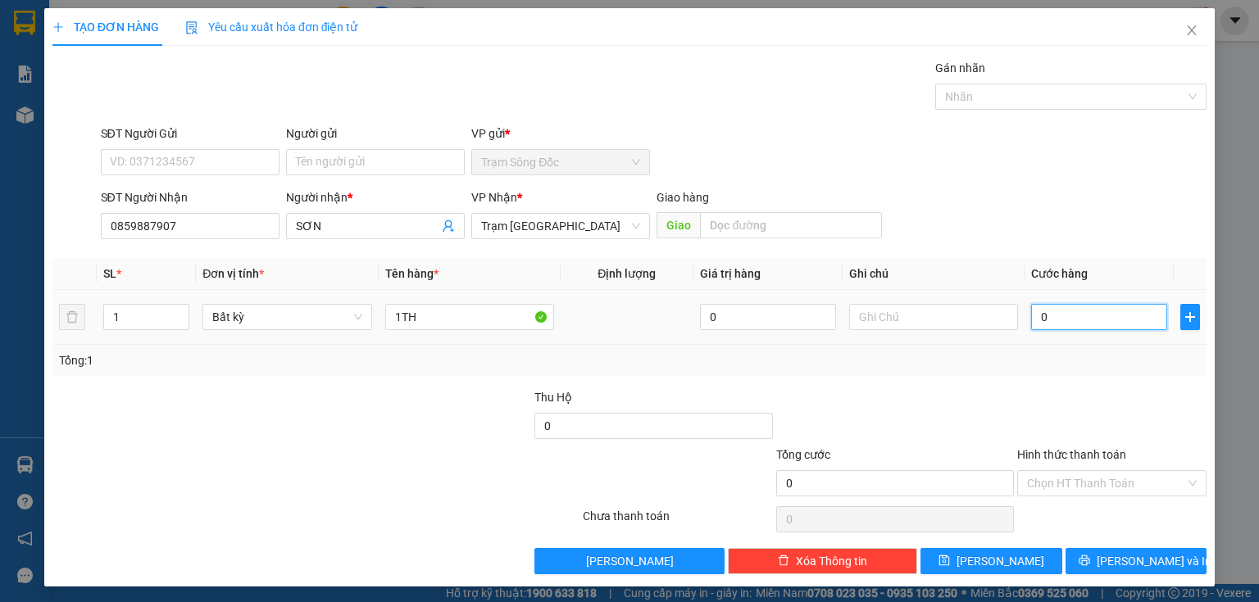
click at [1046, 314] on input "0" at bounding box center [1099, 317] width 136 height 26
drag, startPoint x: 983, startPoint y: 557, endPoint x: 816, endPoint y: 503, distance: 175.7
click at [983, 557] on span "[PERSON_NAME]" at bounding box center [1000, 561] width 88 height 18
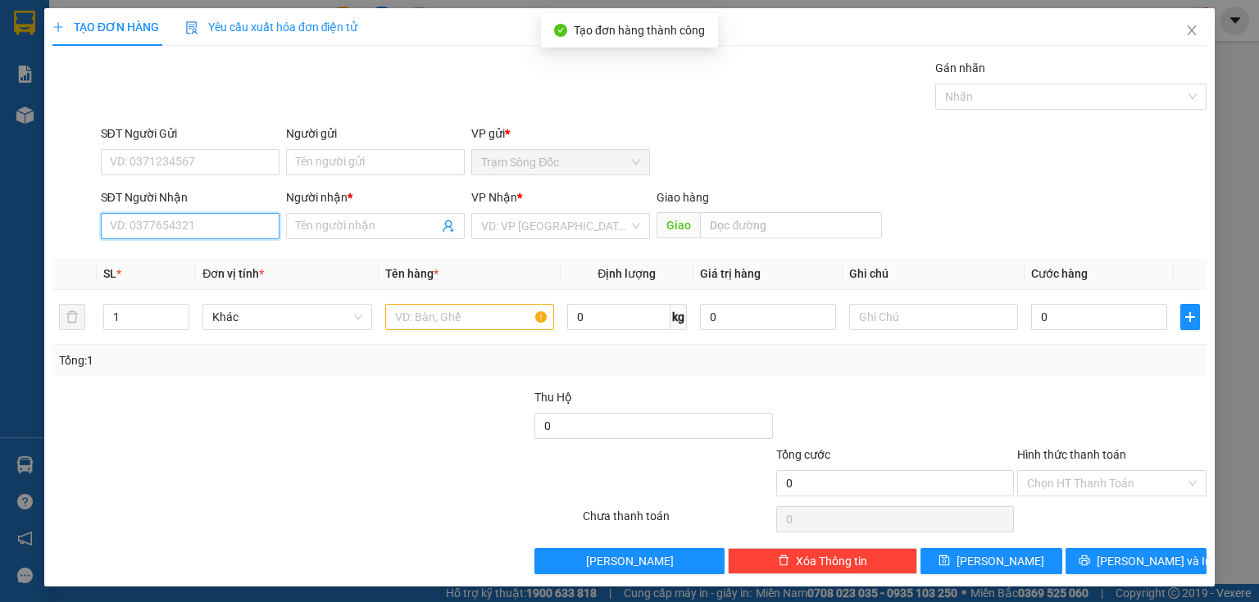
click at [211, 216] on input "SĐT Người Nhận" at bounding box center [190, 226] width 179 height 26
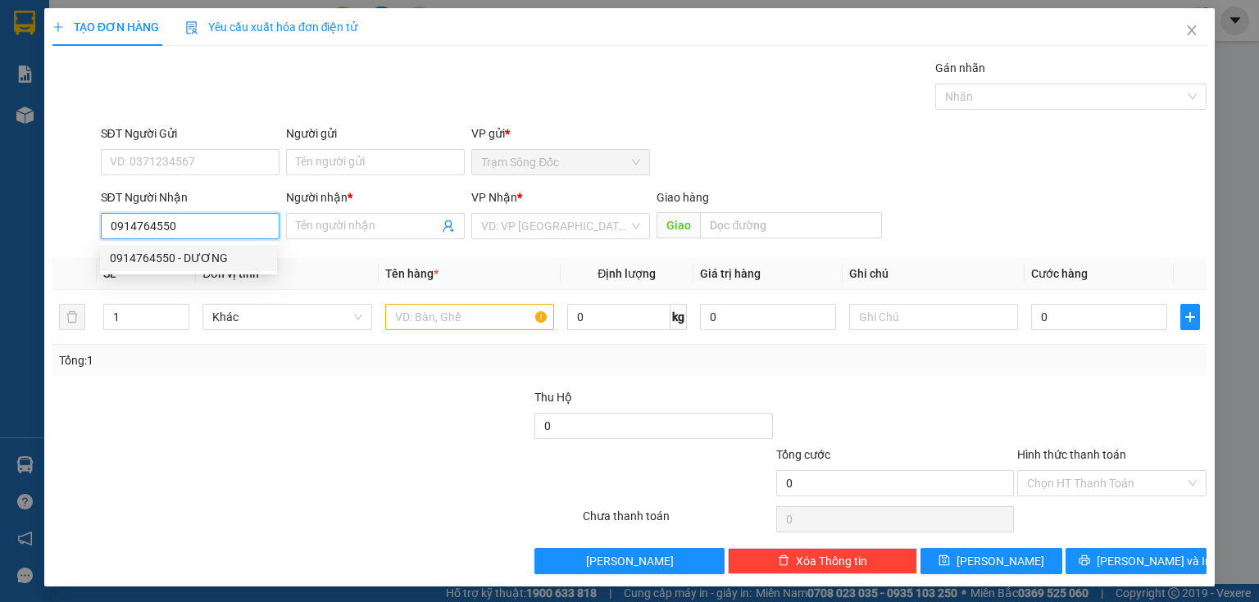
click at [224, 258] on div "0914764550 - DƯƠNG" at bounding box center [188, 258] width 157 height 18
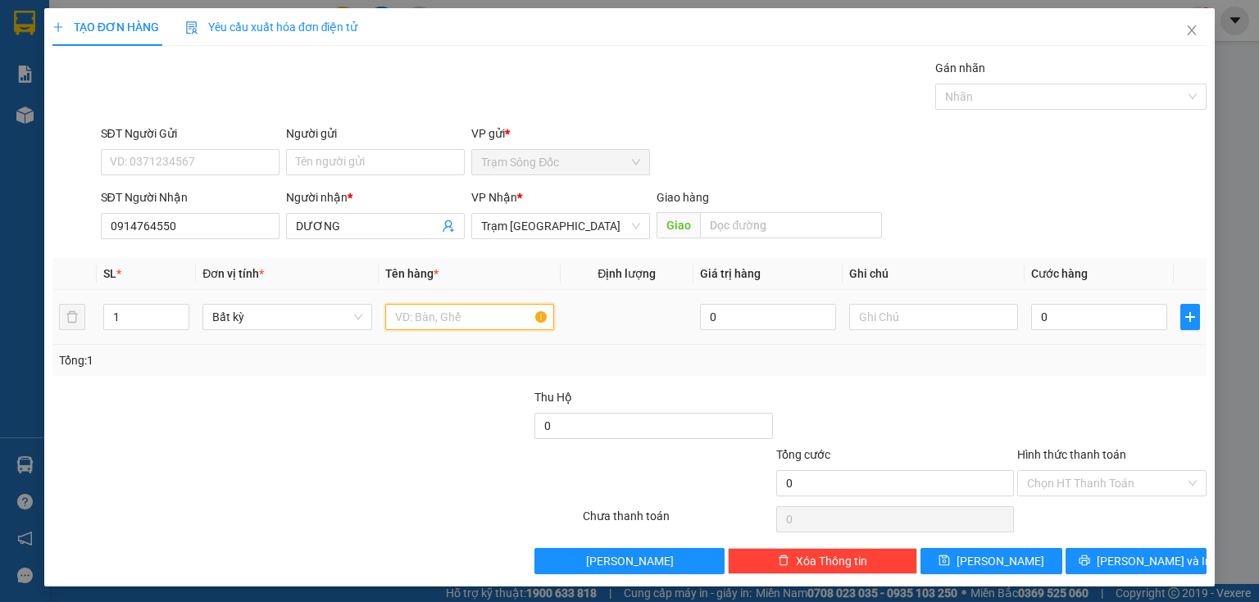
click at [470, 316] on input "text" at bounding box center [469, 317] width 169 height 26
click at [1049, 313] on input "0" at bounding box center [1099, 317] width 136 height 26
click at [1084, 486] on input "Hình thức thanh toán" at bounding box center [1106, 483] width 158 height 25
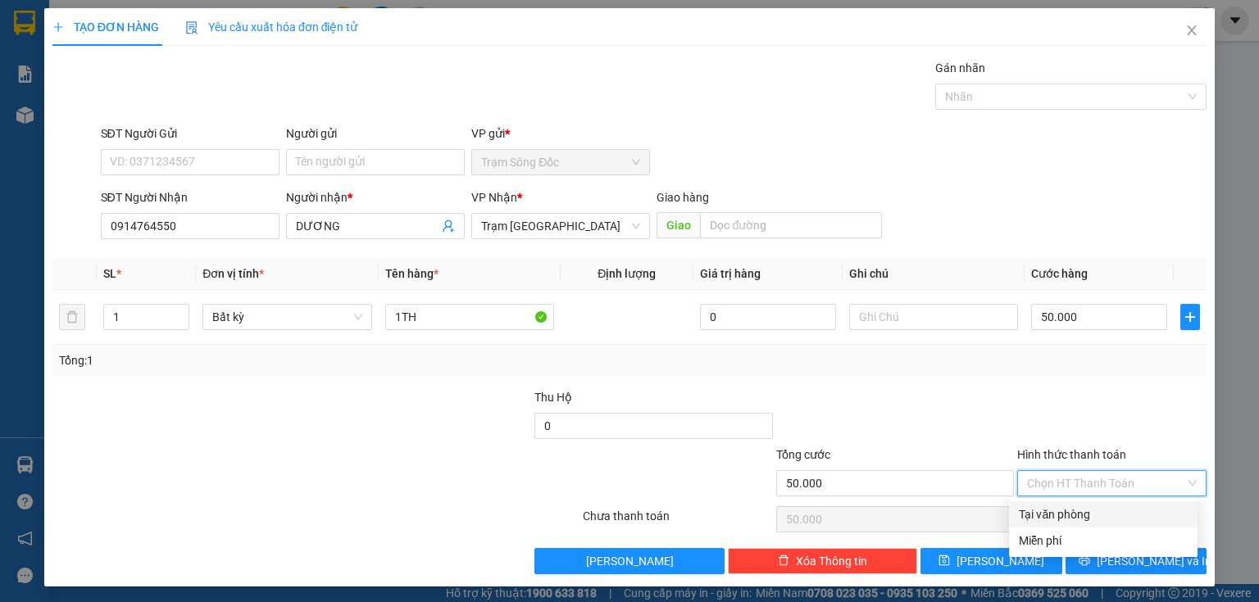
click at [1082, 502] on div "Tại văn phòng" at bounding box center [1103, 515] width 188 height 26
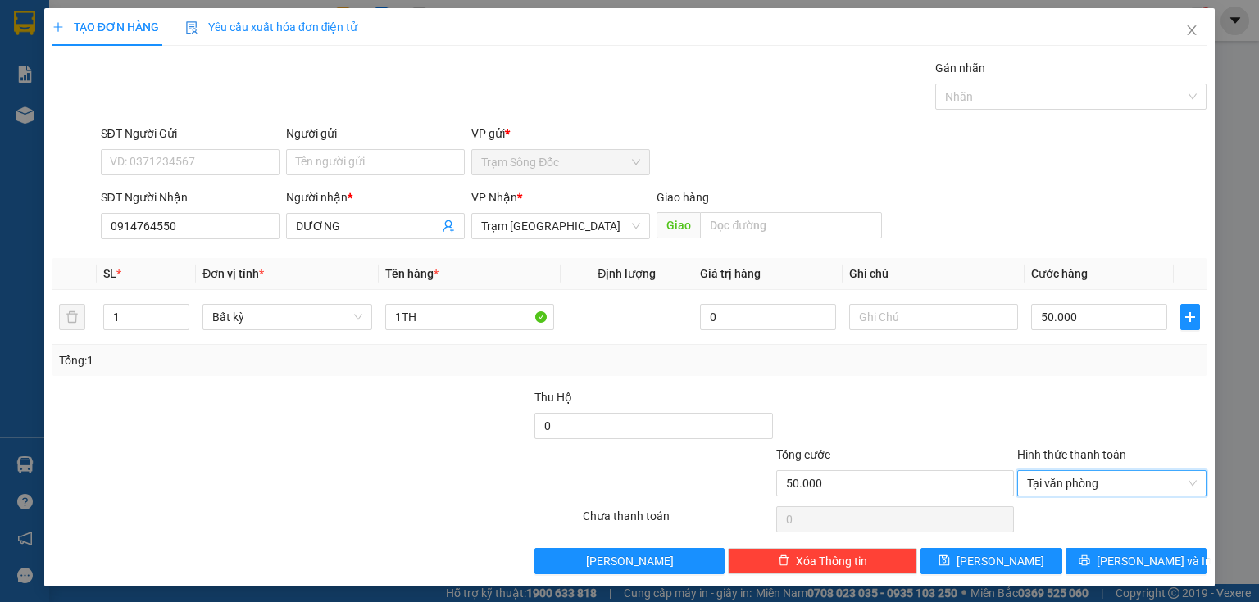
click at [1019, 544] on div "Transit Pickup Surcharge Ids Transit Deliver Surcharge Ids Transit Deliver Surc…" at bounding box center [629, 316] width 1154 height 515
click at [1019, 551] on button "[PERSON_NAME]" at bounding box center [991, 561] width 142 height 26
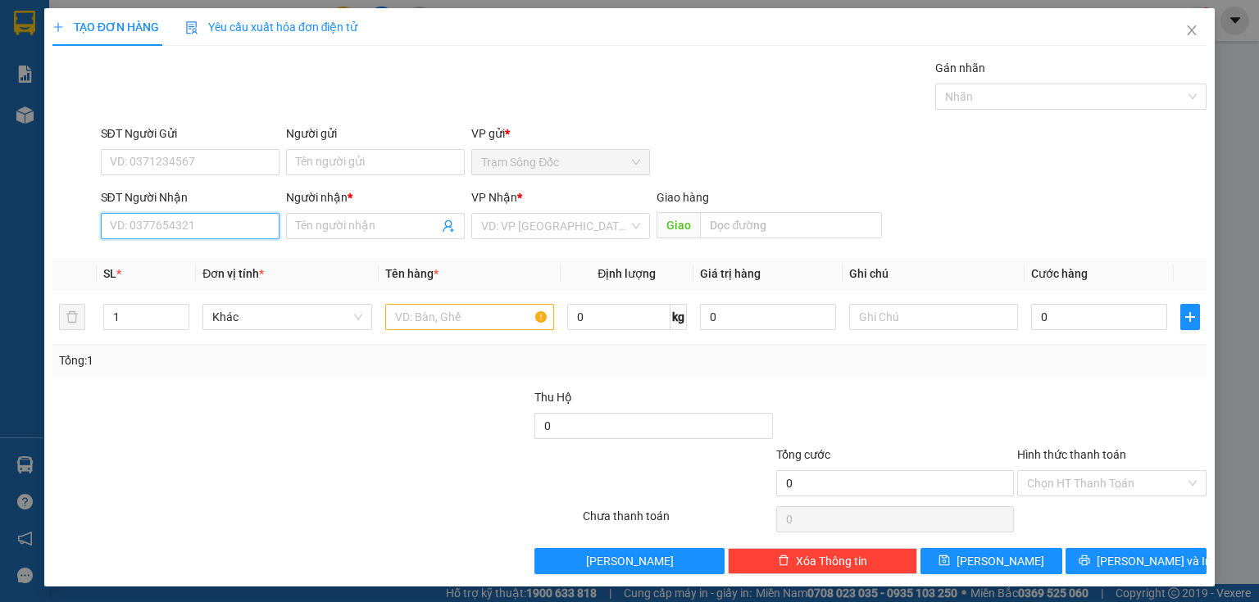
click at [212, 229] on input "SĐT Người Nhận" at bounding box center [190, 226] width 179 height 26
drag, startPoint x: 194, startPoint y: 256, endPoint x: 284, endPoint y: 302, distance: 100.4
click at [194, 257] on div "0906397925 - QUYEN" at bounding box center [188, 258] width 157 height 18
click at [403, 320] on input "text" at bounding box center [469, 317] width 169 height 26
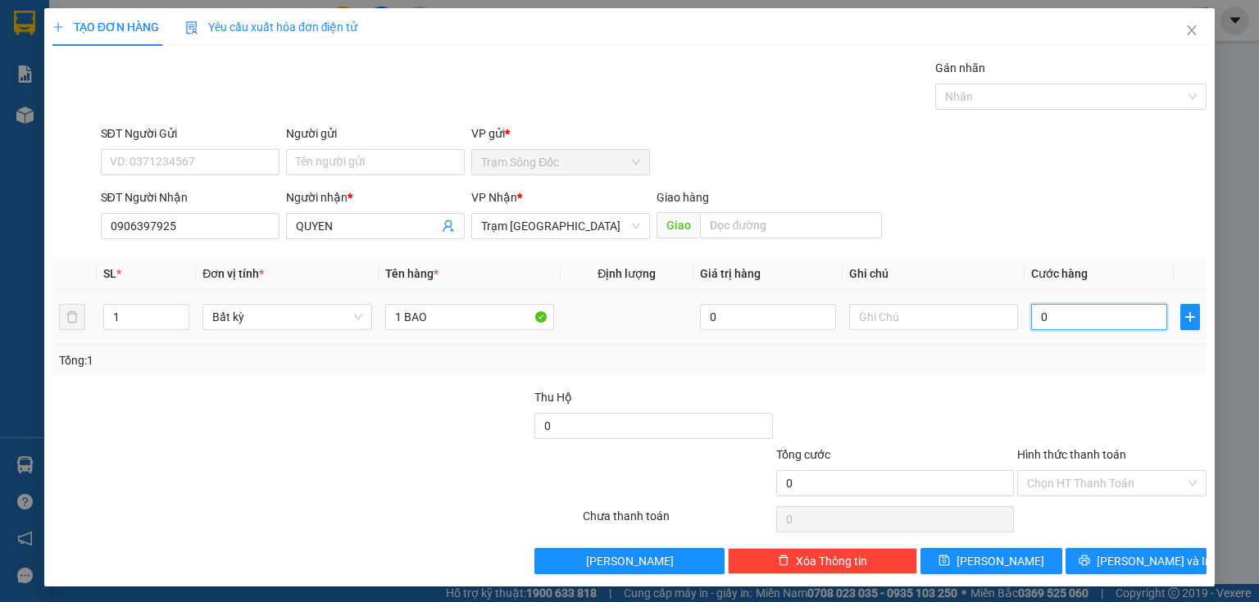
click at [1046, 320] on input "0" at bounding box center [1099, 317] width 136 height 26
click at [1050, 484] on input "Hình thức thanh toán" at bounding box center [1106, 483] width 158 height 25
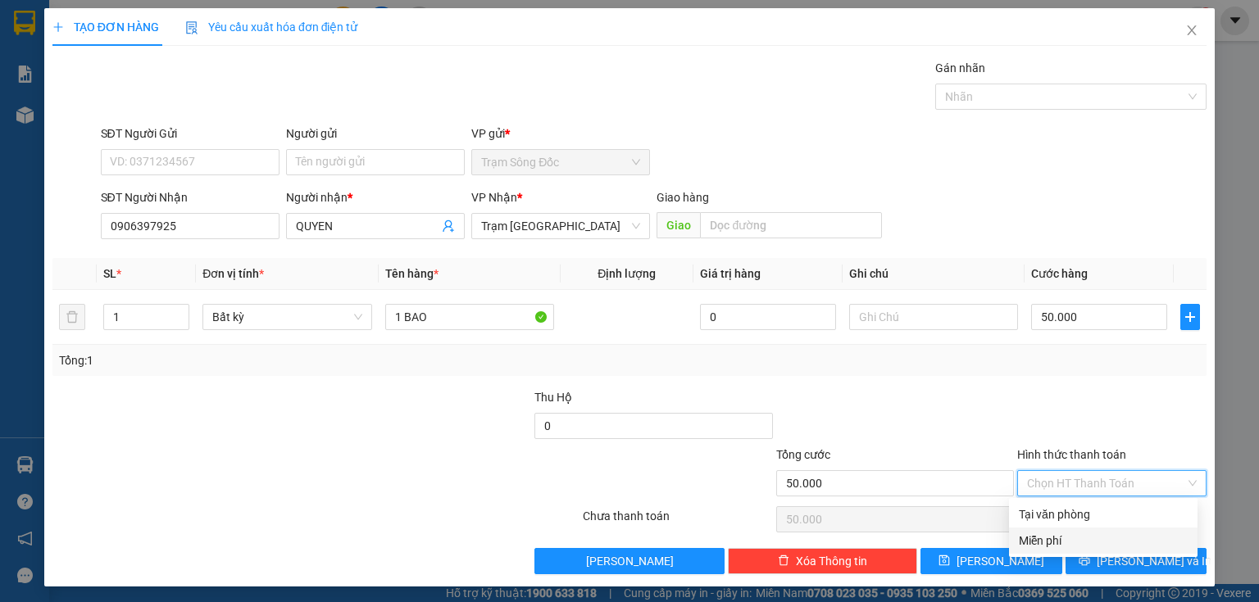
click at [1059, 527] on div "Tại văn phòng" at bounding box center [1103, 515] width 188 height 26
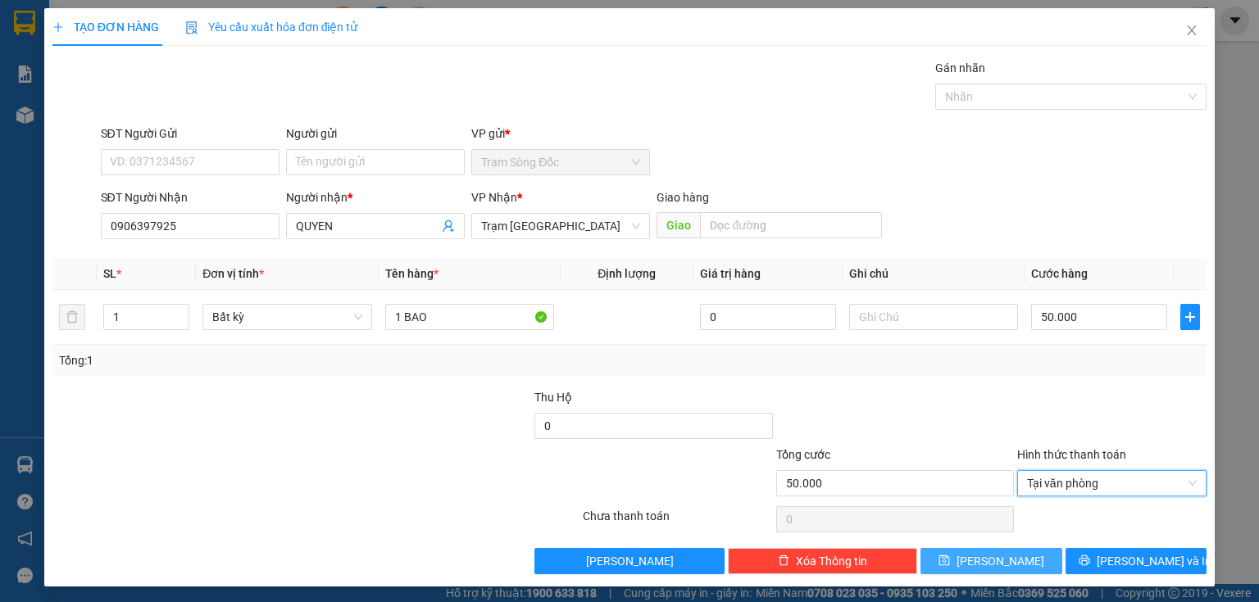
click at [991, 560] on span "[PERSON_NAME]" at bounding box center [1000, 561] width 88 height 18
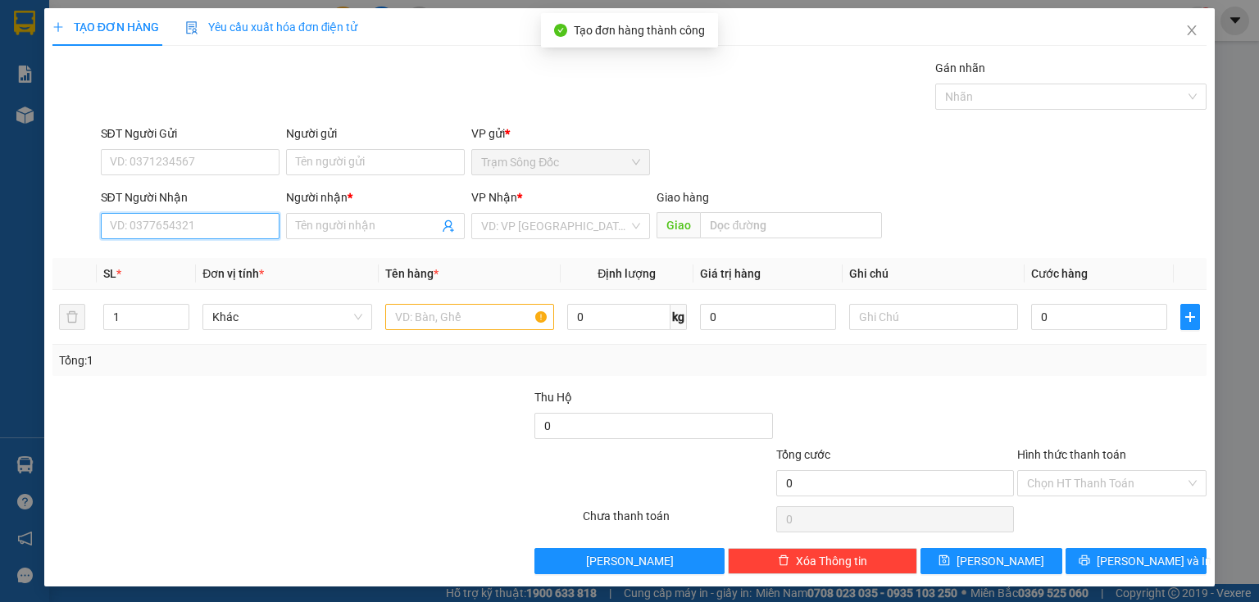
click at [242, 223] on input "SĐT Người Nhận" at bounding box center [190, 226] width 179 height 26
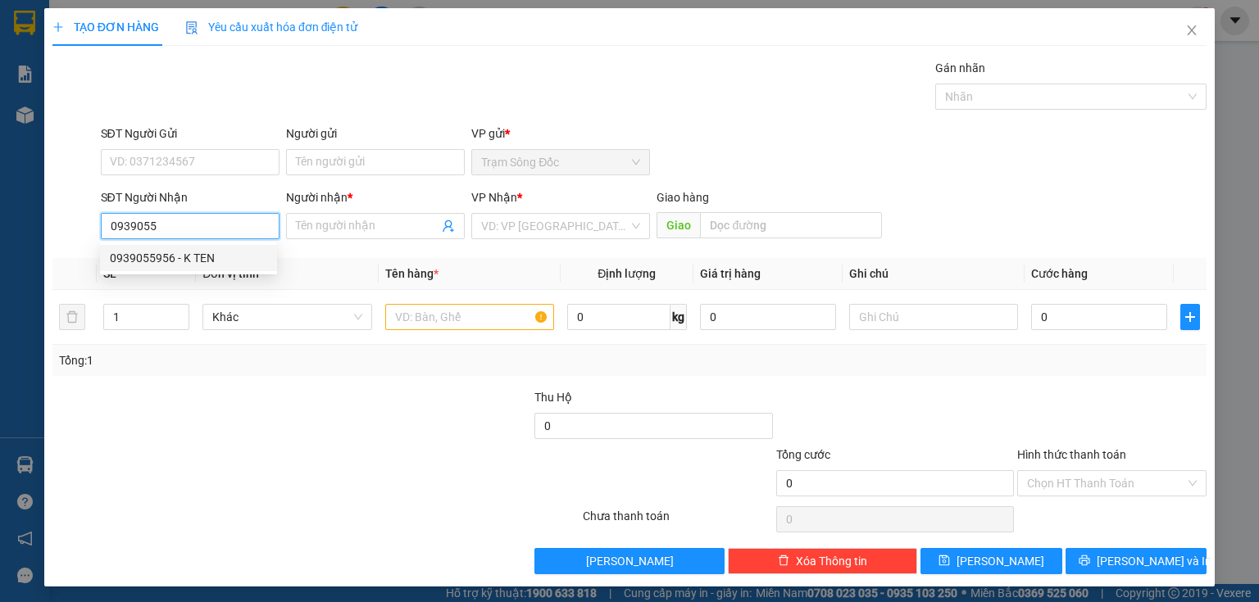
click at [188, 257] on div "0939055956 - K TEN" at bounding box center [188, 258] width 157 height 18
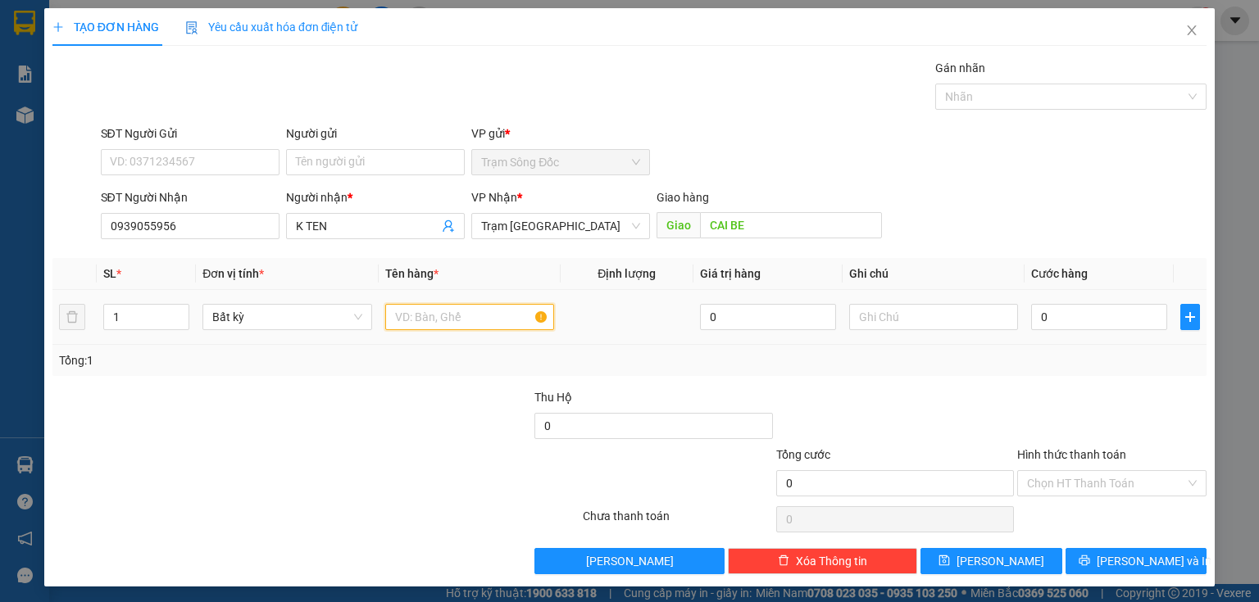
click at [413, 311] on input "text" at bounding box center [469, 317] width 169 height 26
click at [1059, 325] on input "0" at bounding box center [1099, 317] width 136 height 26
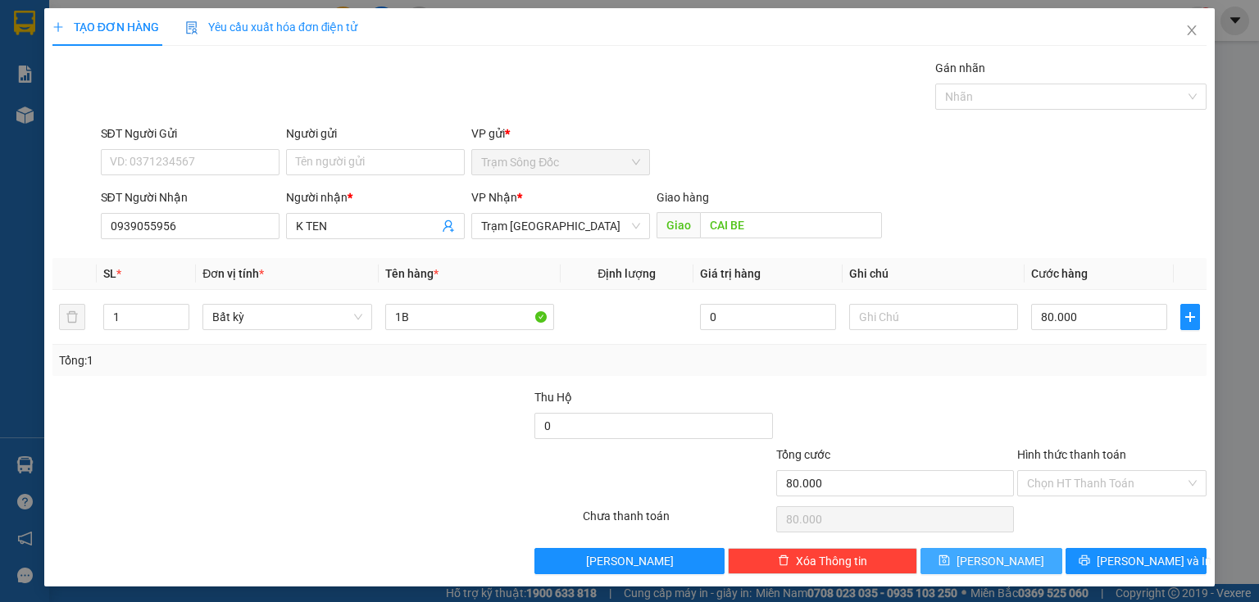
click at [977, 563] on button "[PERSON_NAME]" at bounding box center [991, 561] width 142 height 26
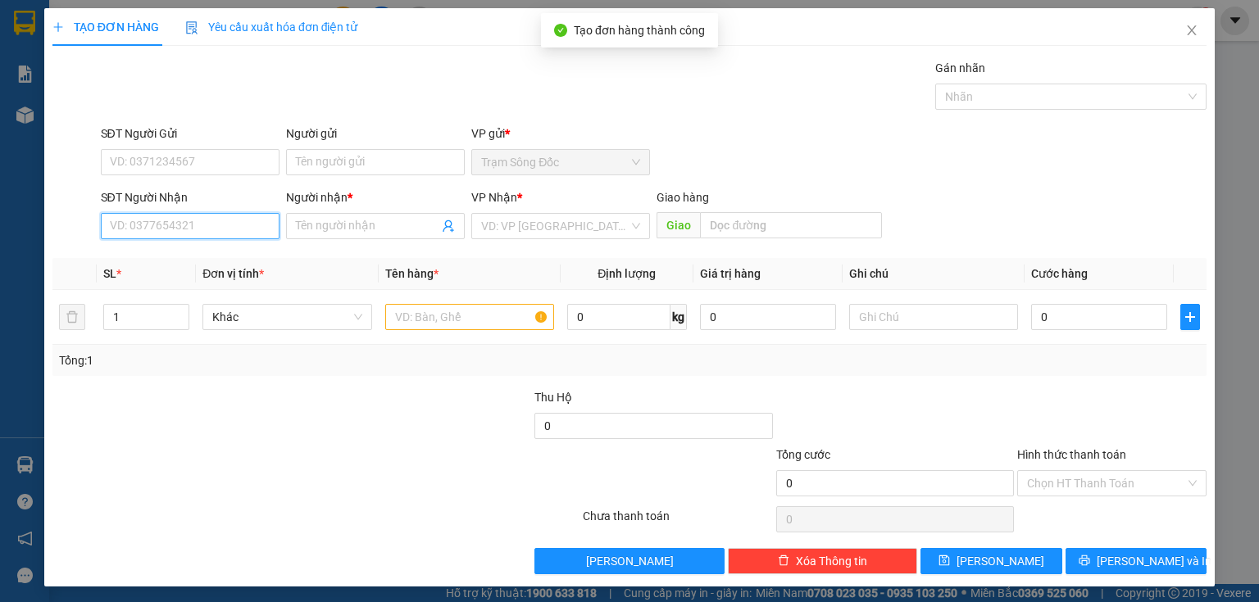
click at [226, 225] on input "SĐT Người Nhận" at bounding box center [190, 226] width 179 height 26
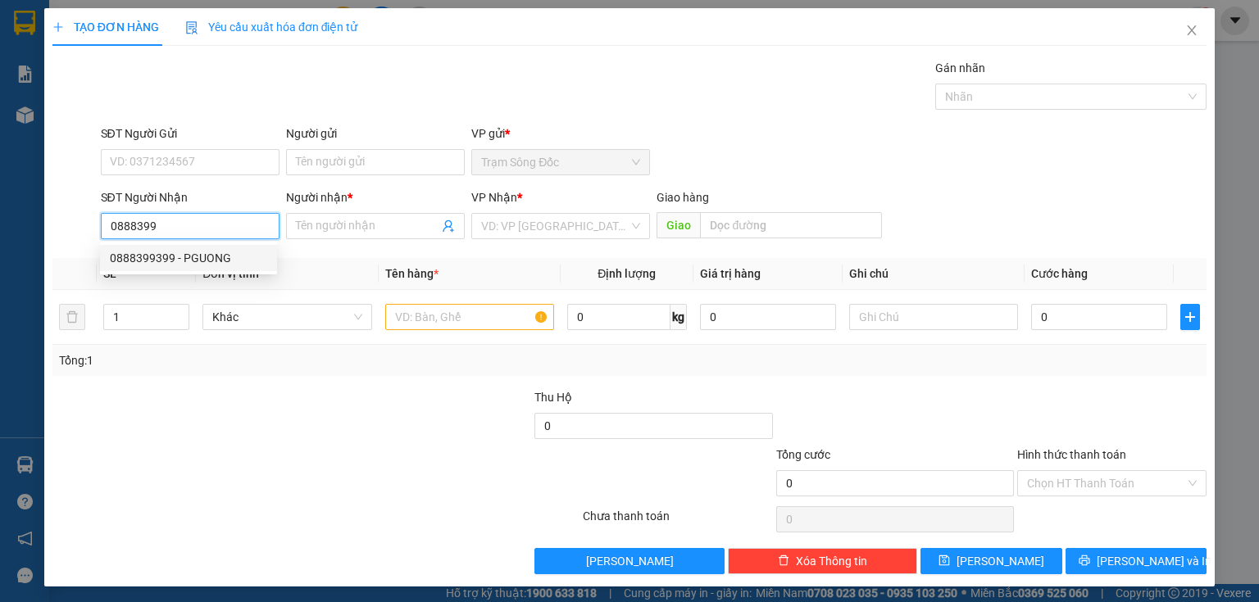
click at [204, 266] on div "0888399399 - PGUONG" at bounding box center [188, 258] width 157 height 18
drag, startPoint x: 202, startPoint y: 224, endPoint x: 102, endPoint y: 224, distance: 100.8
click at [102, 224] on input "0888399399" at bounding box center [190, 226] width 179 height 26
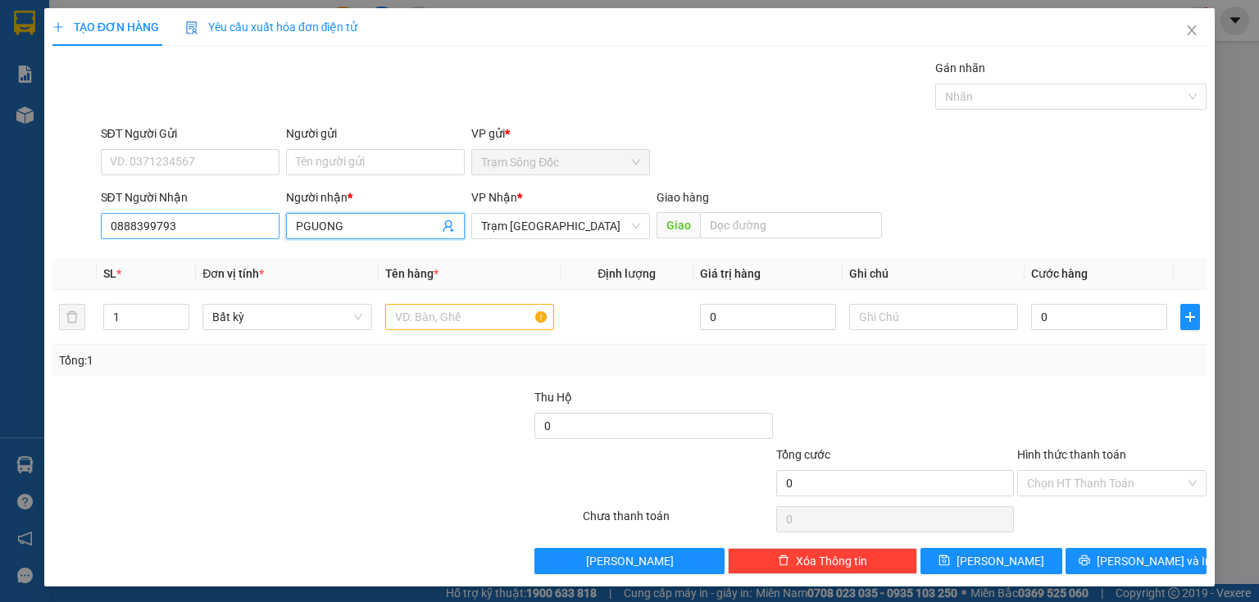
drag, startPoint x: 365, startPoint y: 229, endPoint x: 269, endPoint y: 226, distance: 96.8
click at [269, 226] on div "SĐT Người Nhận 0888399793 Người nhận * PGUONG PGUONG VP Nhận * Trạm [GEOGRAPHIC…" at bounding box center [654, 216] width 1113 height 57
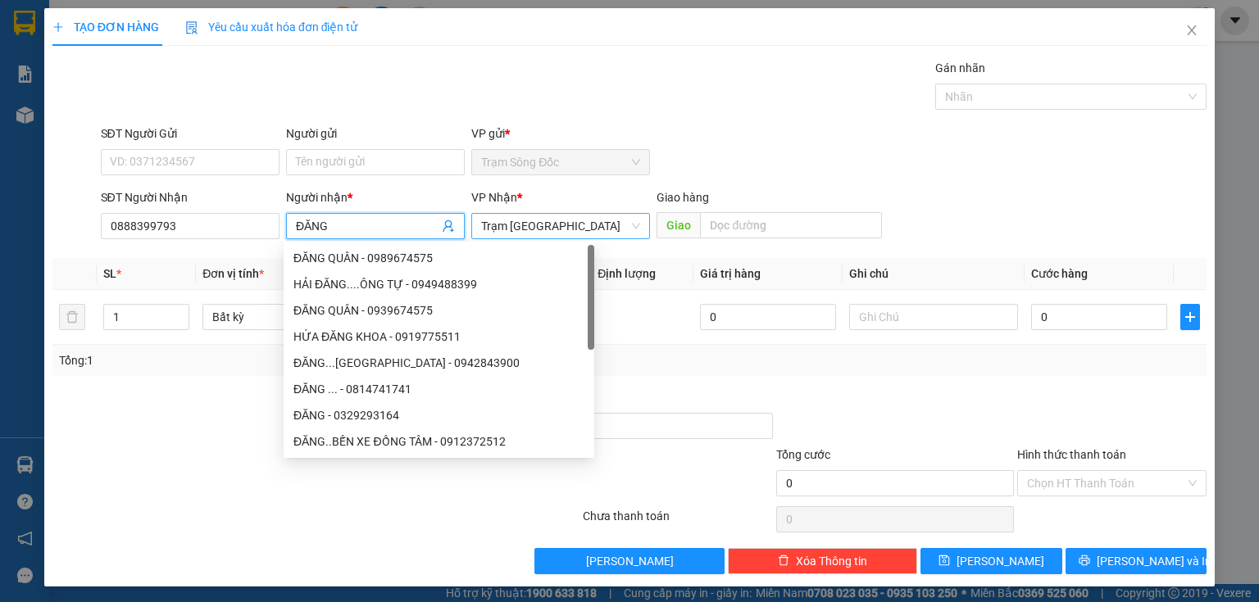
click at [558, 229] on span "Trạm [GEOGRAPHIC_DATA]" at bounding box center [560, 226] width 159 height 25
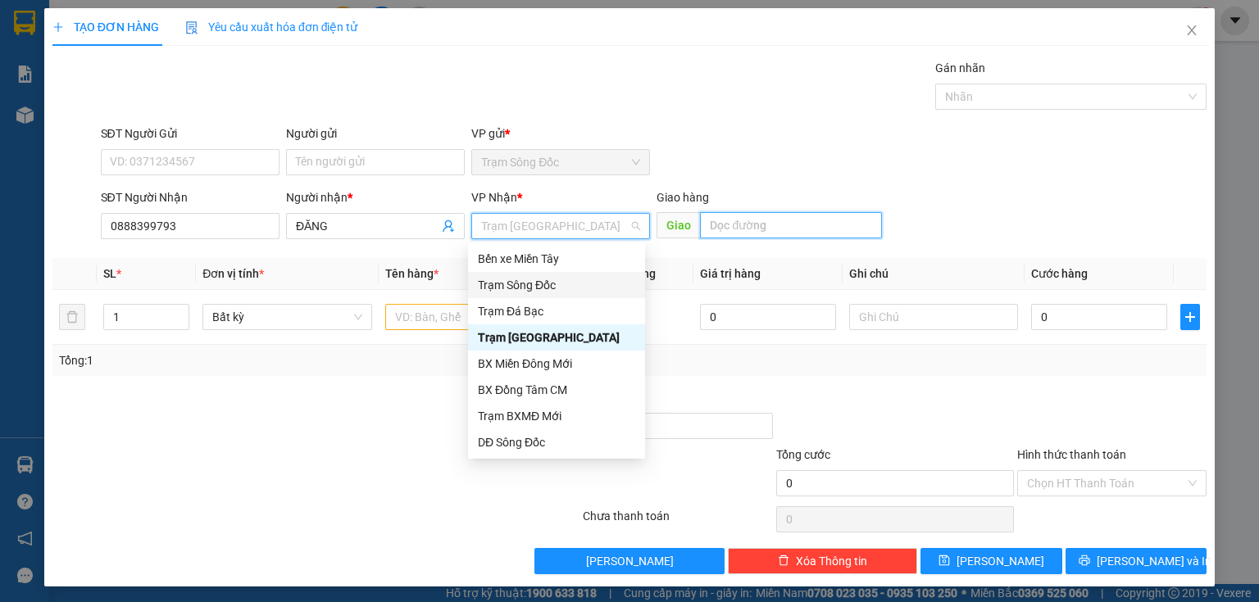
click at [775, 220] on input "text" at bounding box center [791, 225] width 182 height 26
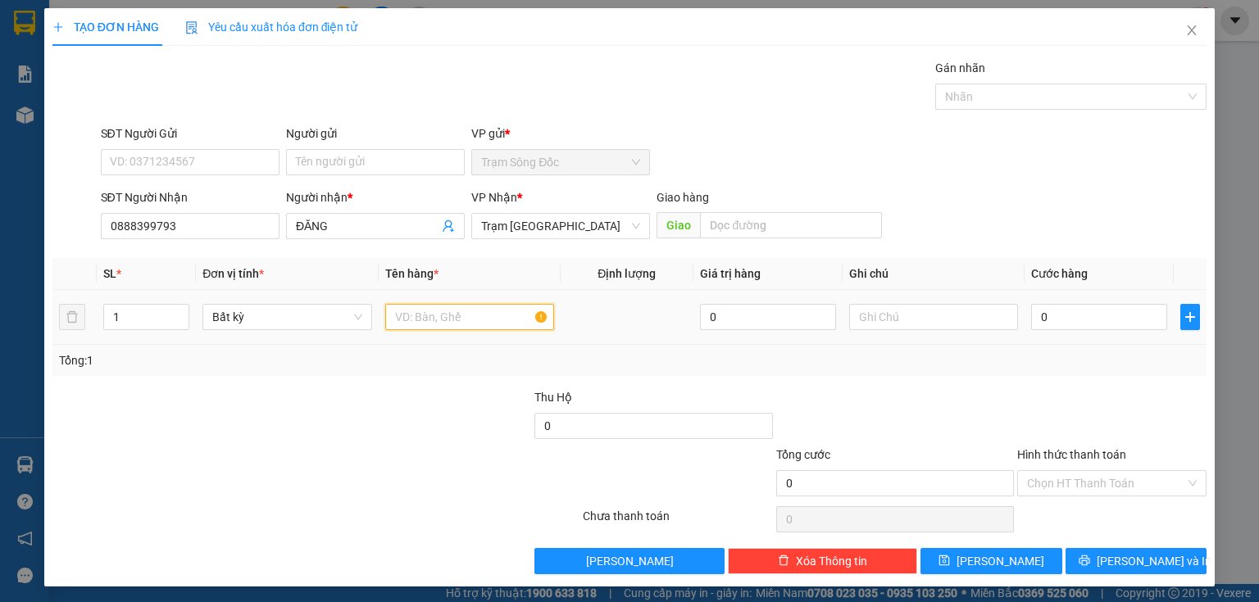
click at [491, 320] on input "text" at bounding box center [469, 317] width 169 height 26
click at [1071, 311] on input "0" at bounding box center [1099, 317] width 136 height 26
click at [1054, 477] on input "Hình thức thanh toán" at bounding box center [1106, 483] width 158 height 25
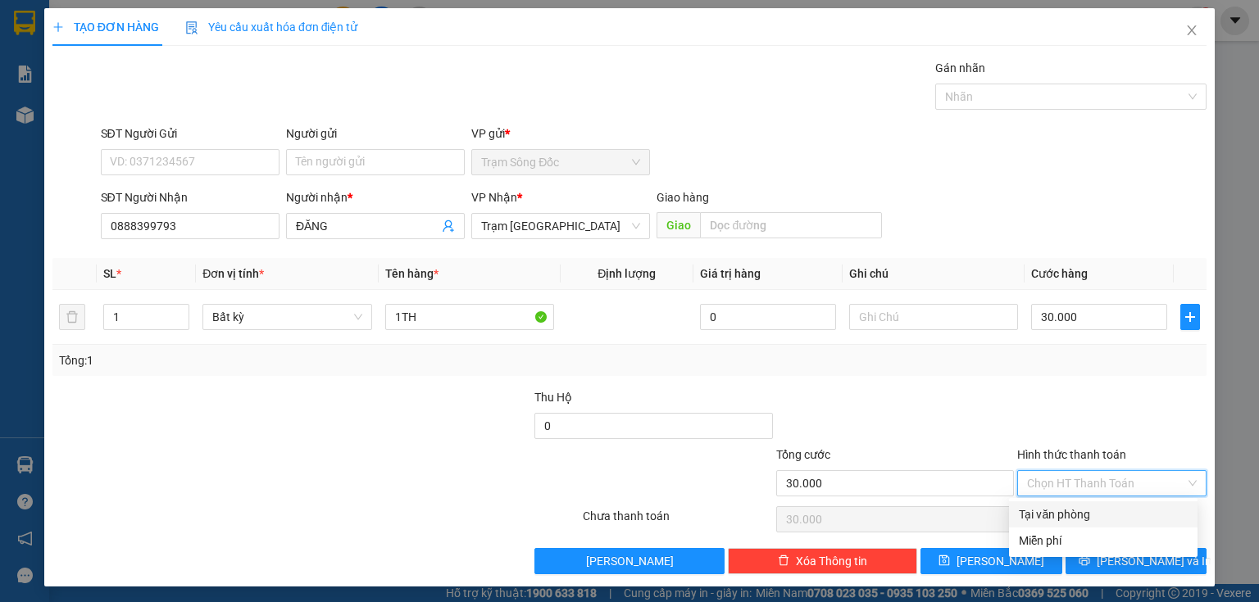
click at [1051, 511] on div "Tại văn phòng" at bounding box center [1103, 515] width 169 height 18
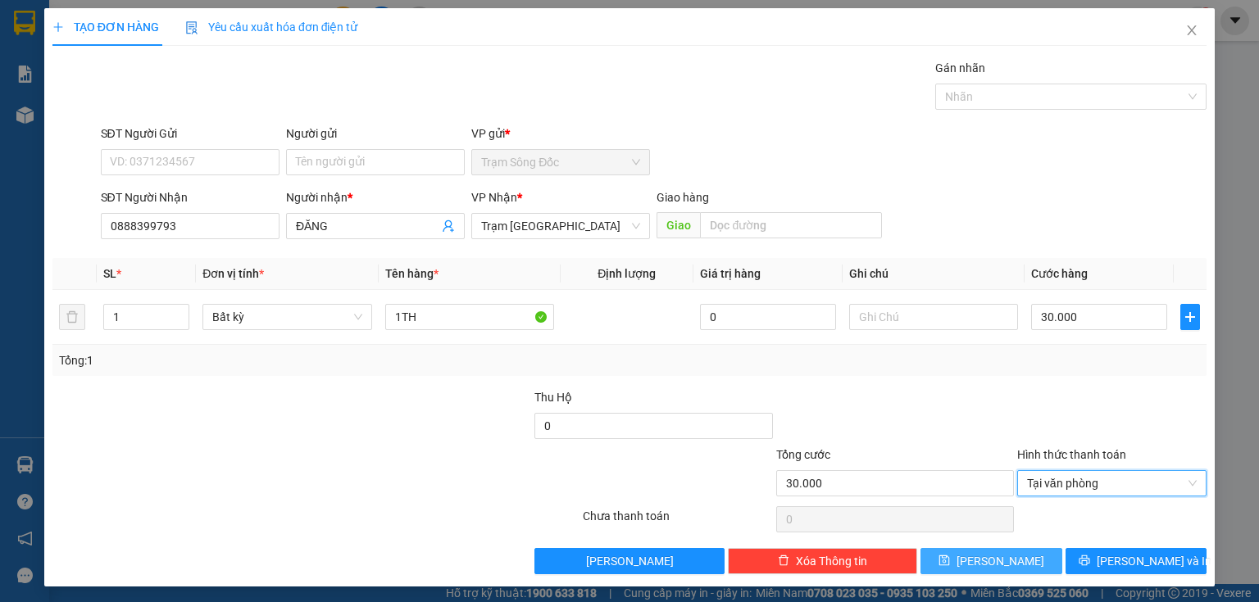
click at [1020, 562] on button "[PERSON_NAME]" at bounding box center [991, 561] width 142 height 26
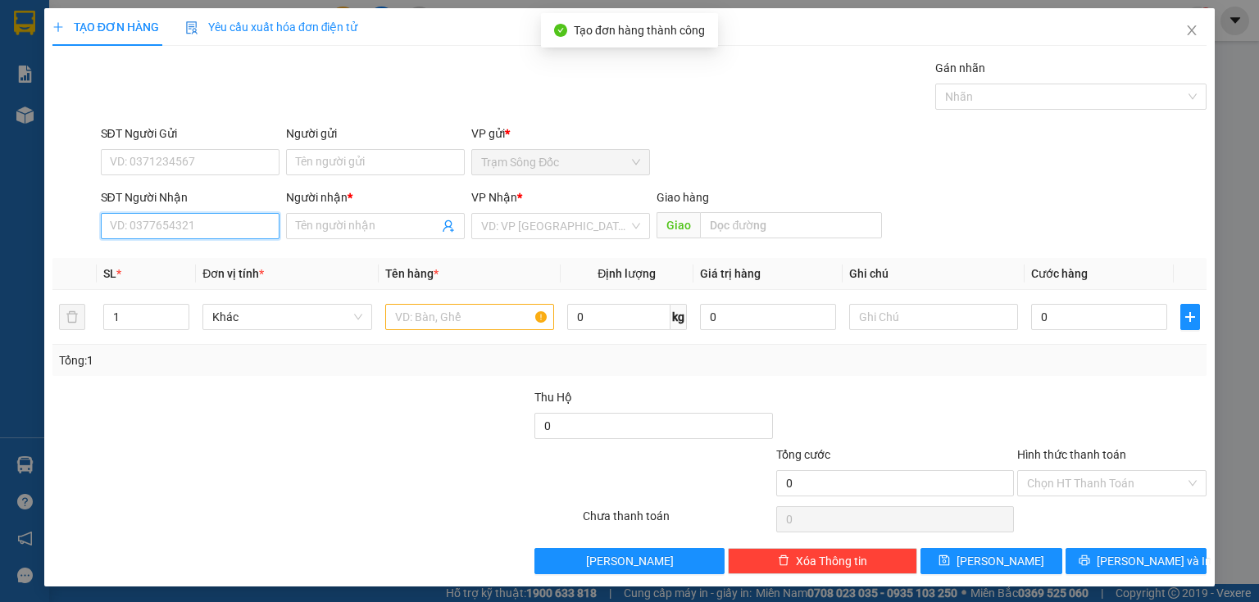
click at [185, 226] on input "SĐT Người Nhận" at bounding box center [190, 226] width 179 height 26
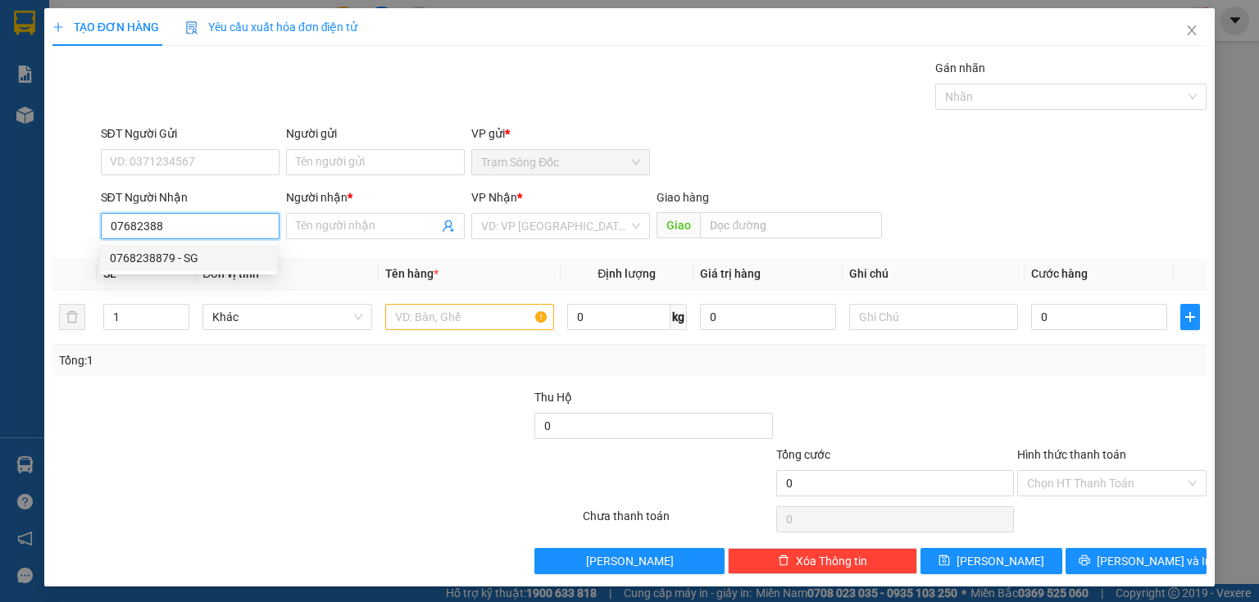
click at [234, 261] on div "0768238879 - SG" at bounding box center [188, 258] width 157 height 18
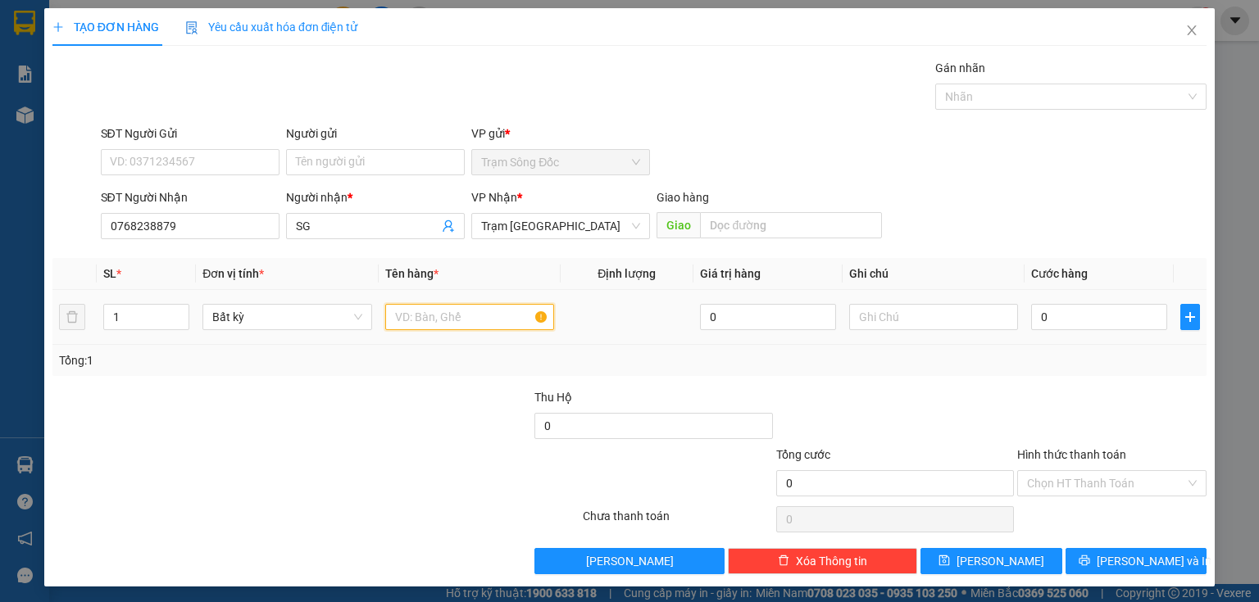
click at [408, 317] on input "text" at bounding box center [469, 317] width 169 height 26
click at [1031, 315] on input "0" at bounding box center [1099, 317] width 136 height 26
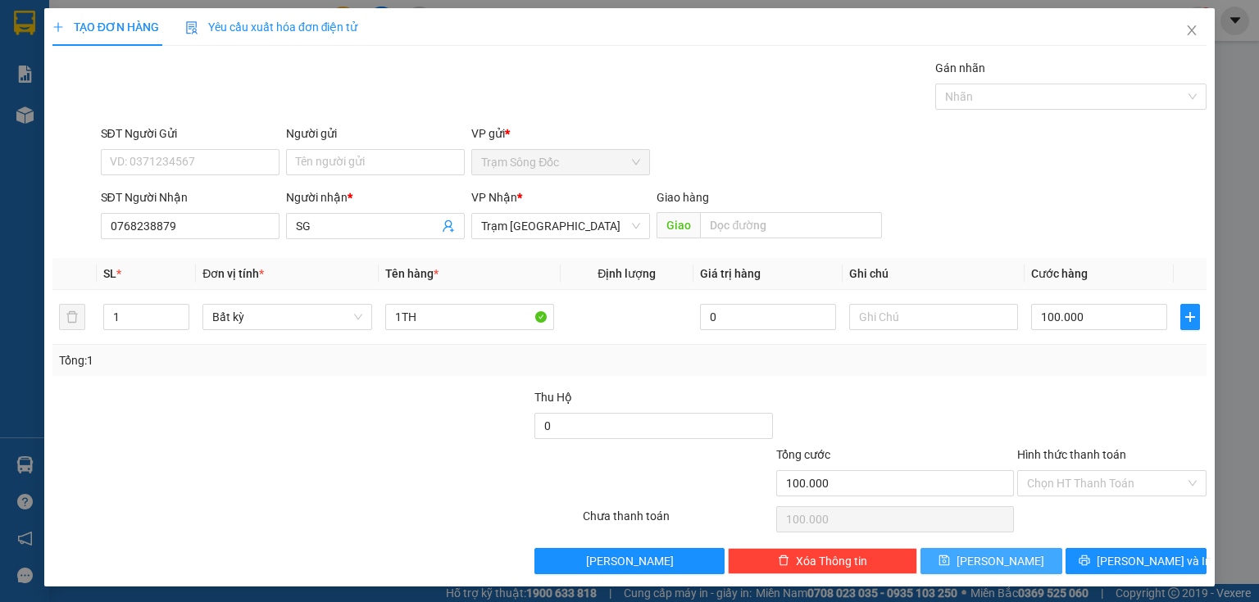
drag, startPoint x: 1006, startPoint y: 561, endPoint x: 968, endPoint y: 547, distance: 40.7
click at [1006, 561] on button "[PERSON_NAME]" at bounding box center [991, 561] width 142 height 26
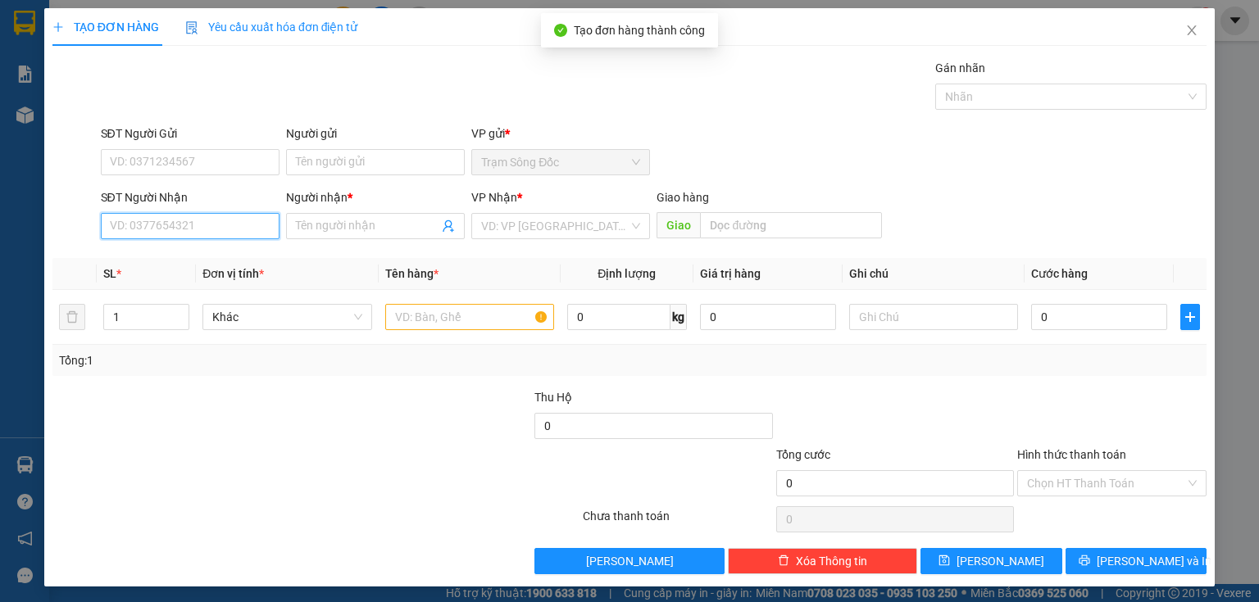
click at [239, 225] on input "SĐT Người Nhận" at bounding box center [190, 226] width 179 height 26
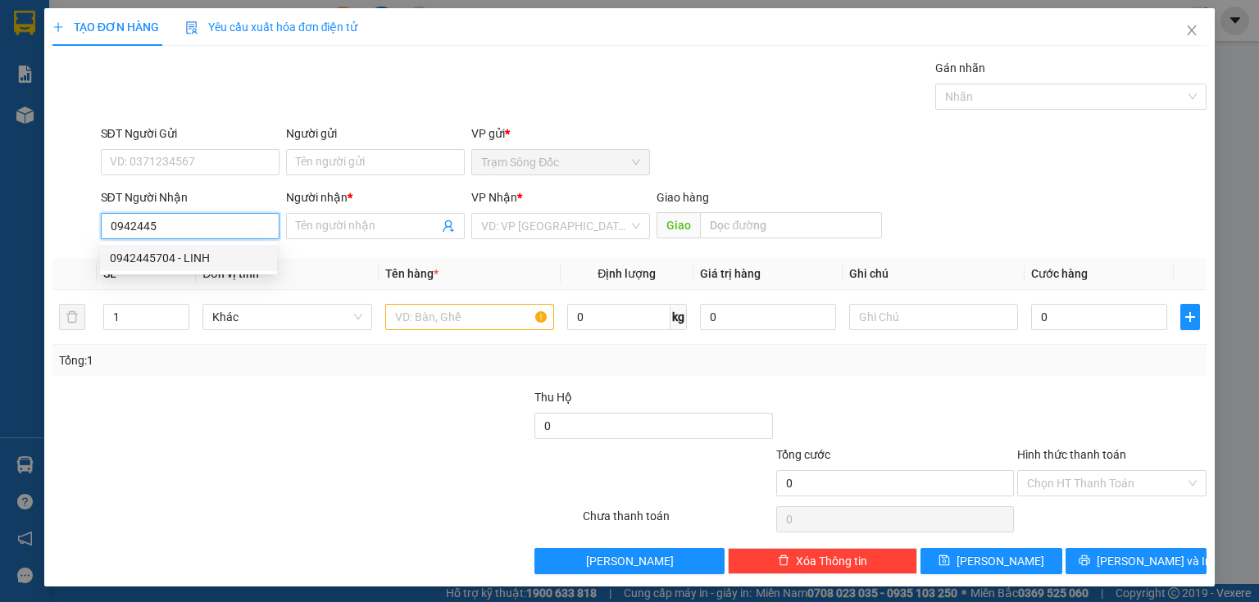
click at [210, 268] on div "0942445704 - LINH" at bounding box center [188, 258] width 177 height 26
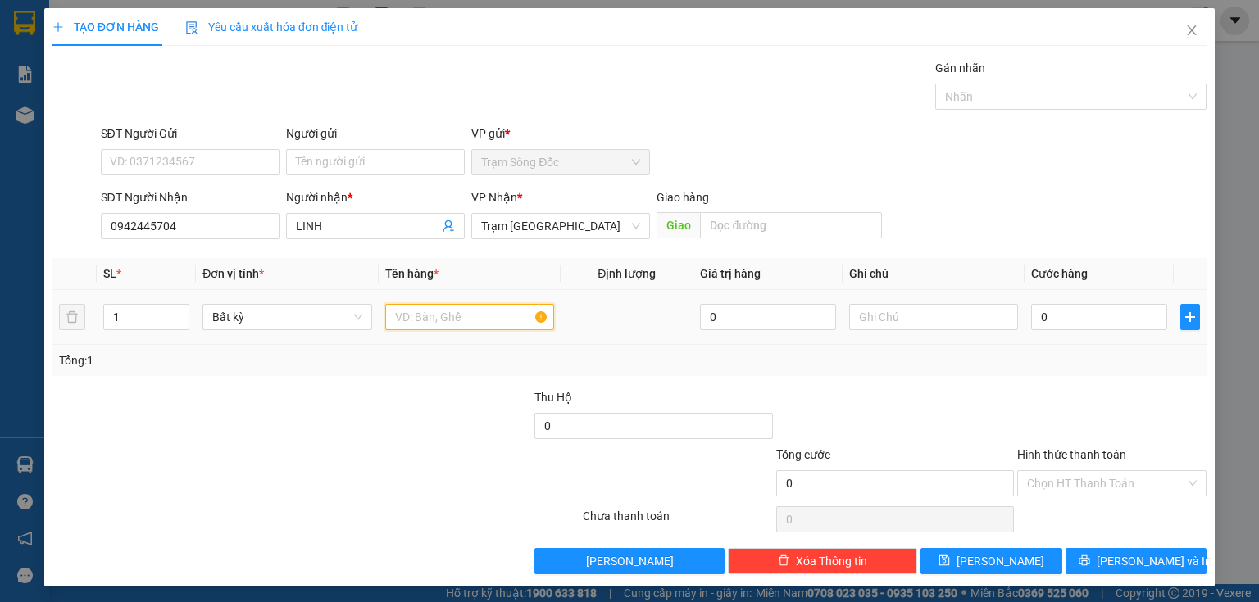
click at [413, 320] on input "text" at bounding box center [469, 317] width 169 height 26
click at [1064, 318] on input "0" at bounding box center [1099, 317] width 136 height 26
click at [1046, 480] on input "Hình thức thanh toán" at bounding box center [1106, 483] width 158 height 25
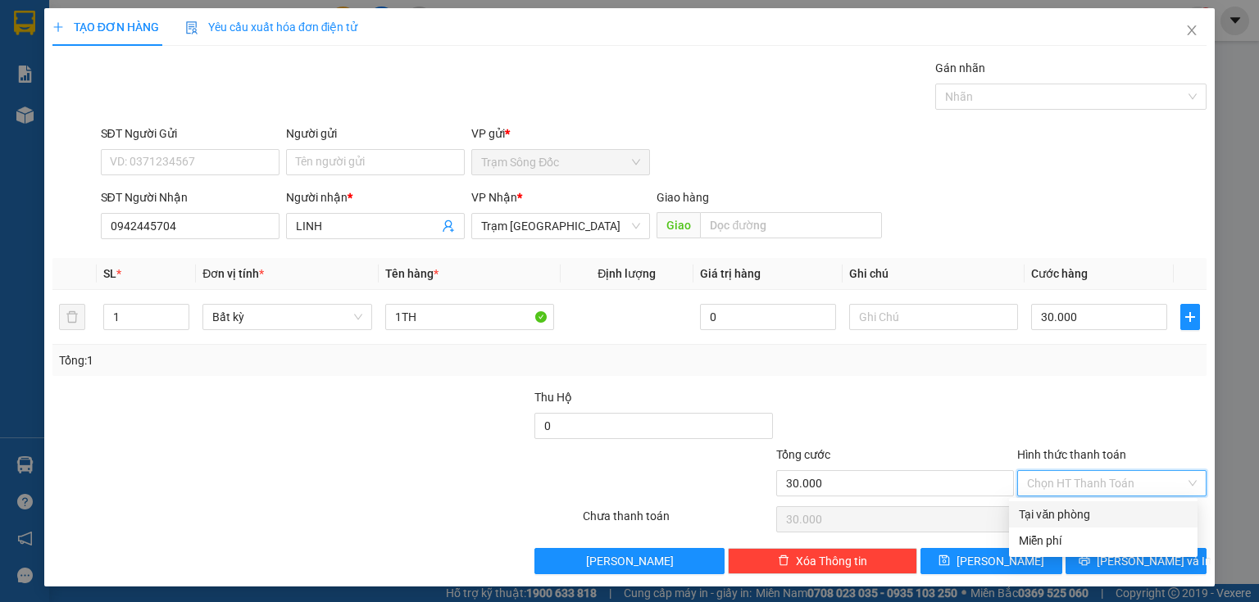
drag, startPoint x: 1046, startPoint y: 506, endPoint x: 1026, endPoint y: 532, distance: 32.1
click at [1046, 507] on div "Tại văn phòng" at bounding box center [1103, 515] width 169 height 18
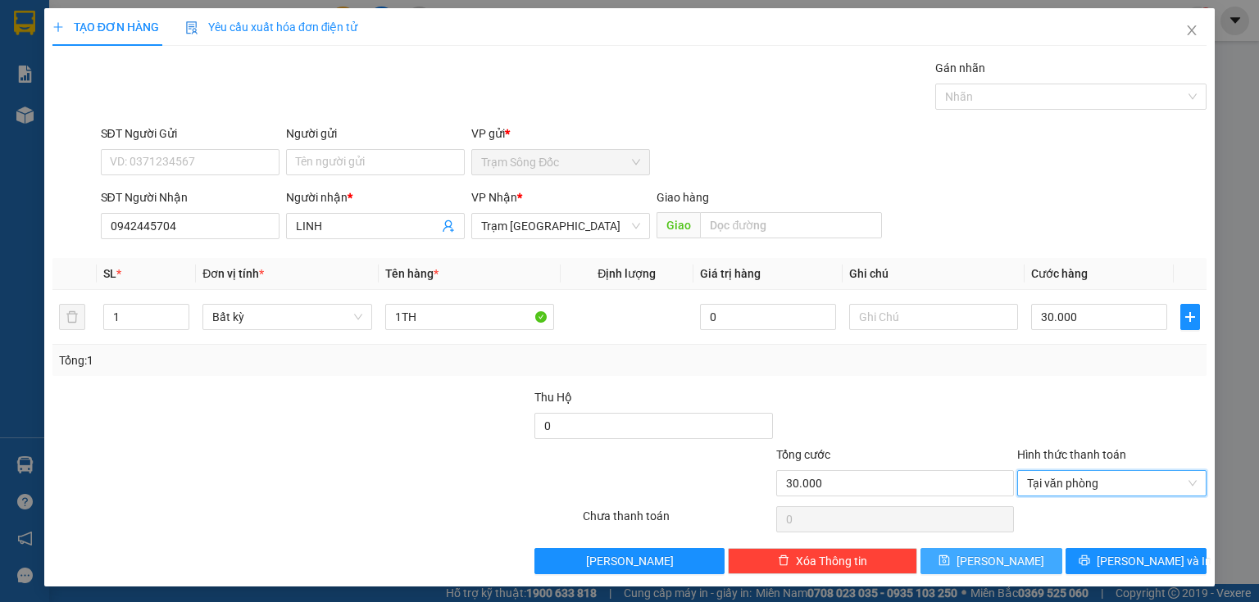
click at [1002, 553] on button "[PERSON_NAME]" at bounding box center [991, 561] width 142 height 26
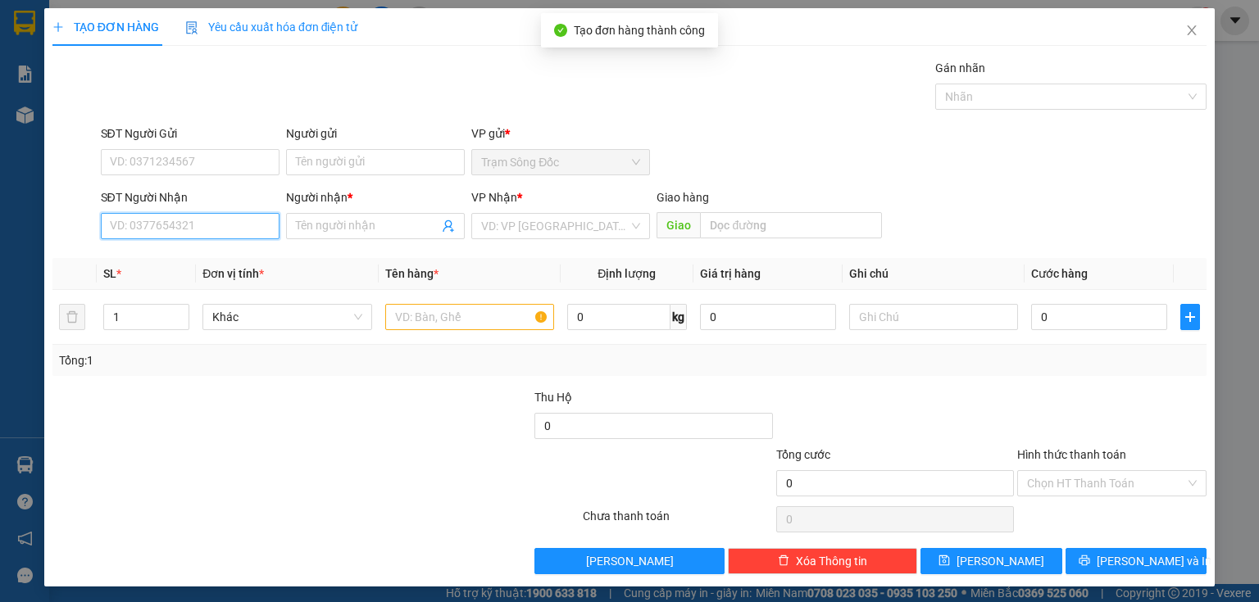
click at [259, 223] on input "SĐT Người Nhận" at bounding box center [190, 226] width 179 height 26
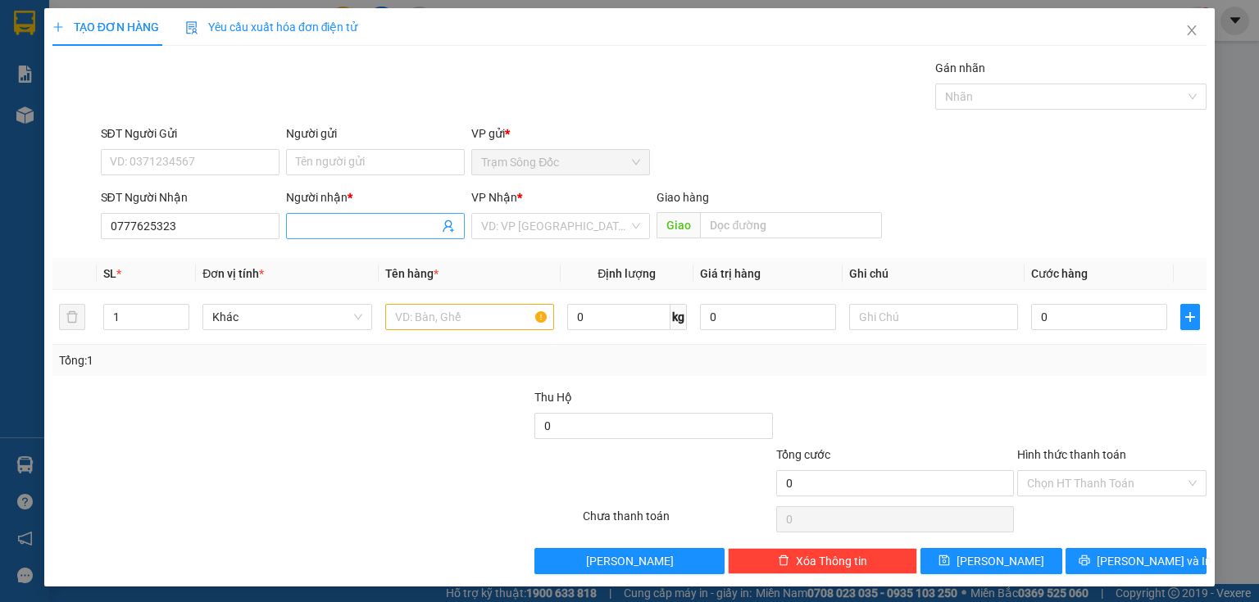
click at [316, 226] on input "Người nhận *" at bounding box center [367, 226] width 143 height 18
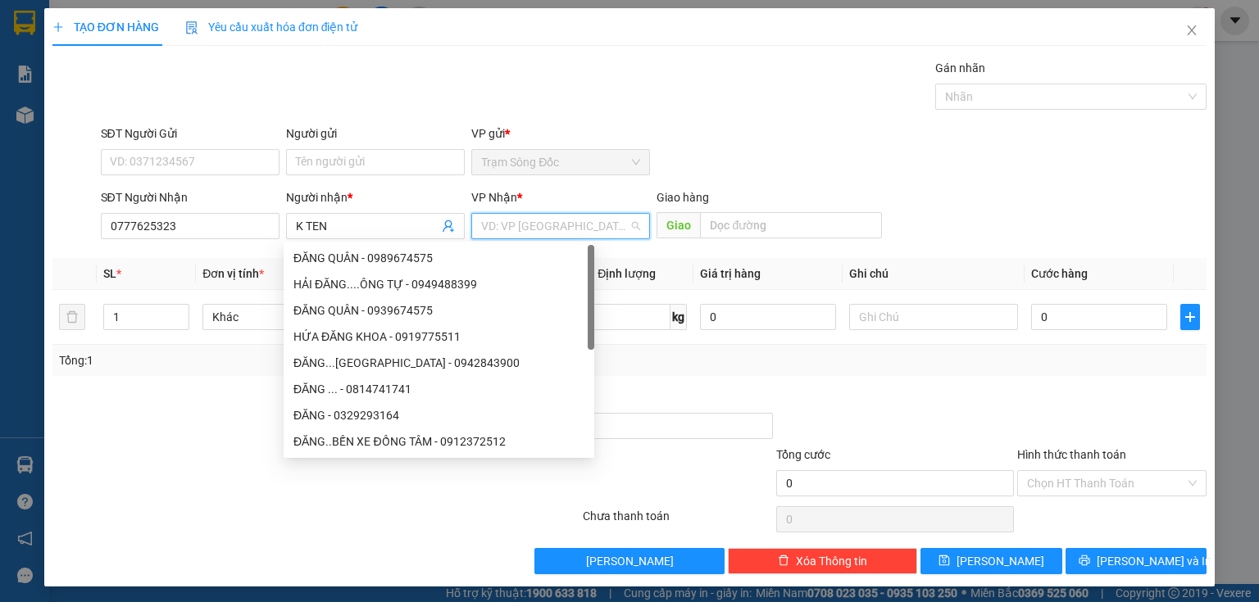
click at [500, 229] on input "search" at bounding box center [555, 226] width 148 height 25
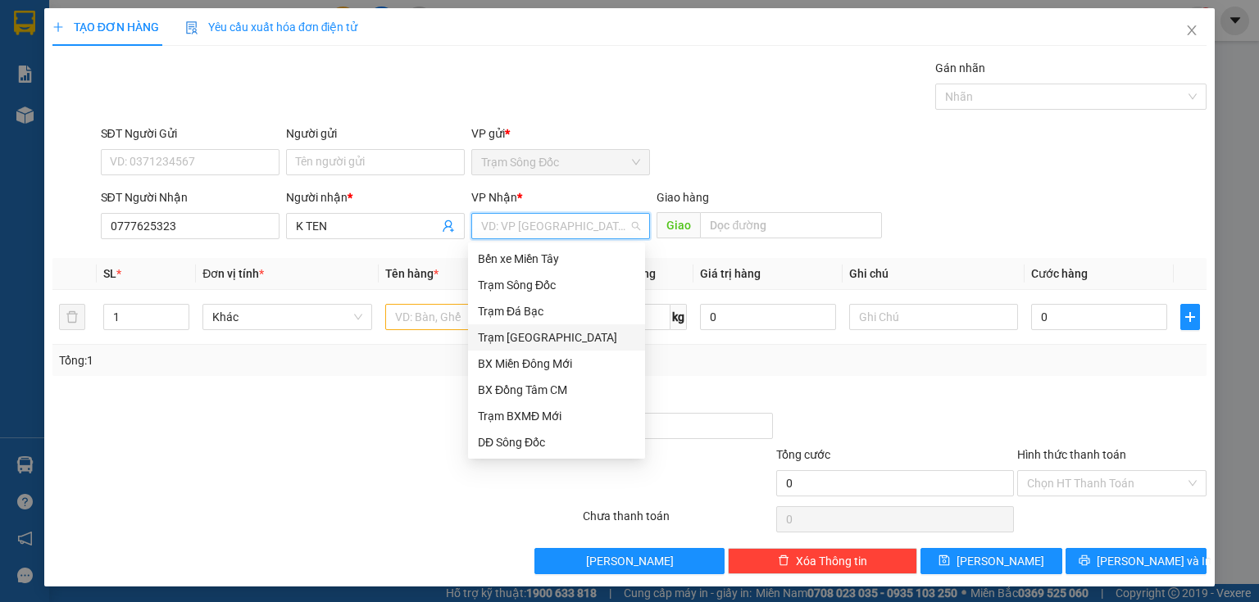
click at [529, 343] on div "Trạm [GEOGRAPHIC_DATA]" at bounding box center [556, 338] width 157 height 18
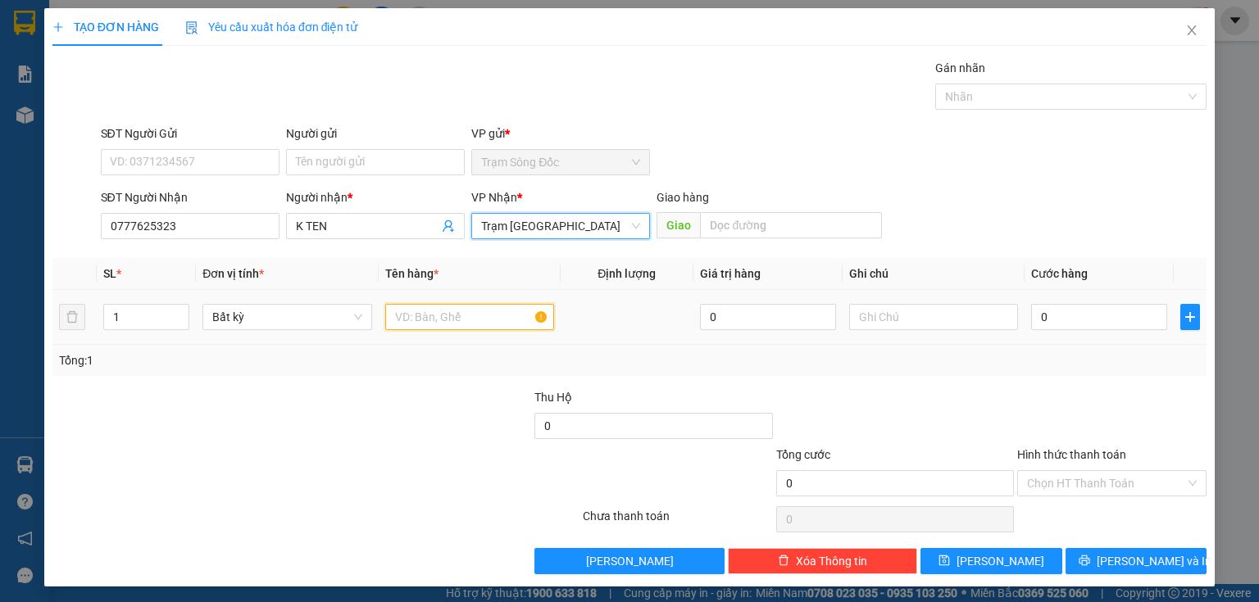
click at [442, 328] on input "text" at bounding box center [469, 317] width 169 height 26
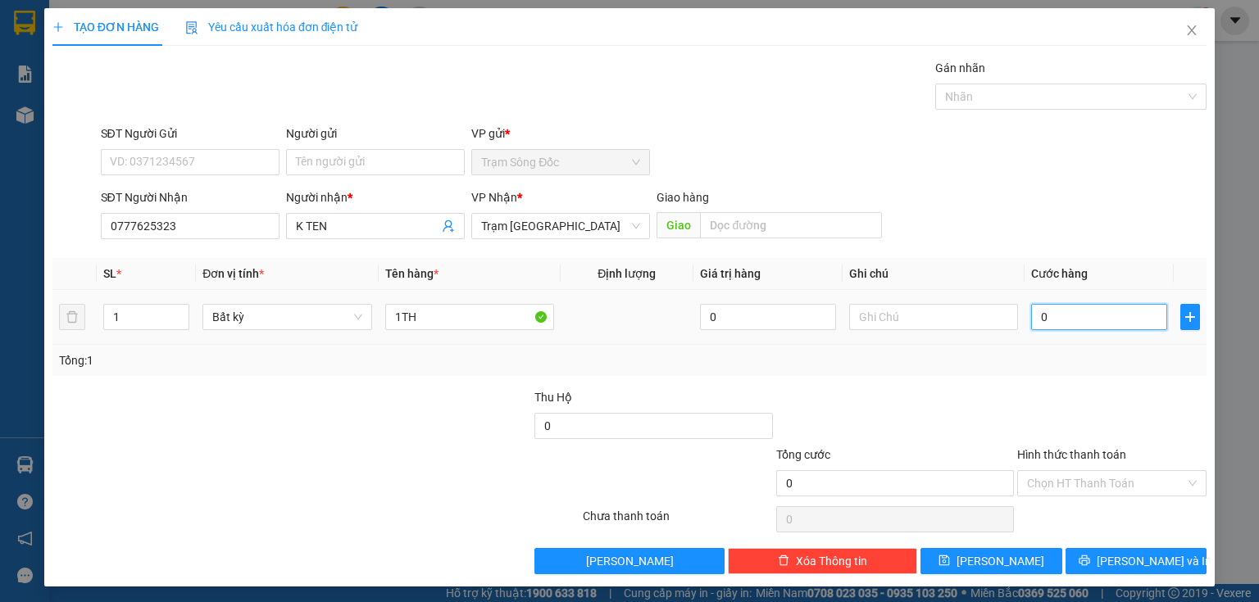
click at [1042, 315] on input "0" at bounding box center [1099, 317] width 136 height 26
click at [1037, 473] on input "Hình thức thanh toán" at bounding box center [1106, 483] width 158 height 25
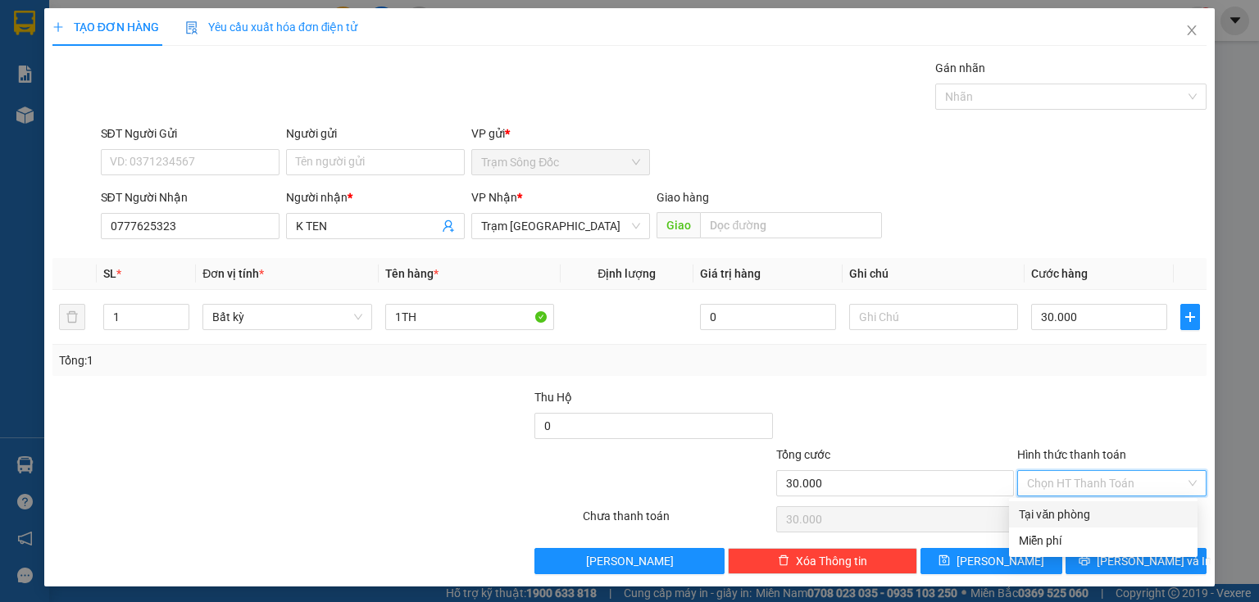
click at [1034, 515] on div "Tại văn phòng" at bounding box center [1103, 515] width 169 height 18
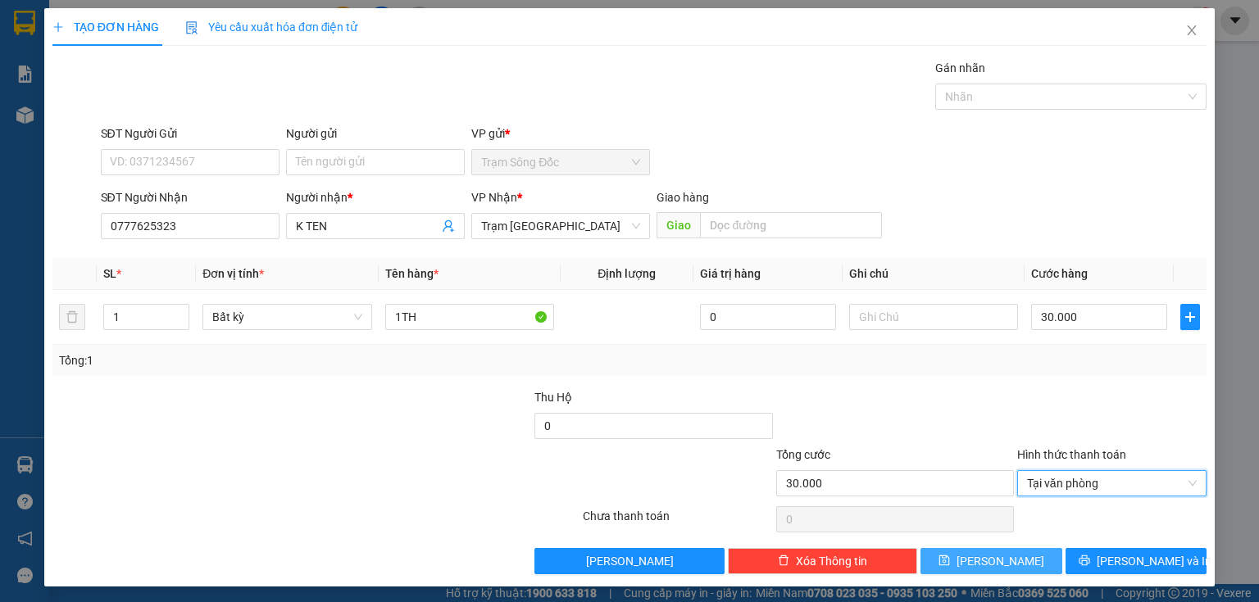
click at [990, 560] on span "[PERSON_NAME]" at bounding box center [1000, 561] width 88 height 18
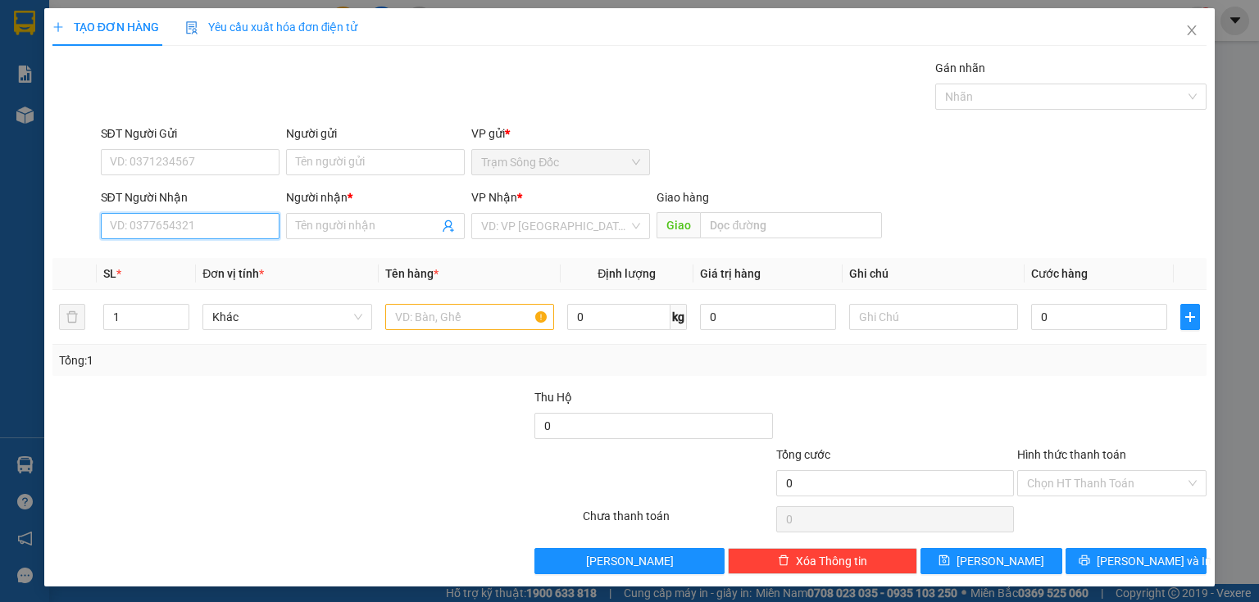
click at [158, 226] on input "SĐT Người Nhận" at bounding box center [190, 226] width 179 height 26
click at [227, 264] on div "0948393011 - [GEOGRAPHIC_DATA]" at bounding box center [202, 258] width 184 height 18
click at [215, 259] on div "0948393011 - [GEOGRAPHIC_DATA]" at bounding box center [202, 258] width 184 height 18
click at [392, 322] on input "text" at bounding box center [469, 317] width 169 height 26
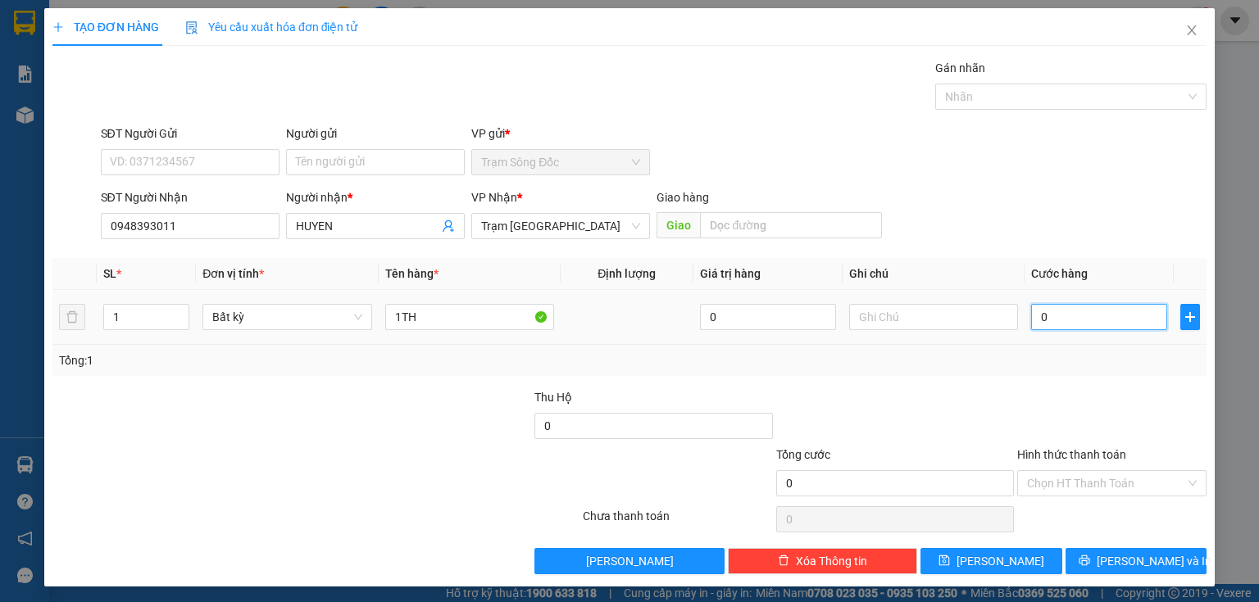
click at [1033, 325] on input "0" at bounding box center [1099, 317] width 136 height 26
click at [987, 557] on span "[PERSON_NAME]" at bounding box center [1000, 561] width 88 height 18
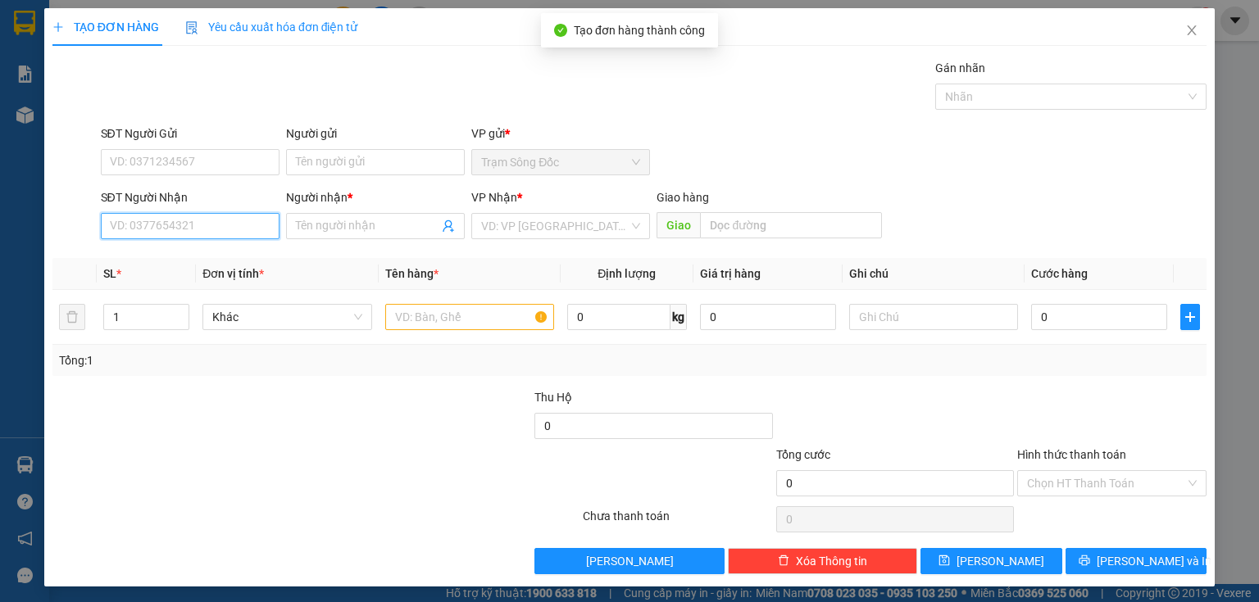
click at [256, 233] on input "SĐT Người Nhận" at bounding box center [190, 226] width 179 height 26
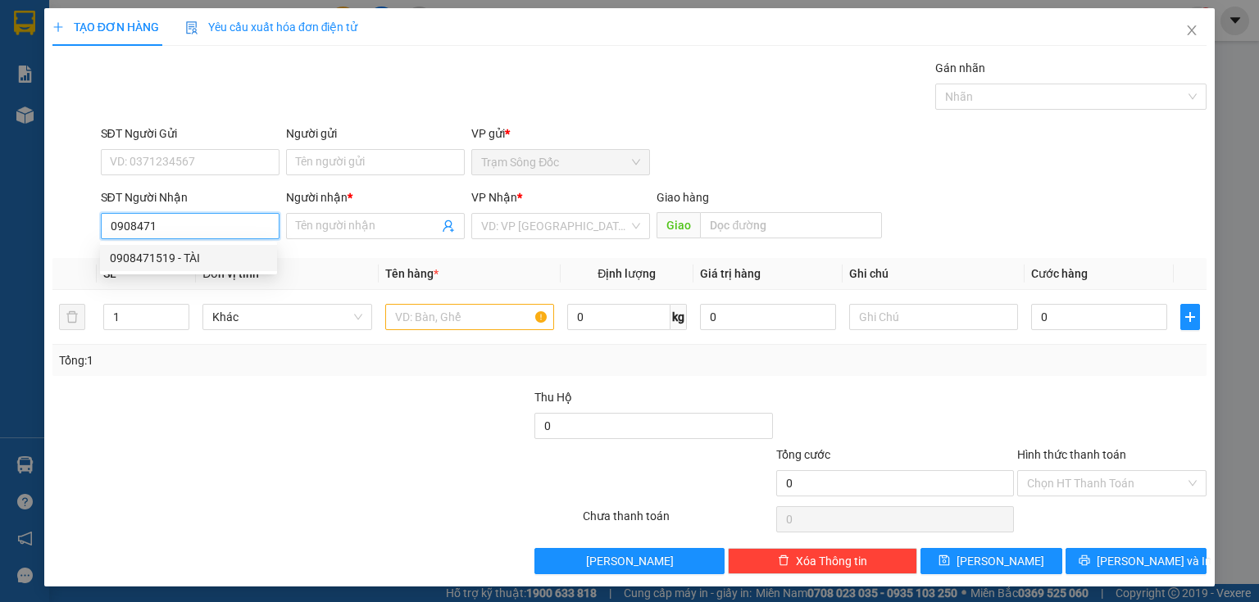
click at [220, 259] on div "0908471519 - TÀI" at bounding box center [188, 258] width 157 height 18
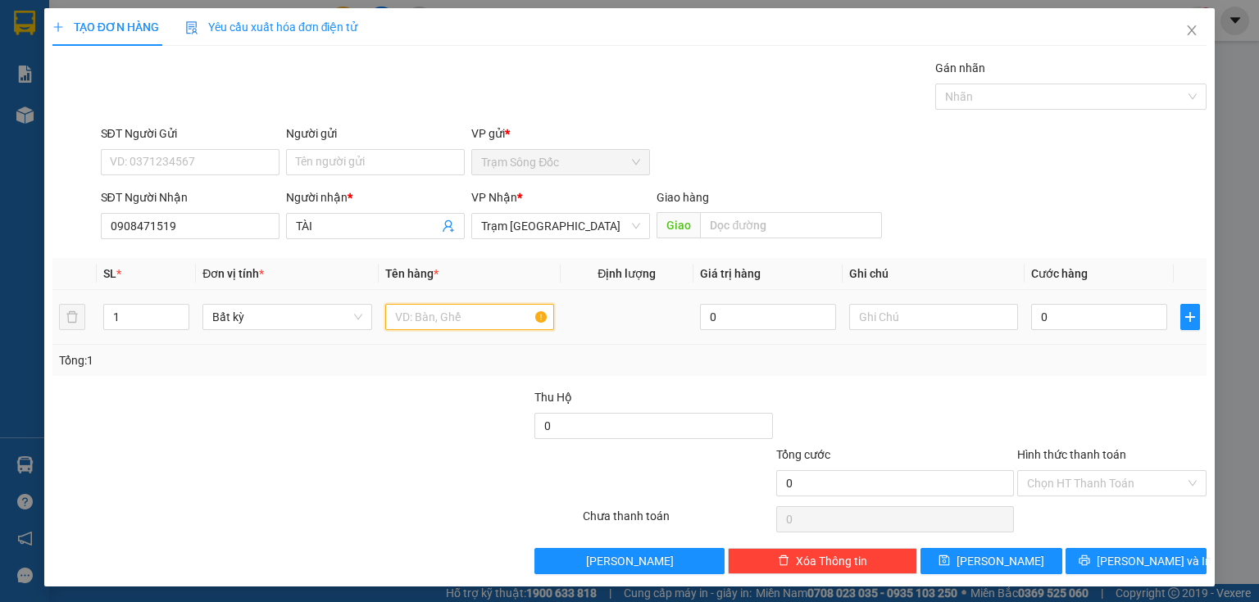
click at [397, 311] on input "text" at bounding box center [469, 317] width 169 height 26
click at [1047, 317] on input "0" at bounding box center [1099, 317] width 136 height 26
click at [1056, 482] on input "Hình thức thanh toán" at bounding box center [1106, 483] width 158 height 25
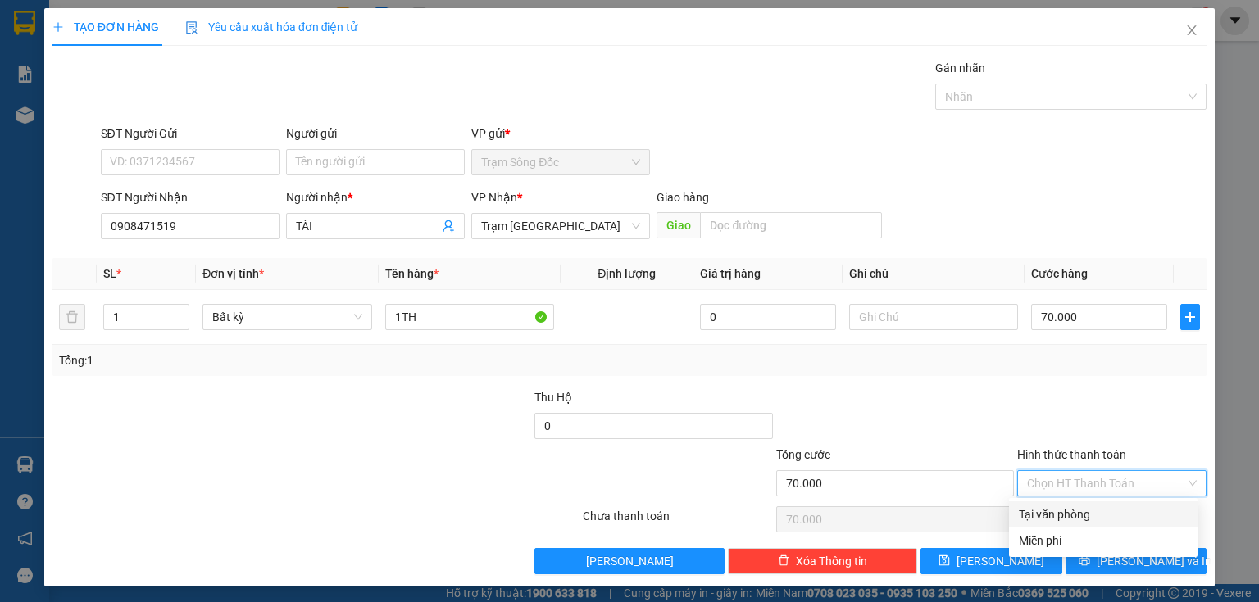
click at [1062, 520] on div "Tại văn phòng" at bounding box center [1103, 515] width 169 height 18
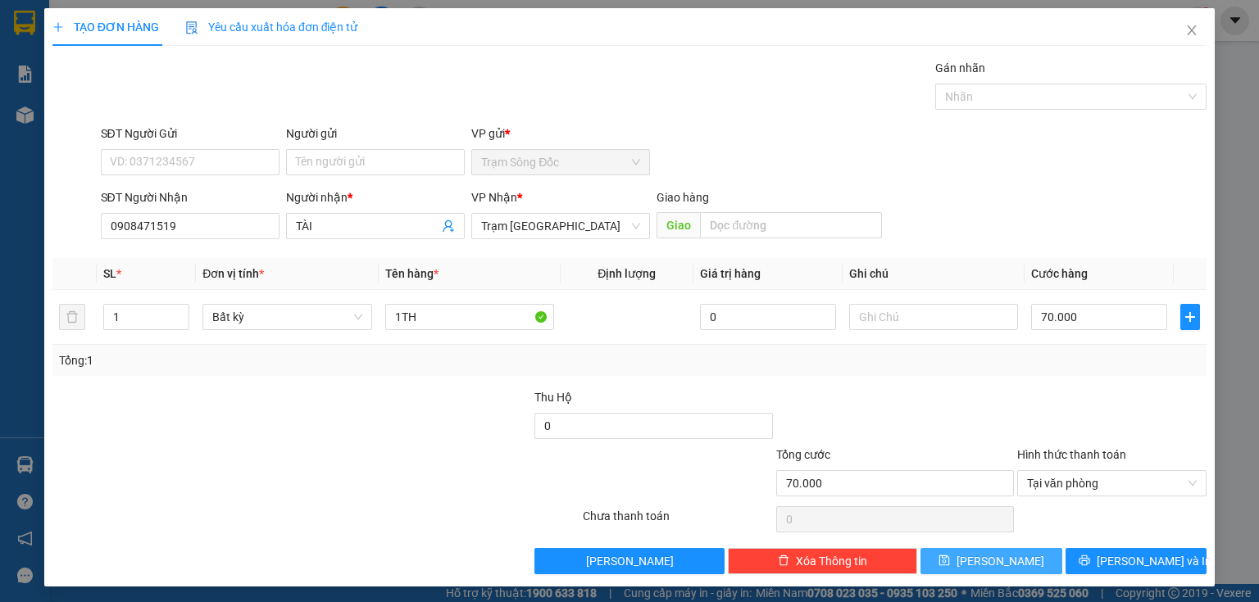
click at [1000, 561] on span "[PERSON_NAME]" at bounding box center [1000, 561] width 88 height 18
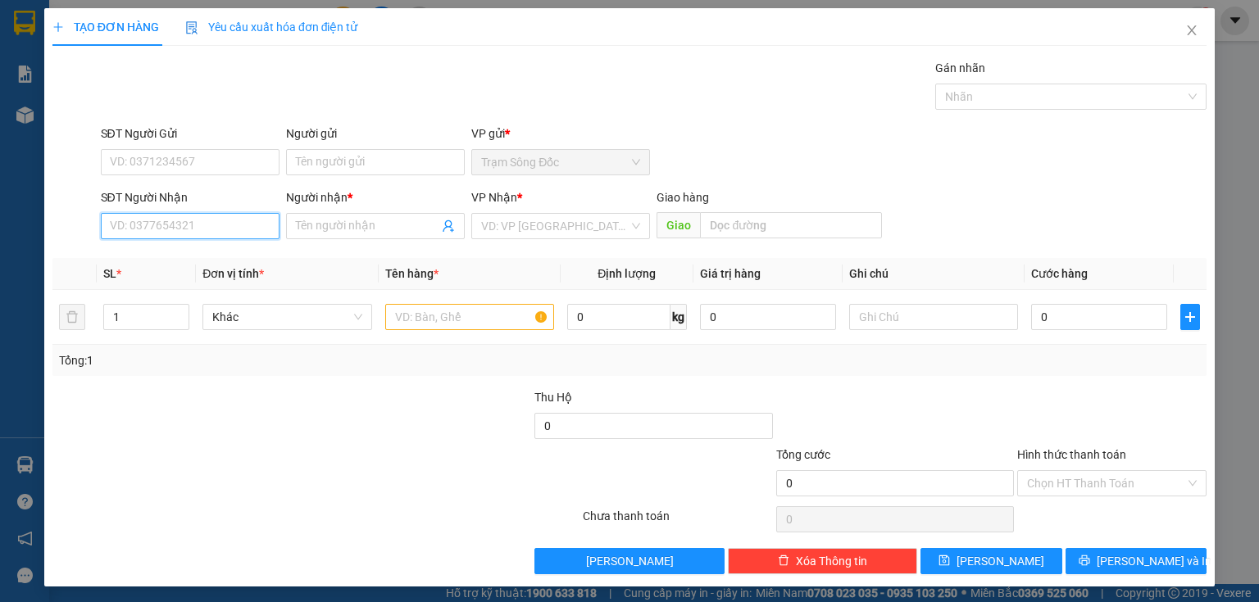
click at [188, 225] on input "SĐT Người Nhận" at bounding box center [190, 226] width 179 height 26
drag, startPoint x: 223, startPoint y: 257, endPoint x: 337, endPoint y: 330, distance: 135.7
click at [223, 257] on div "0327224299 - K TEN" at bounding box center [188, 258] width 157 height 18
click at [415, 316] on input "text" at bounding box center [469, 317] width 169 height 26
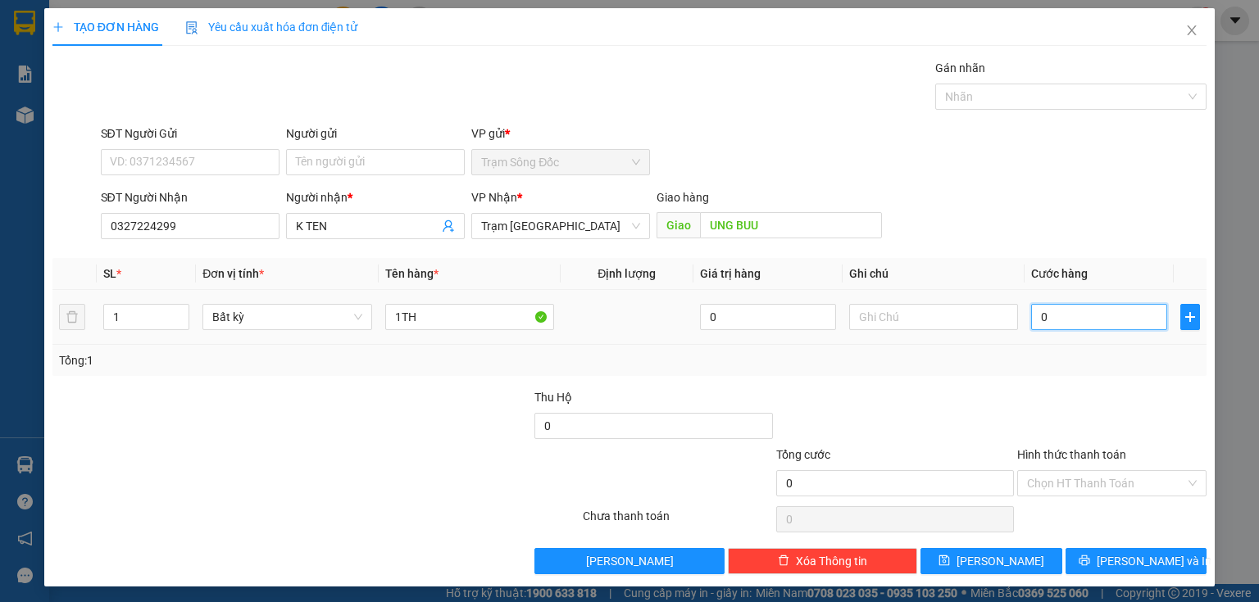
click at [1047, 321] on input "0" at bounding box center [1099, 317] width 136 height 26
click at [1022, 555] on button "[PERSON_NAME]" at bounding box center [991, 561] width 142 height 26
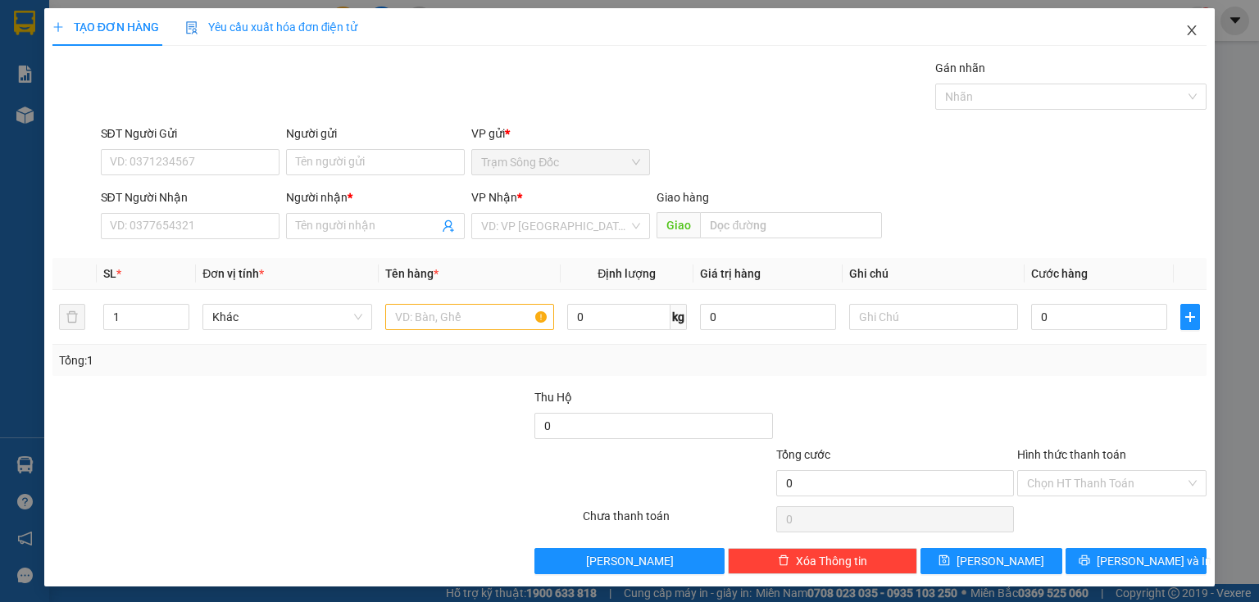
click at [1185, 30] on icon "close" at bounding box center [1191, 30] width 13 height 13
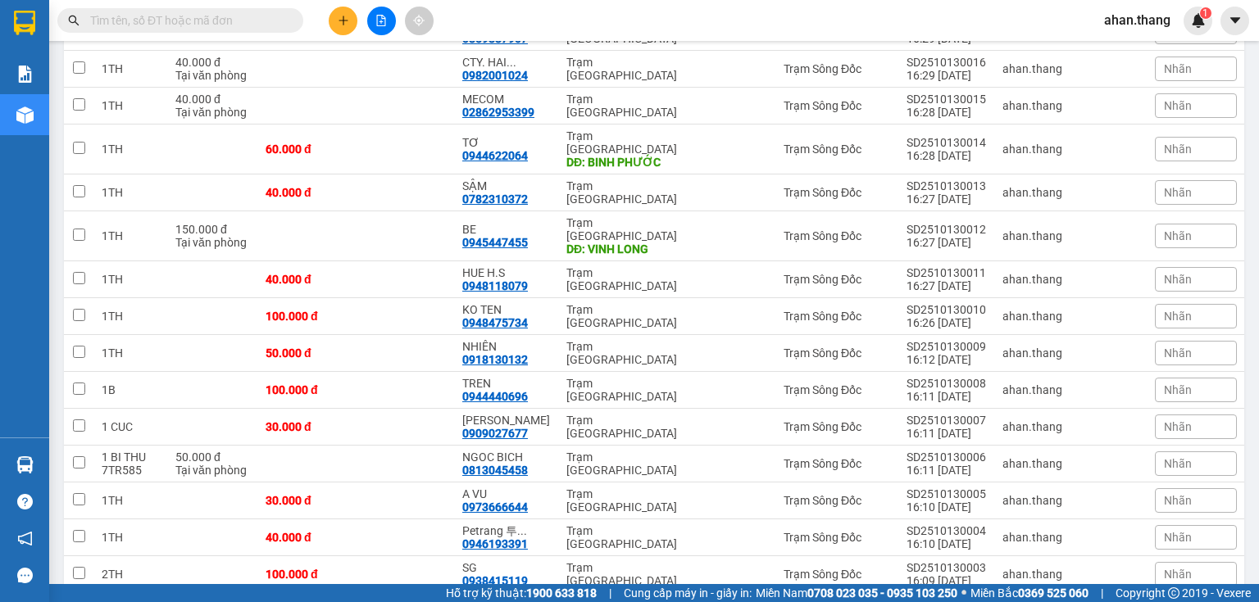
scroll to position [747, 0]
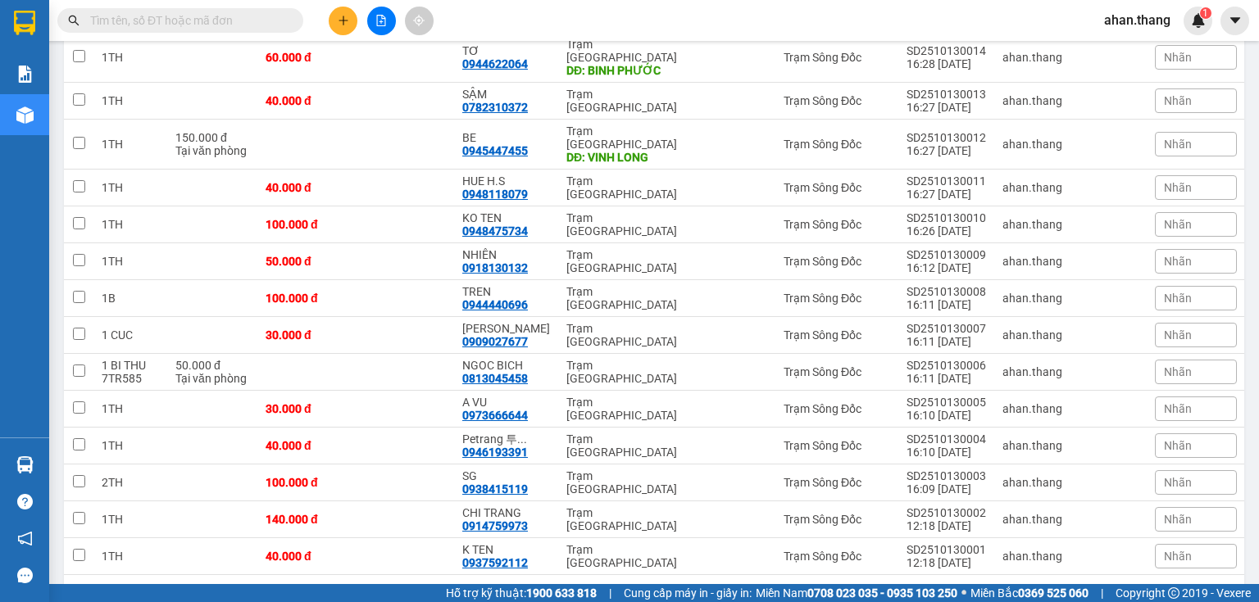
click at [338, 20] on icon "plus" at bounding box center [343, 20] width 11 height 11
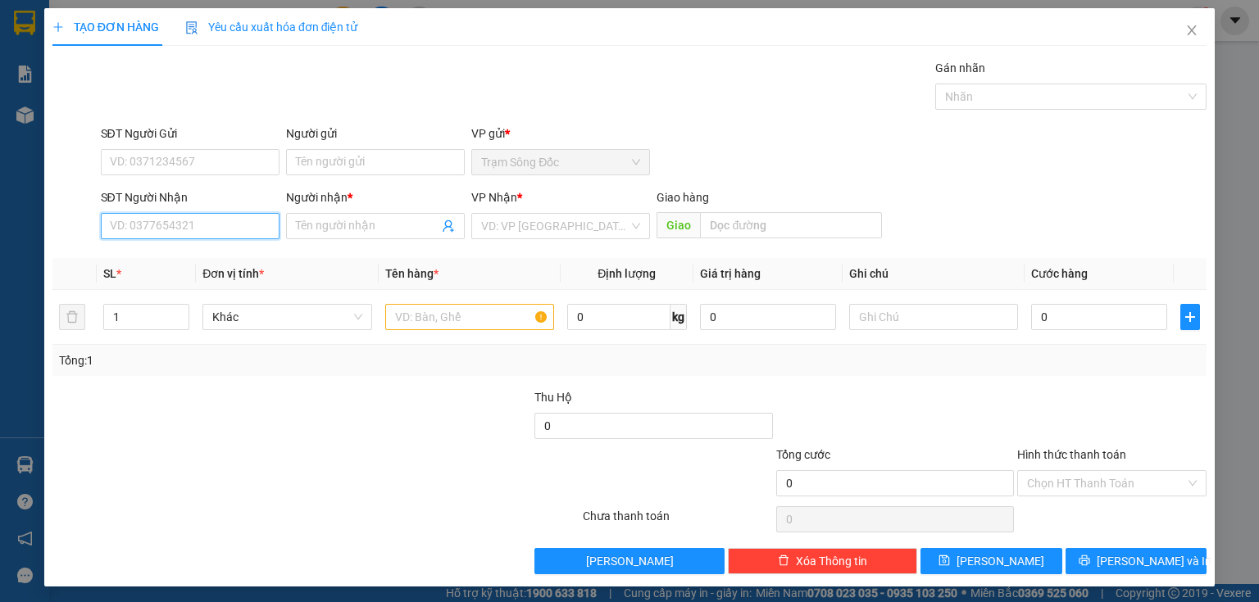
click at [243, 230] on input "SĐT Người Nhận" at bounding box center [190, 226] width 179 height 26
click at [229, 263] on div "0876345987 - NUONG" at bounding box center [188, 258] width 157 height 18
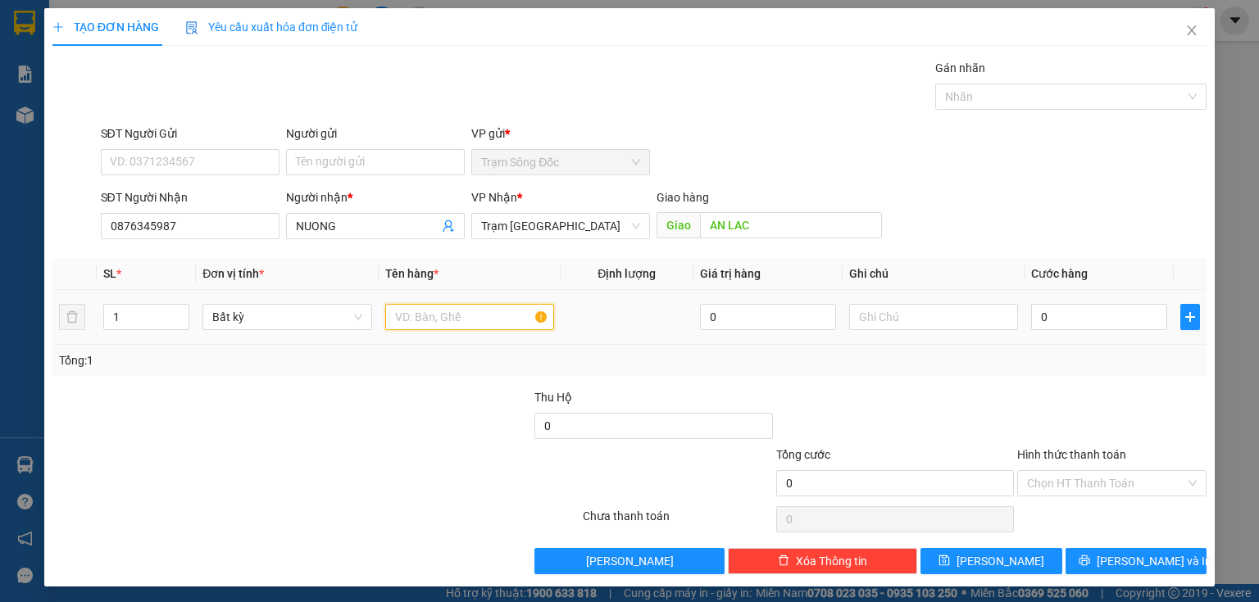
click at [416, 318] on input "text" at bounding box center [469, 317] width 169 height 26
click at [1059, 313] on input "0" at bounding box center [1099, 317] width 136 height 26
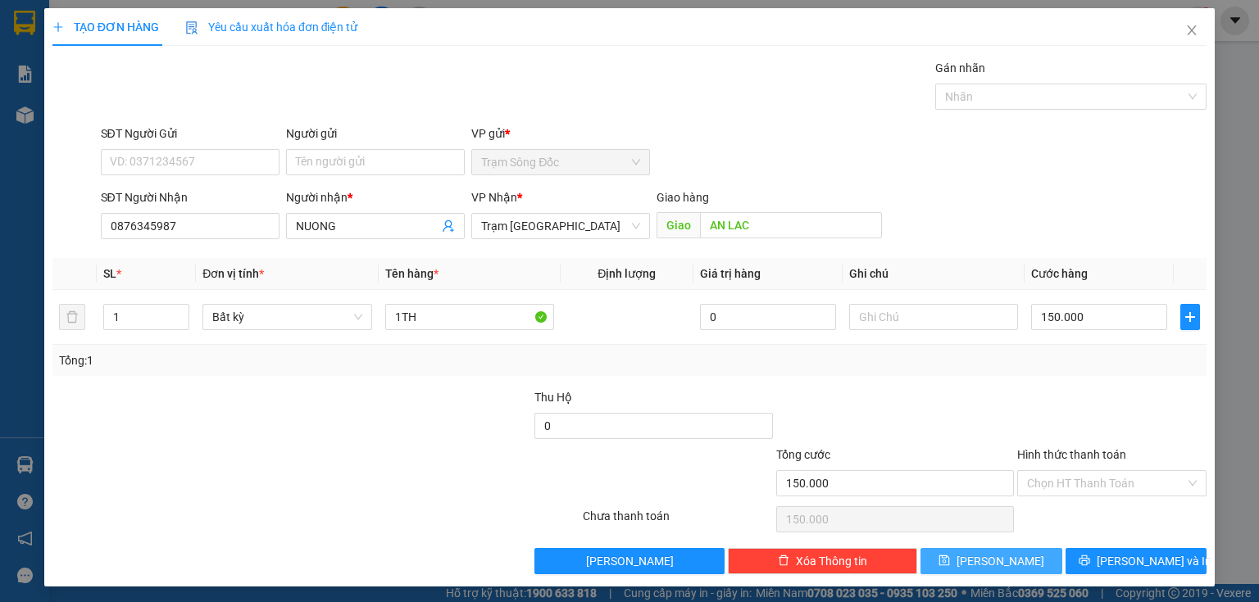
click at [1019, 561] on button "[PERSON_NAME]" at bounding box center [991, 561] width 142 height 26
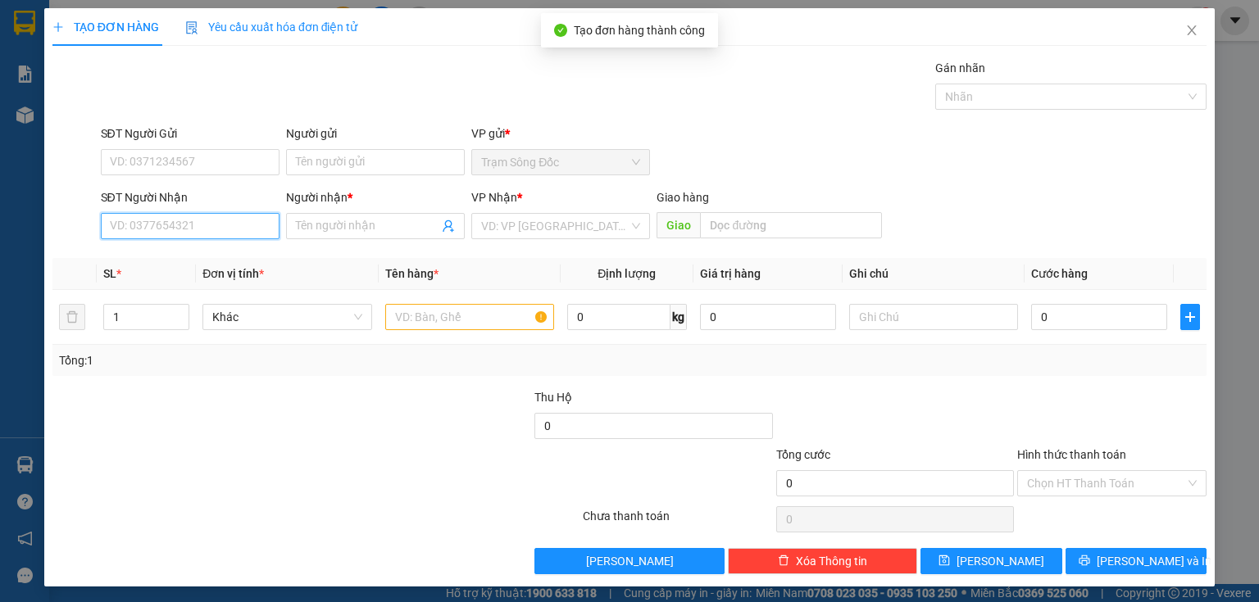
click at [207, 230] on input "SĐT Người Nhận" at bounding box center [190, 226] width 179 height 26
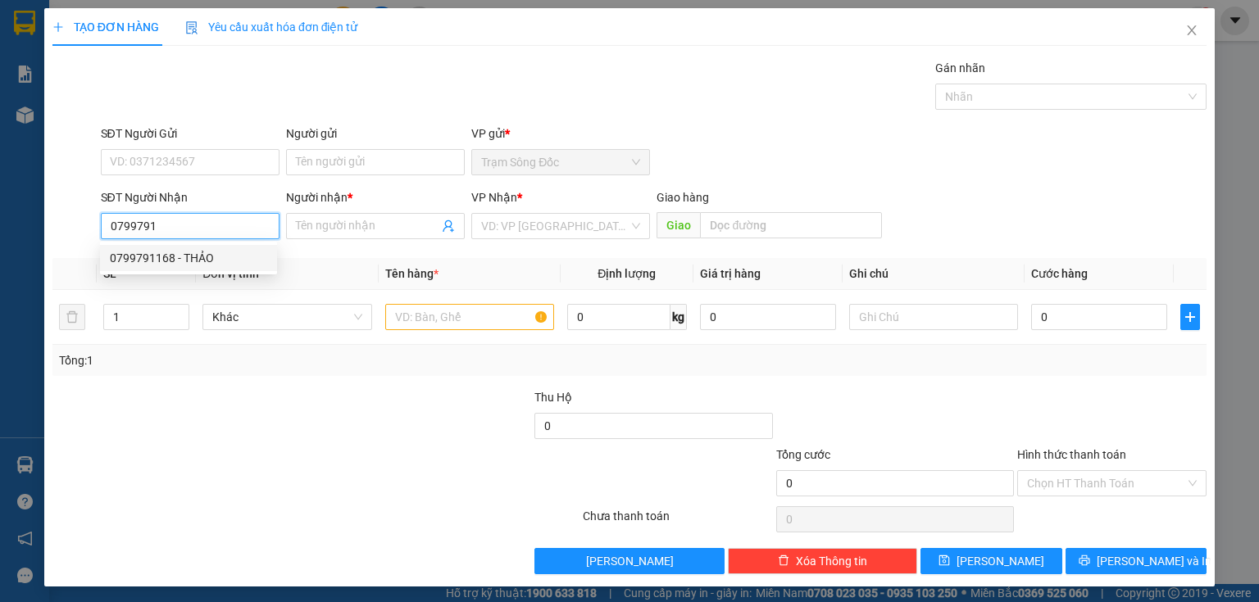
click at [151, 259] on div "0799791168 - THẢO" at bounding box center [188, 258] width 157 height 18
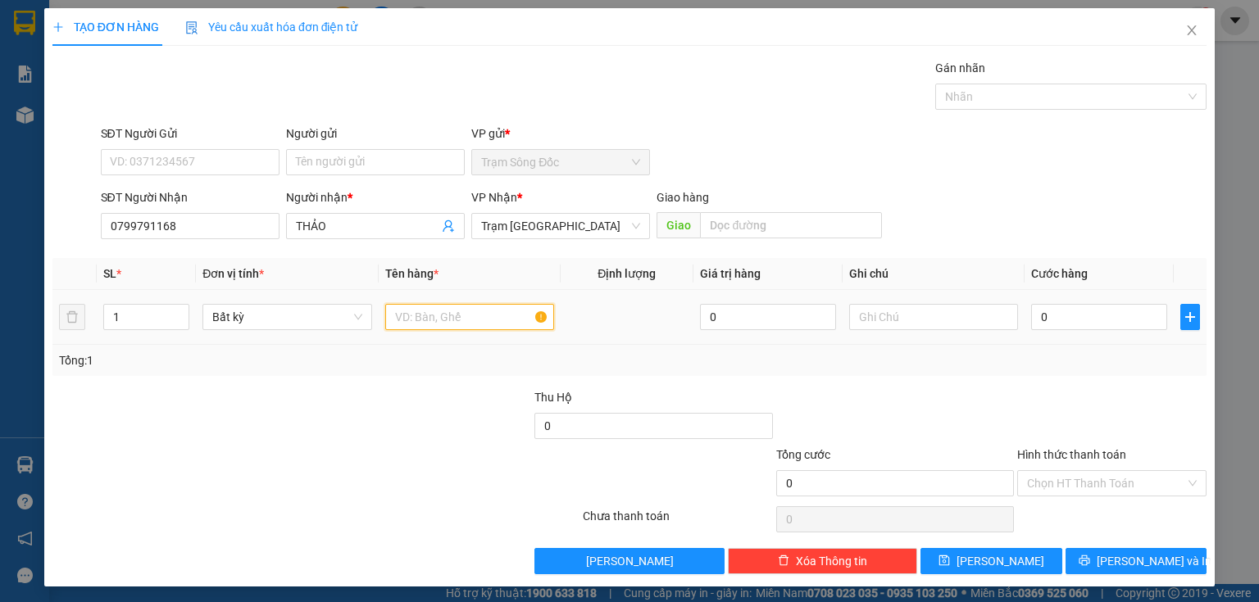
click at [402, 320] on input "text" at bounding box center [469, 317] width 169 height 26
click at [1072, 320] on input "0" at bounding box center [1099, 317] width 136 height 26
click at [1034, 474] on input "Hình thức thanh toán" at bounding box center [1106, 483] width 158 height 25
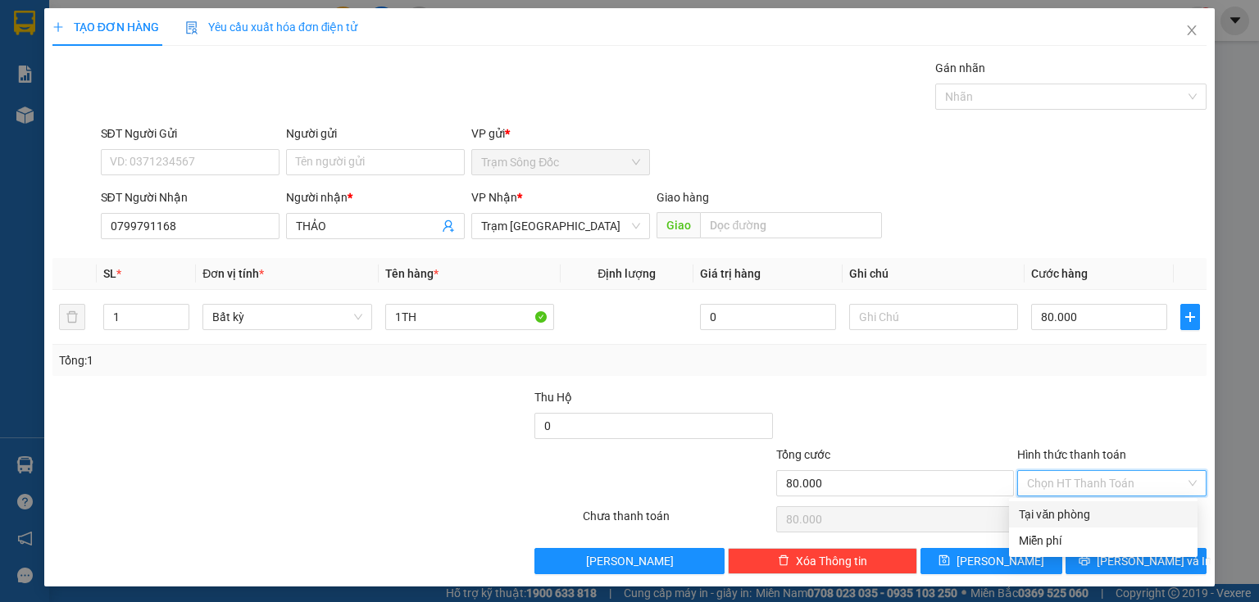
click at [1042, 517] on div "Tại văn phòng" at bounding box center [1103, 515] width 169 height 18
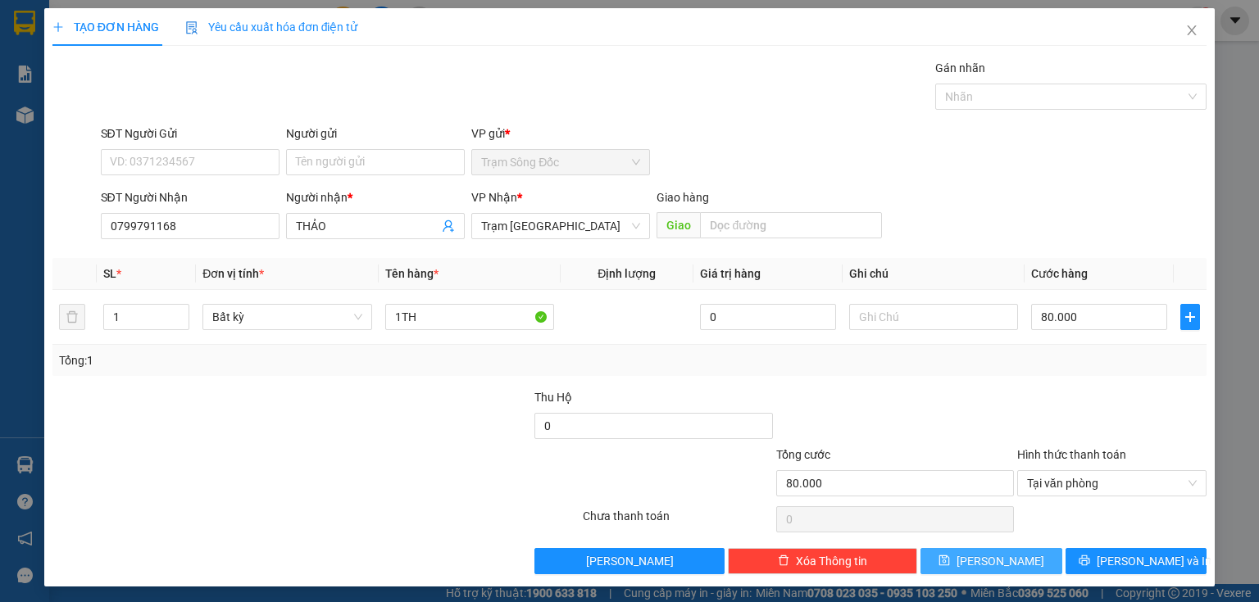
click at [1007, 561] on button "[PERSON_NAME]" at bounding box center [991, 561] width 142 height 26
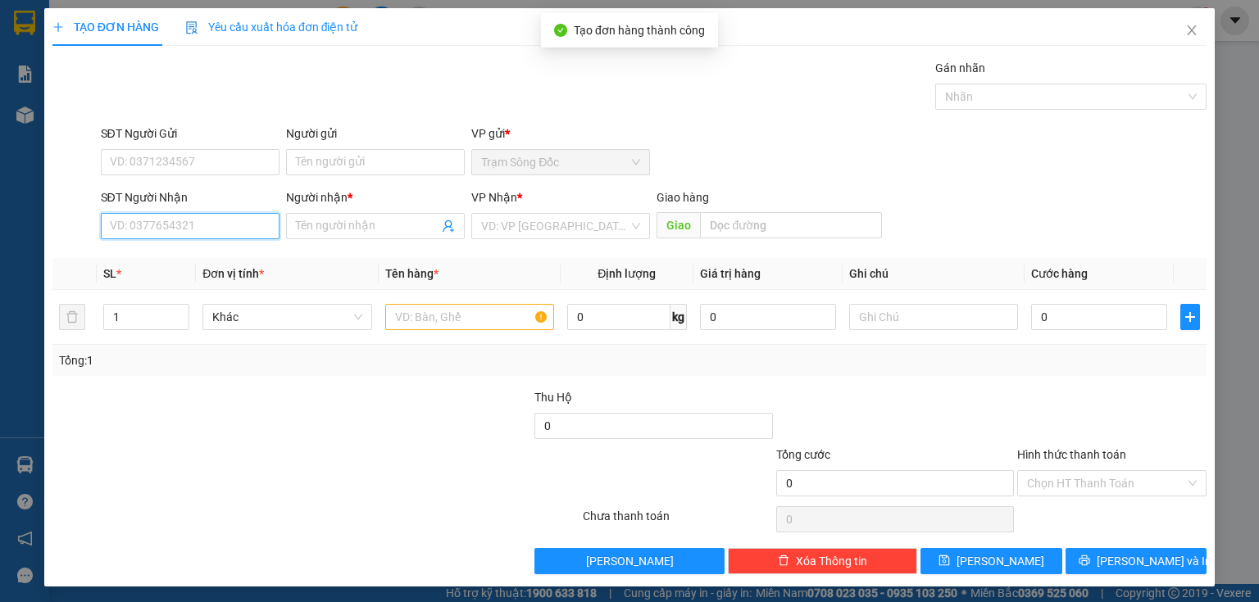
click at [249, 218] on input "SĐT Người Nhận" at bounding box center [190, 226] width 179 height 26
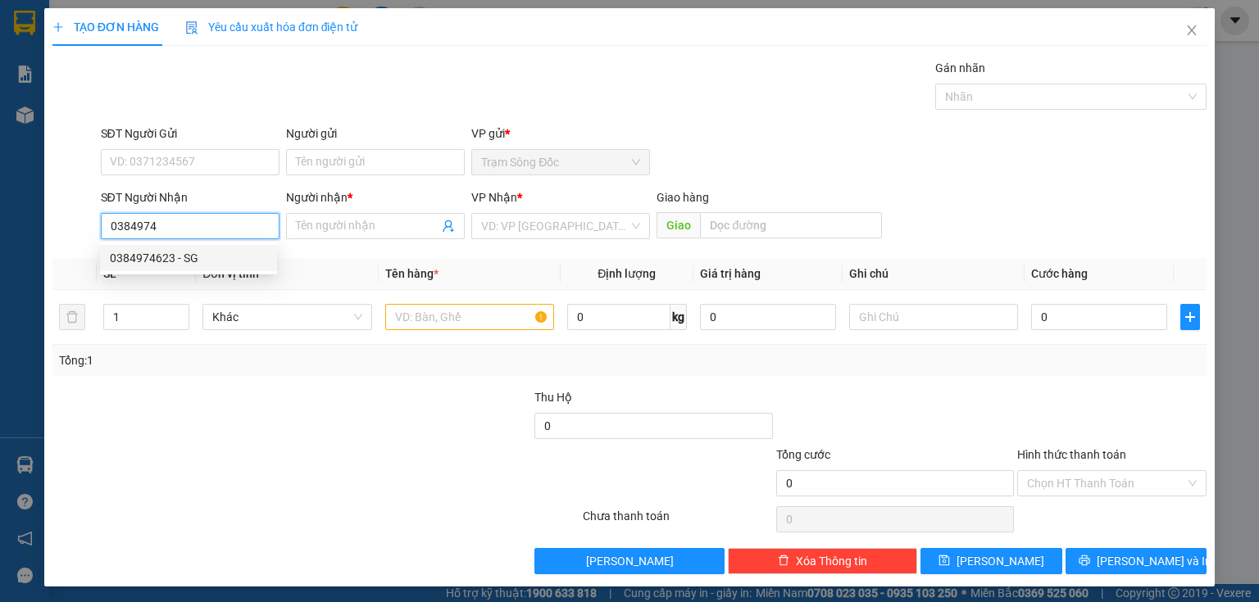
click at [208, 252] on div "0384974623 - SG" at bounding box center [188, 258] width 157 height 18
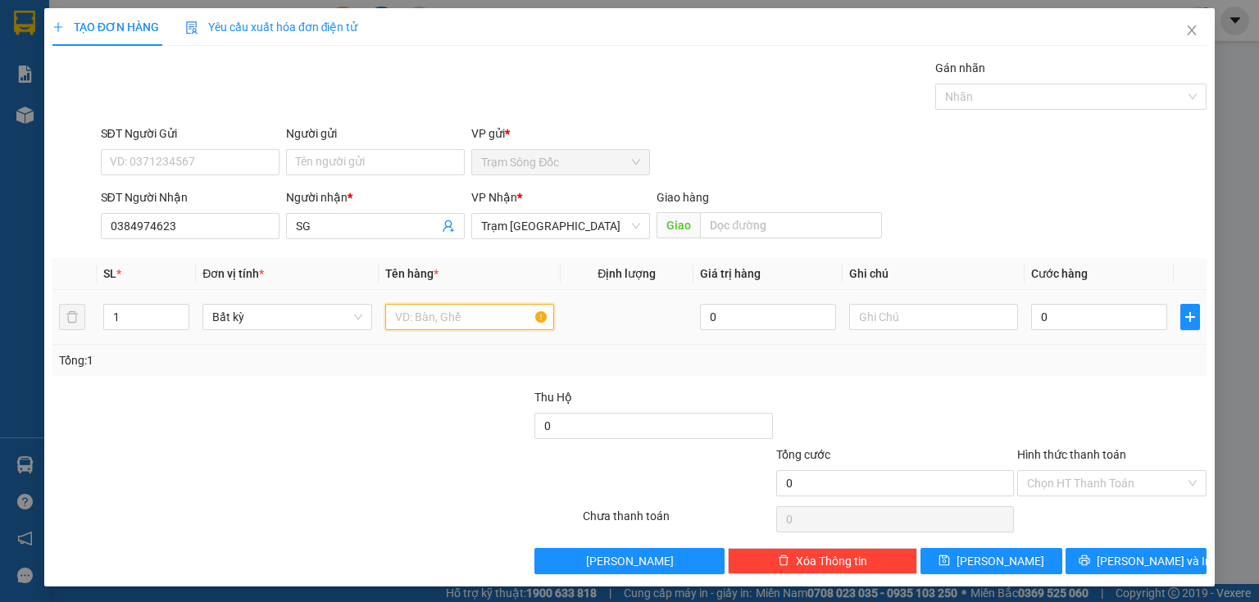
click at [429, 320] on input "text" at bounding box center [469, 317] width 169 height 26
click at [1037, 317] on input "0" at bounding box center [1099, 317] width 136 height 26
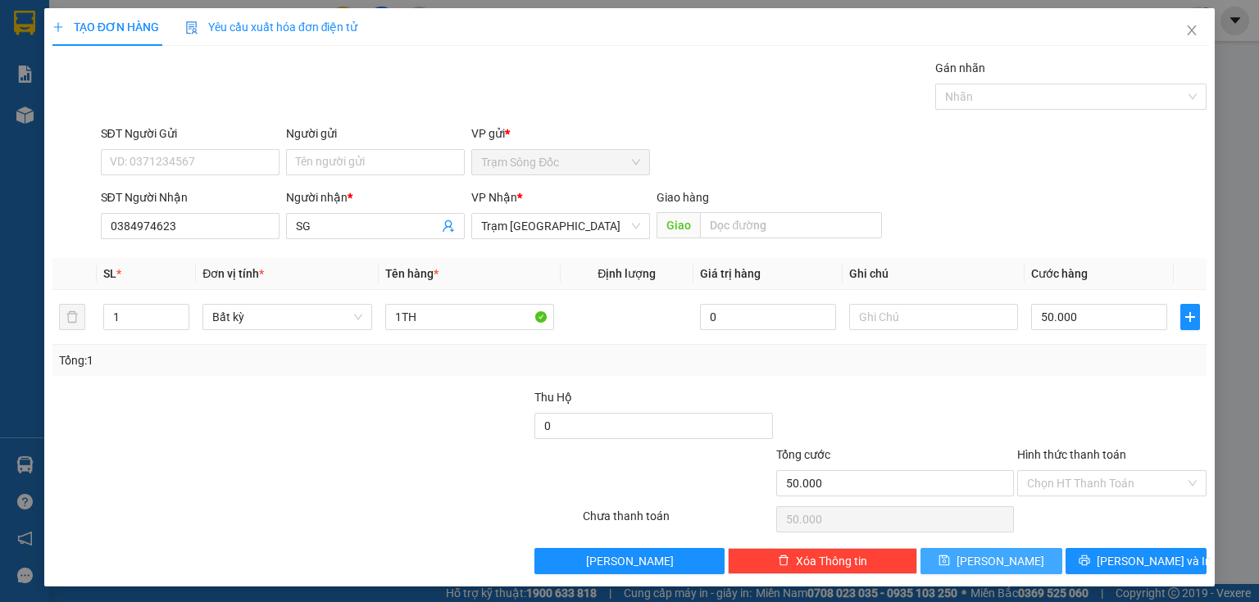
click at [990, 567] on span "[PERSON_NAME]" at bounding box center [1000, 561] width 88 height 18
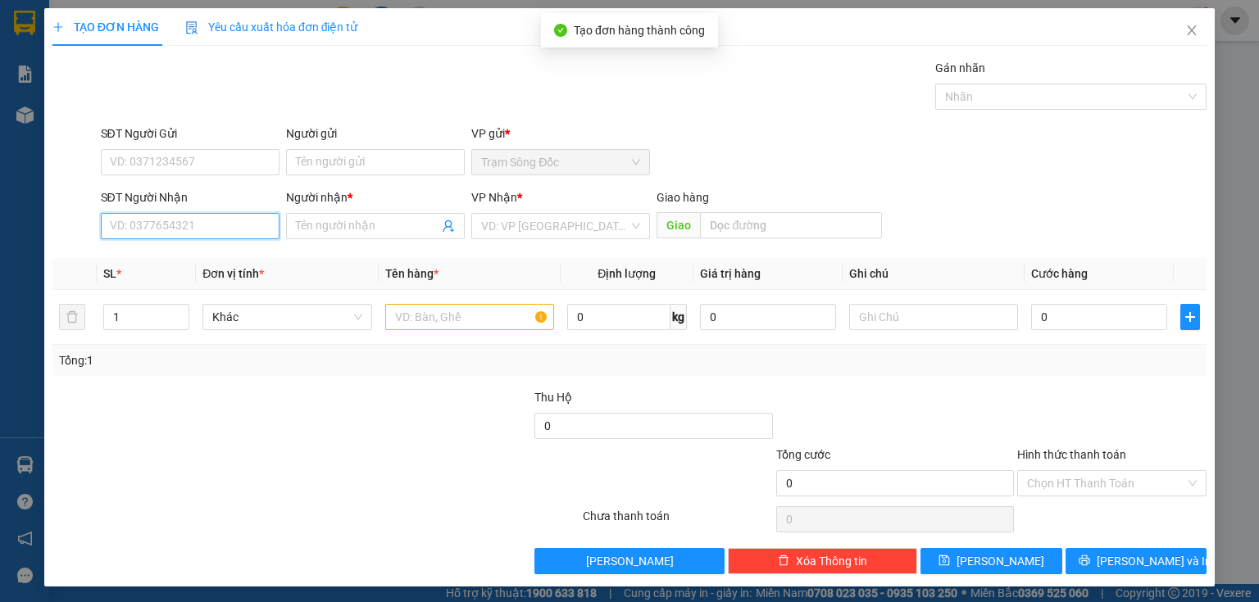
click at [207, 230] on input "SĐT Người Nhận" at bounding box center [190, 226] width 179 height 26
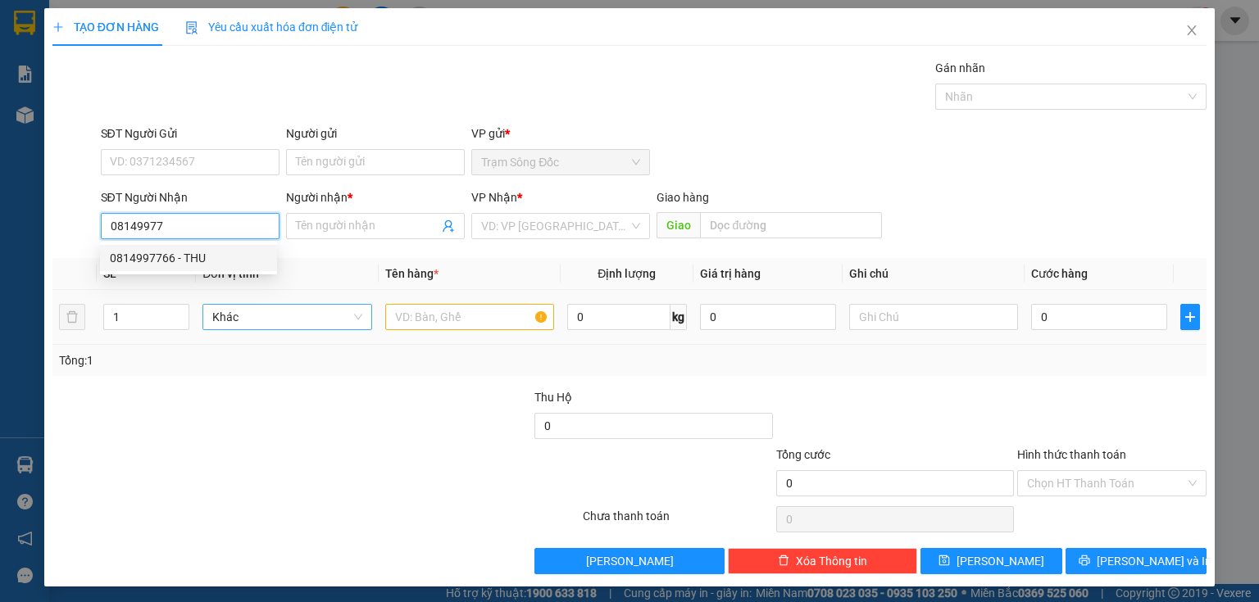
drag, startPoint x: 216, startPoint y: 255, endPoint x: 305, endPoint y: 316, distance: 107.3
click at [221, 257] on div "0814997766 - THU" at bounding box center [188, 258] width 157 height 18
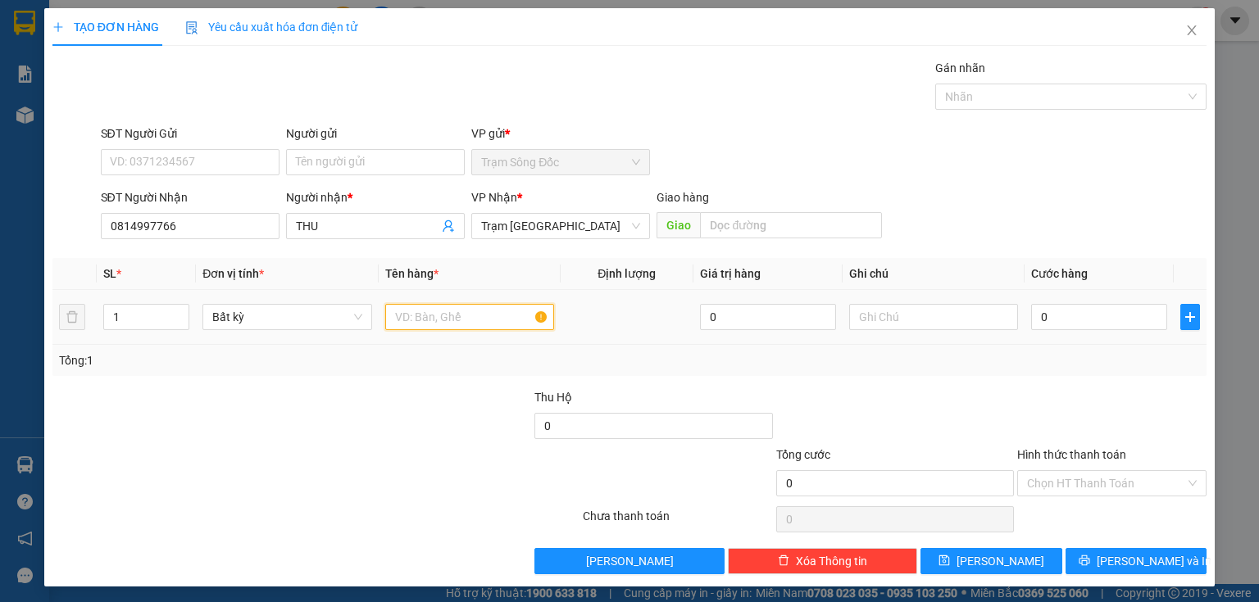
click at [419, 319] on input "text" at bounding box center [469, 317] width 169 height 26
click at [1052, 308] on input "0" at bounding box center [1099, 317] width 136 height 26
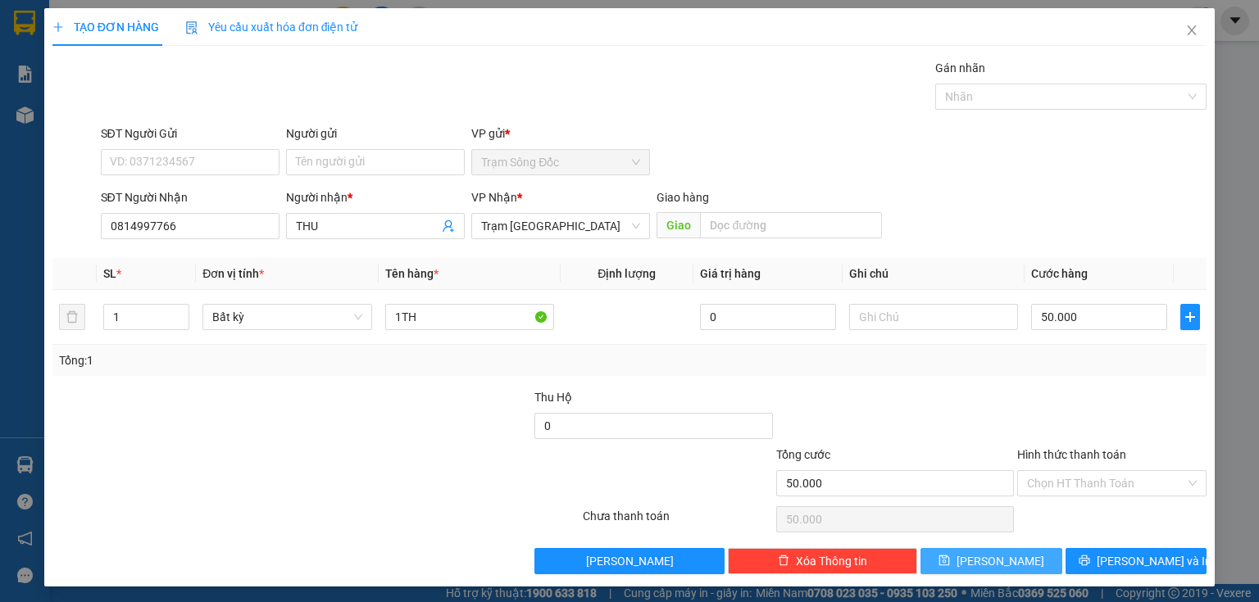
click at [950, 562] on icon "save" at bounding box center [944, 561] width 11 height 11
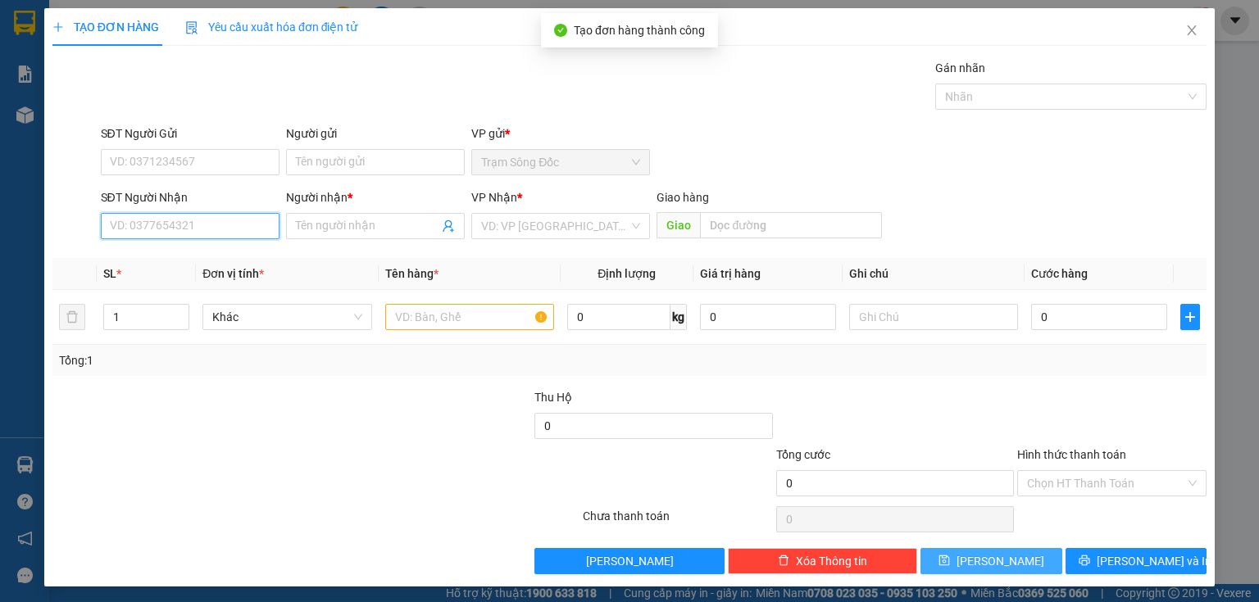
click at [236, 232] on input "SĐT Người Nhận" at bounding box center [190, 226] width 179 height 26
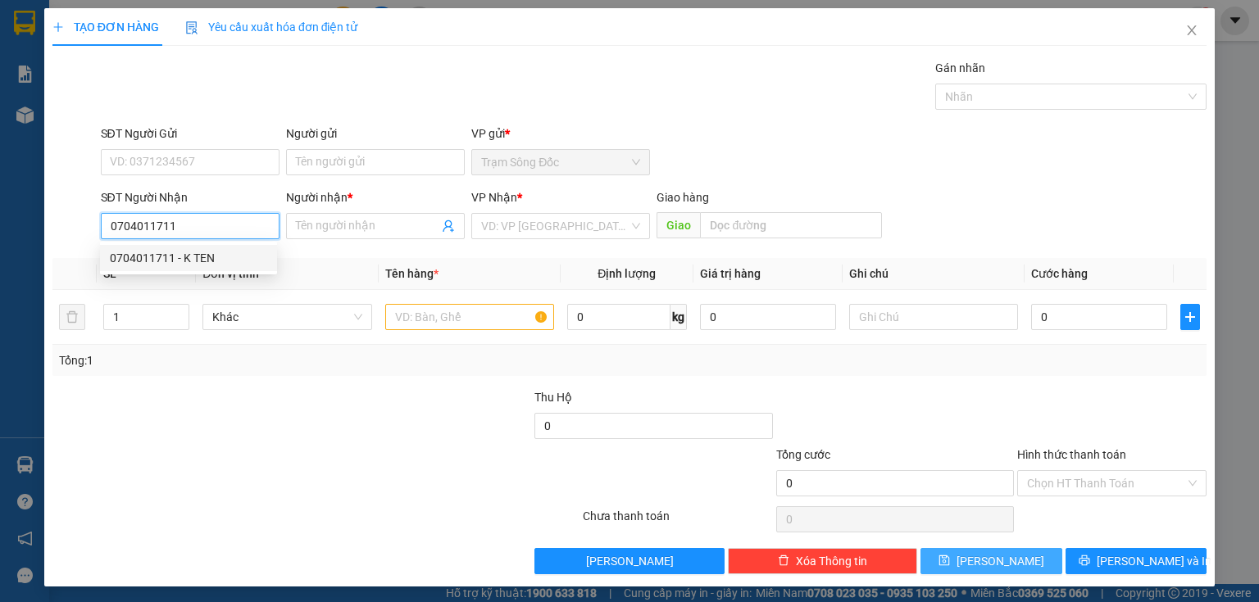
click at [263, 261] on div "0704011711 - K TEN" at bounding box center [188, 258] width 157 height 18
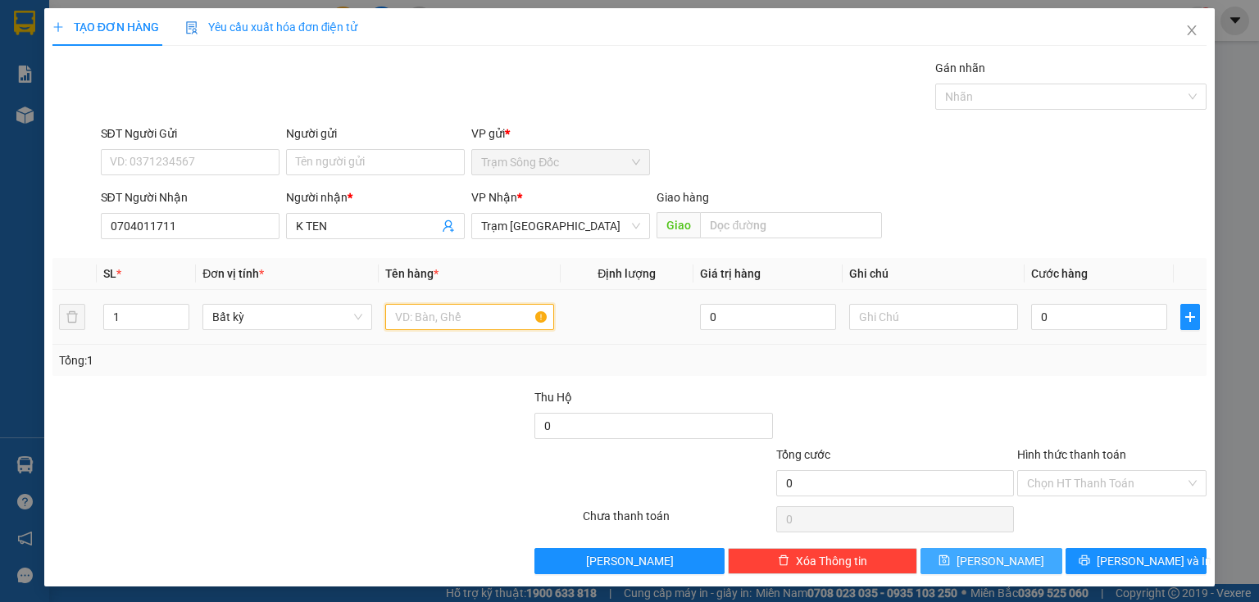
click at [425, 325] on input "text" at bounding box center [469, 317] width 169 height 26
click at [1046, 315] on input "0" at bounding box center [1099, 317] width 136 height 26
click at [1064, 486] on input "Hình thức thanh toán" at bounding box center [1106, 483] width 158 height 25
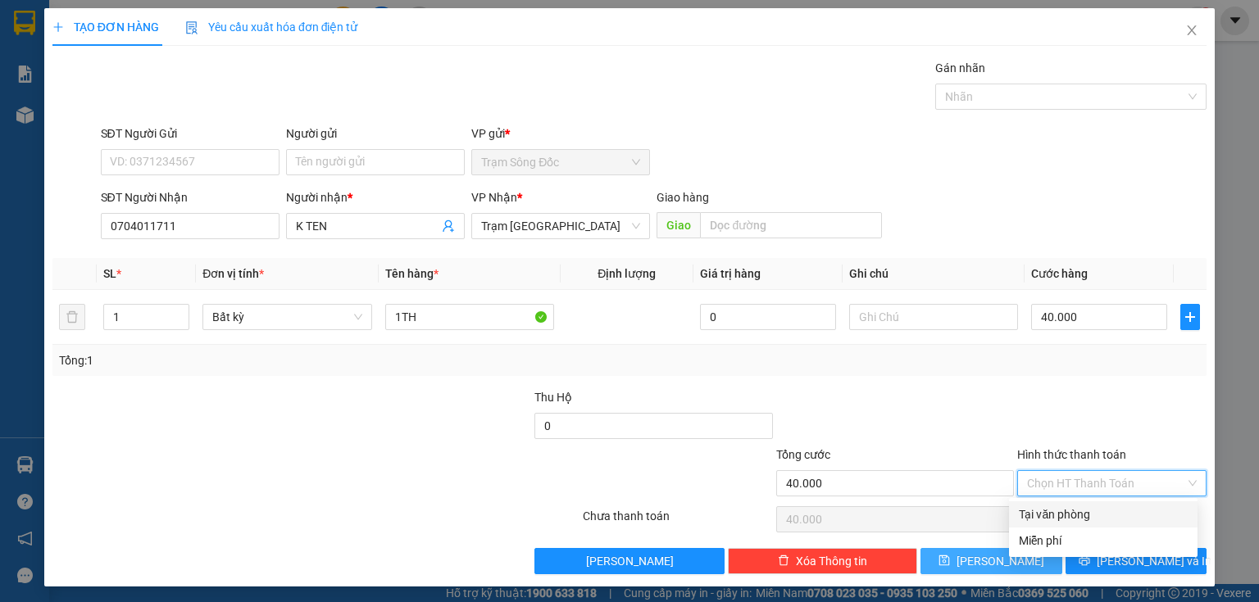
drag, startPoint x: 1056, startPoint y: 512, endPoint x: 1019, endPoint y: 531, distance: 41.4
click at [1056, 513] on div "Tại văn phòng" at bounding box center [1103, 515] width 169 height 18
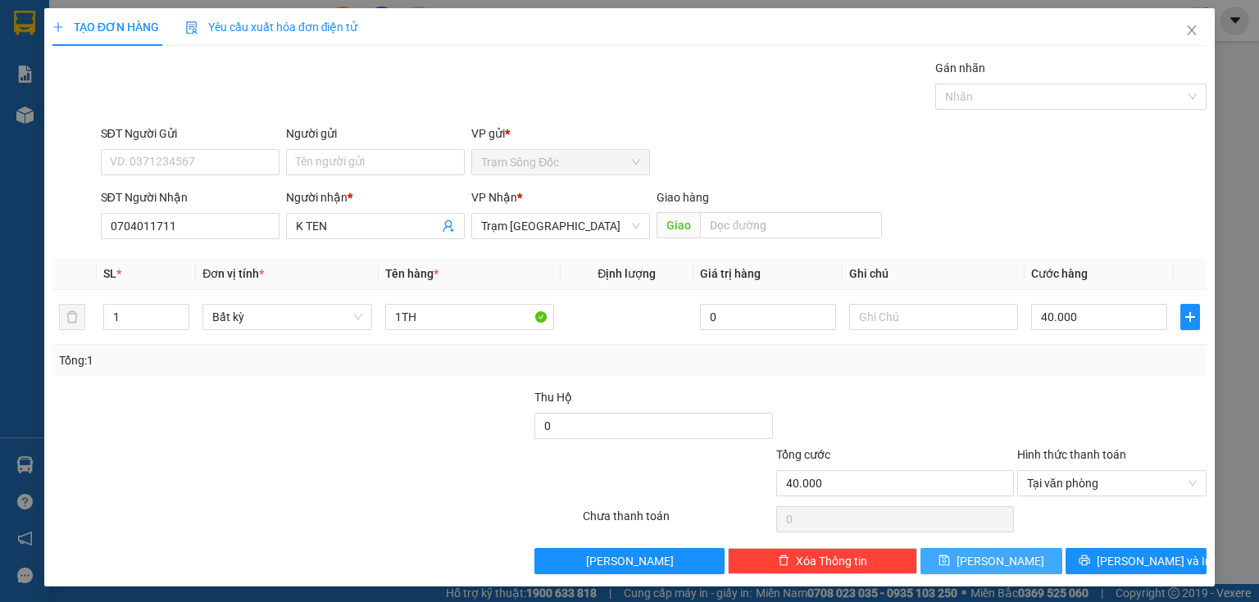
click at [1003, 552] on button "[PERSON_NAME]" at bounding box center [991, 561] width 142 height 26
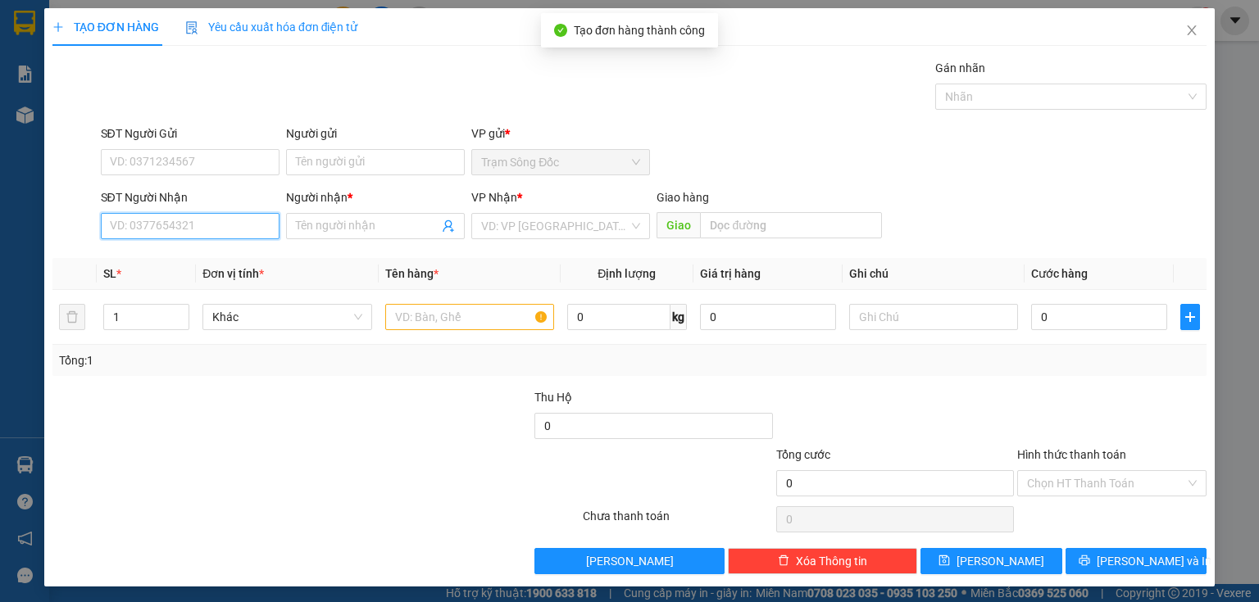
click at [243, 220] on input "SĐT Người Nhận" at bounding box center [190, 226] width 179 height 26
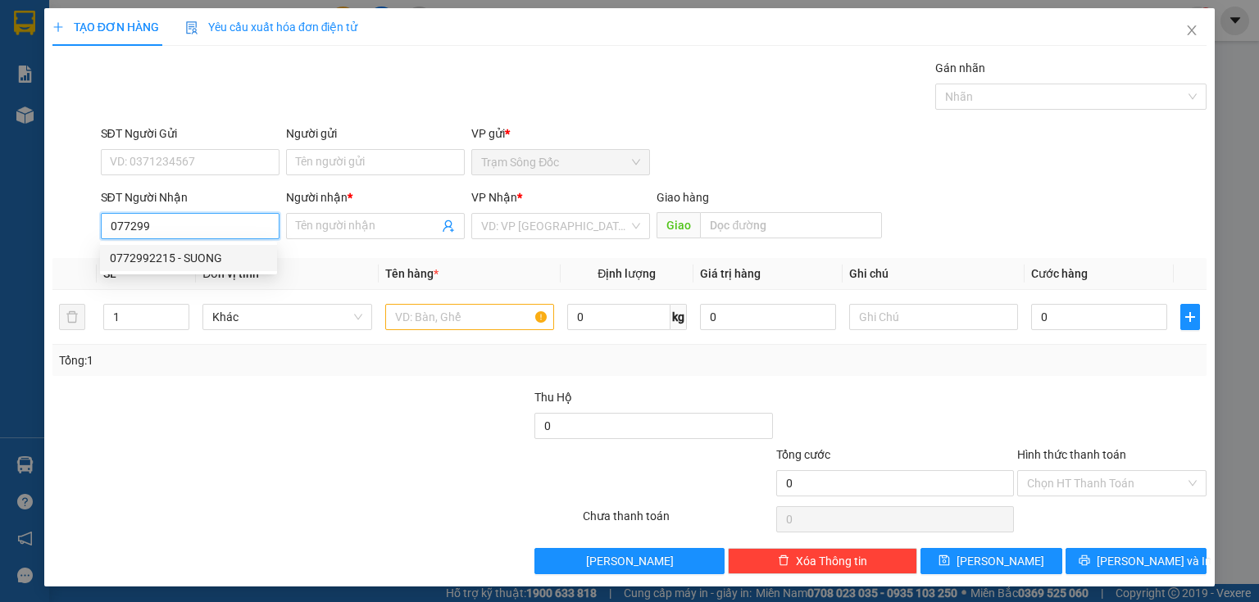
click at [236, 257] on div "0772992215 - SUONG" at bounding box center [188, 258] width 157 height 18
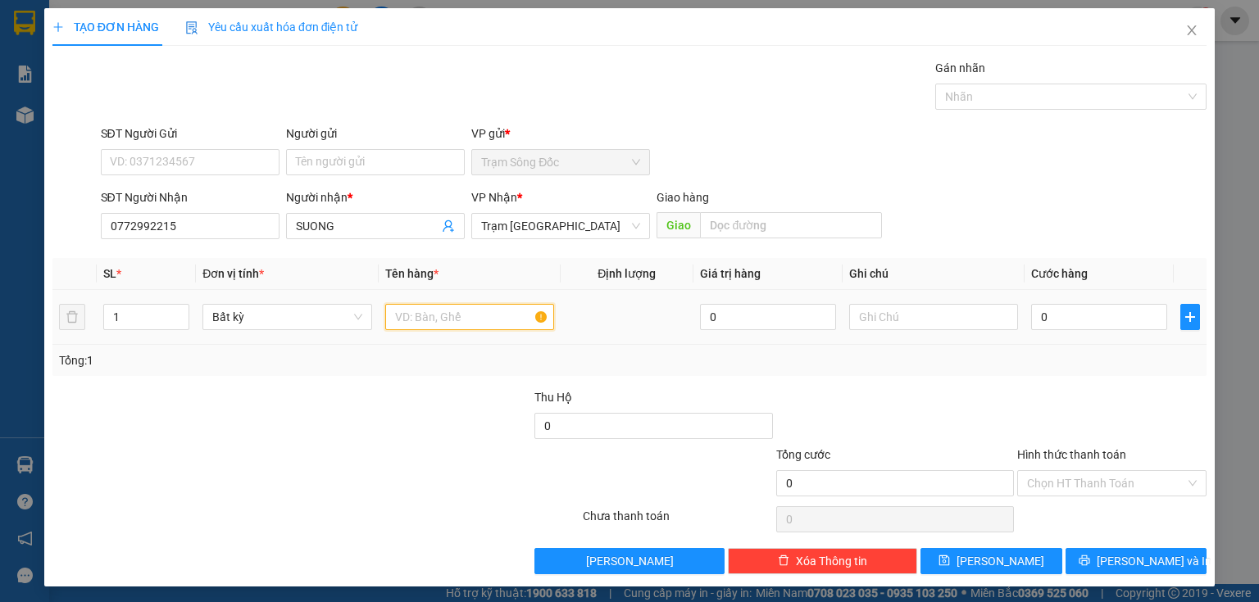
click at [450, 324] on input "text" at bounding box center [469, 317] width 169 height 26
click at [1089, 311] on input "0" at bounding box center [1099, 317] width 136 height 26
click at [1056, 479] on input "Hình thức thanh toán" at bounding box center [1106, 483] width 158 height 25
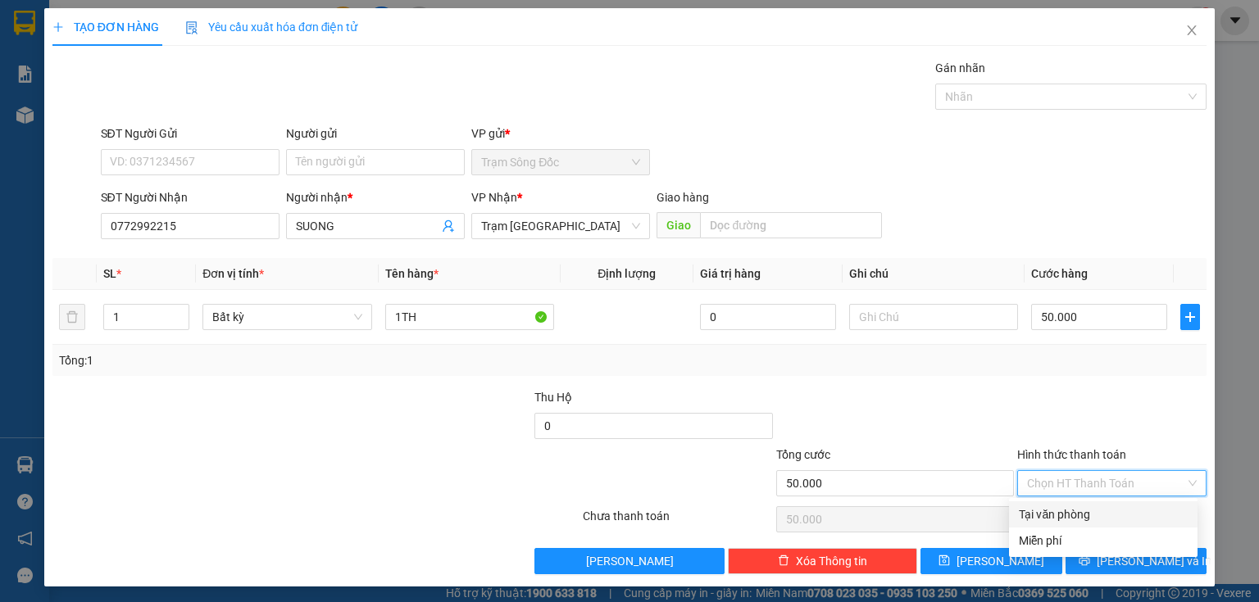
click at [1056, 516] on div "Tại văn phòng" at bounding box center [1103, 515] width 169 height 18
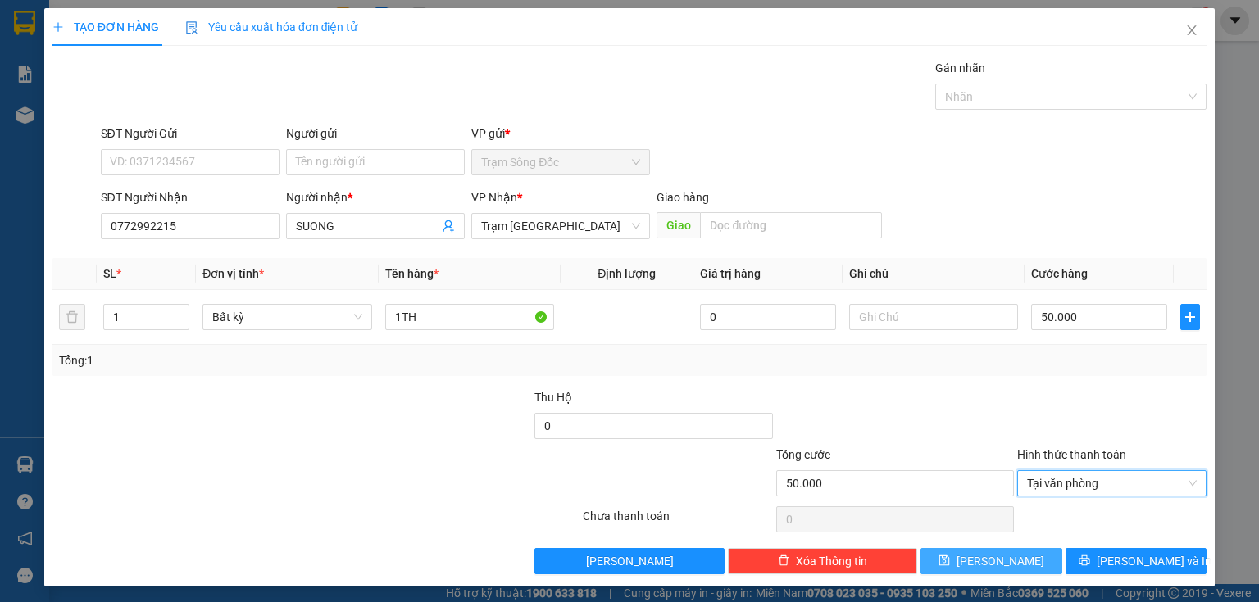
click at [1016, 567] on button "[PERSON_NAME]" at bounding box center [991, 561] width 142 height 26
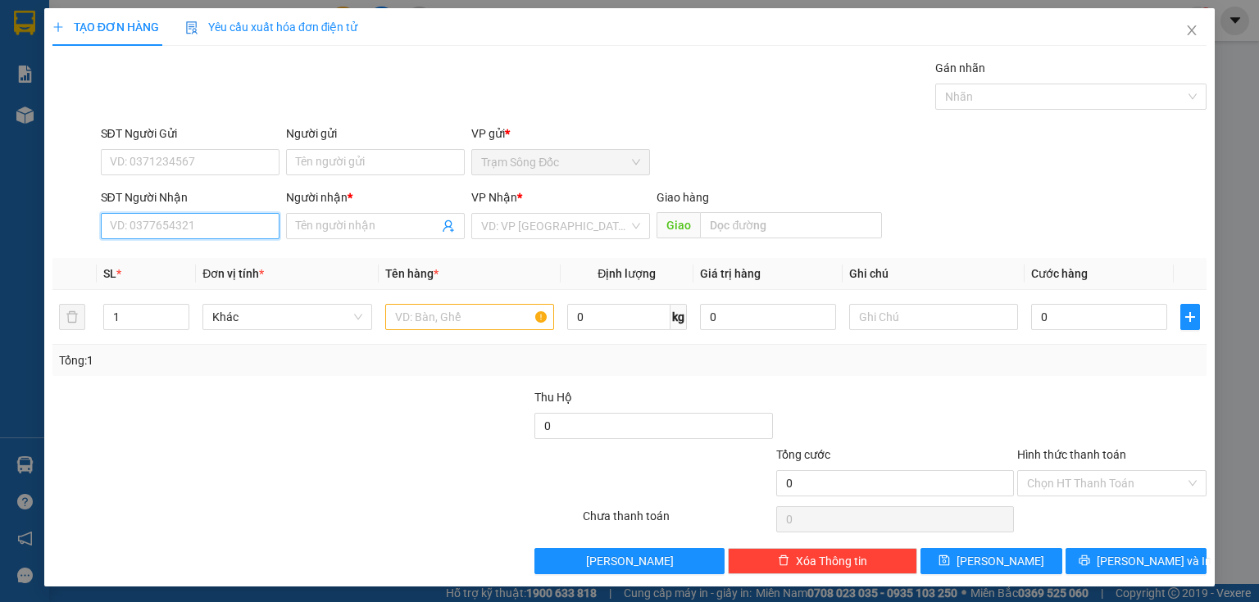
click at [157, 224] on input "SĐT Người Nhận" at bounding box center [190, 226] width 179 height 26
click at [207, 263] on div "0919345968 - SG" at bounding box center [188, 258] width 157 height 18
click at [236, 254] on div "0919345877 - TIN" at bounding box center [188, 258] width 157 height 18
click at [410, 315] on input "text" at bounding box center [469, 317] width 169 height 26
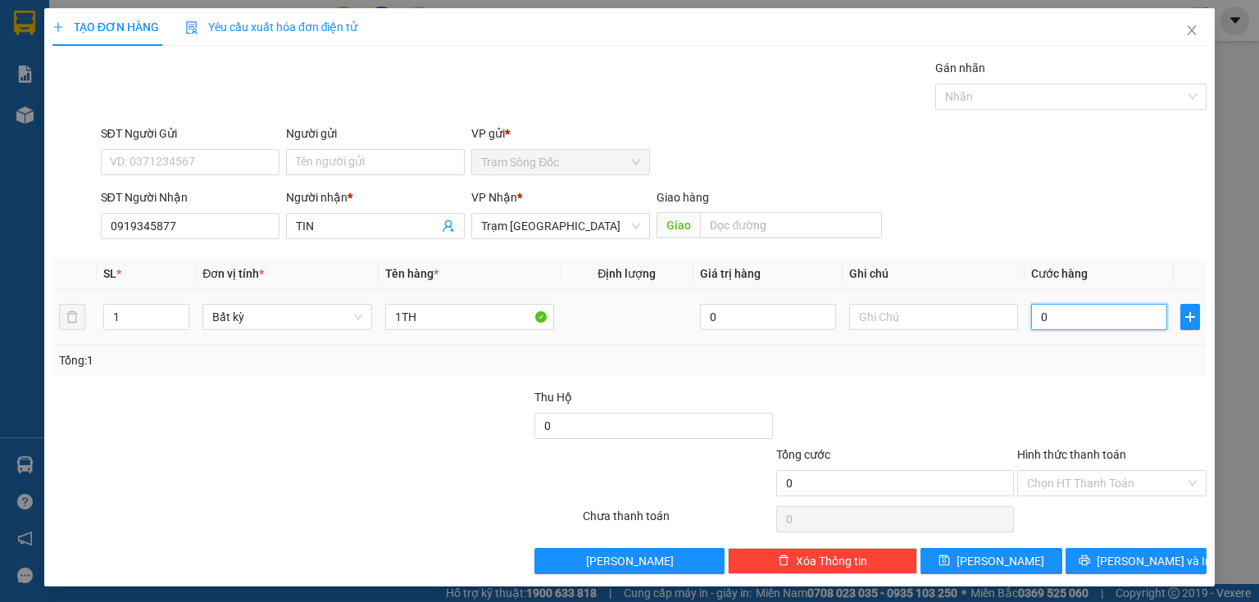
click at [1074, 324] on input "0" at bounding box center [1099, 317] width 136 height 26
click at [950, 558] on icon "save" at bounding box center [943, 560] width 11 height 11
